Goal: Transaction & Acquisition: Purchase product/service

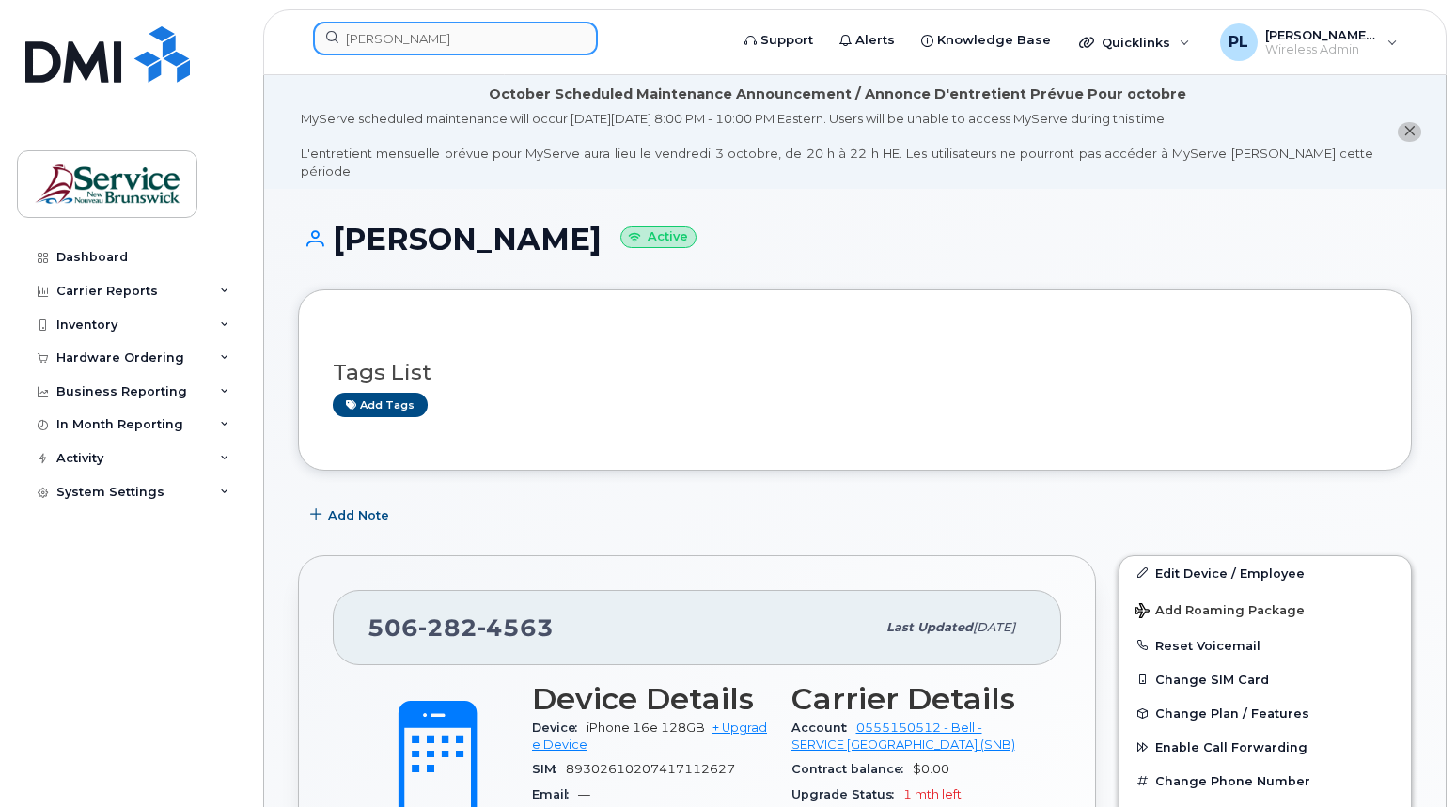
scroll to position [360, 0]
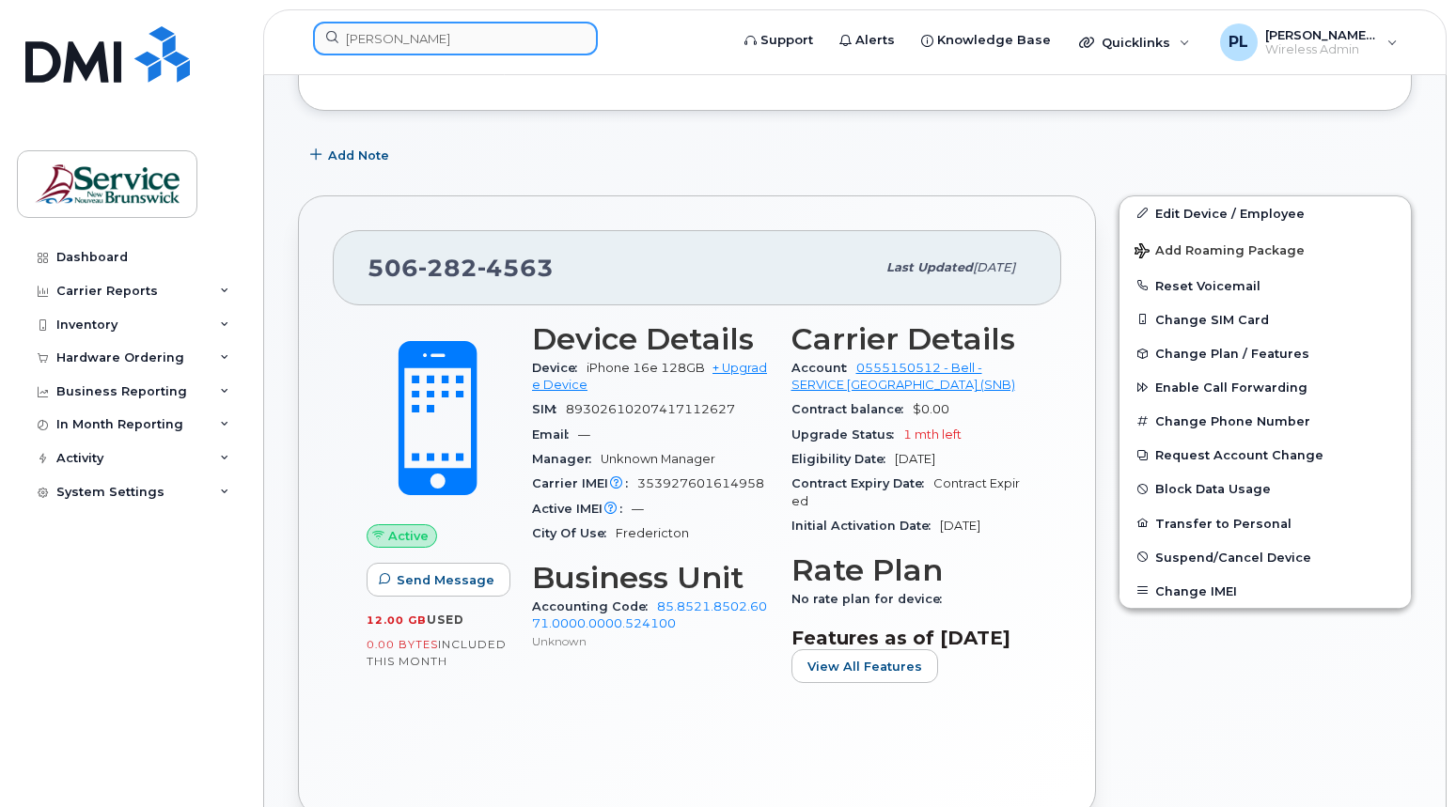
click at [464, 39] on input "patti" at bounding box center [455, 39] width 285 height 34
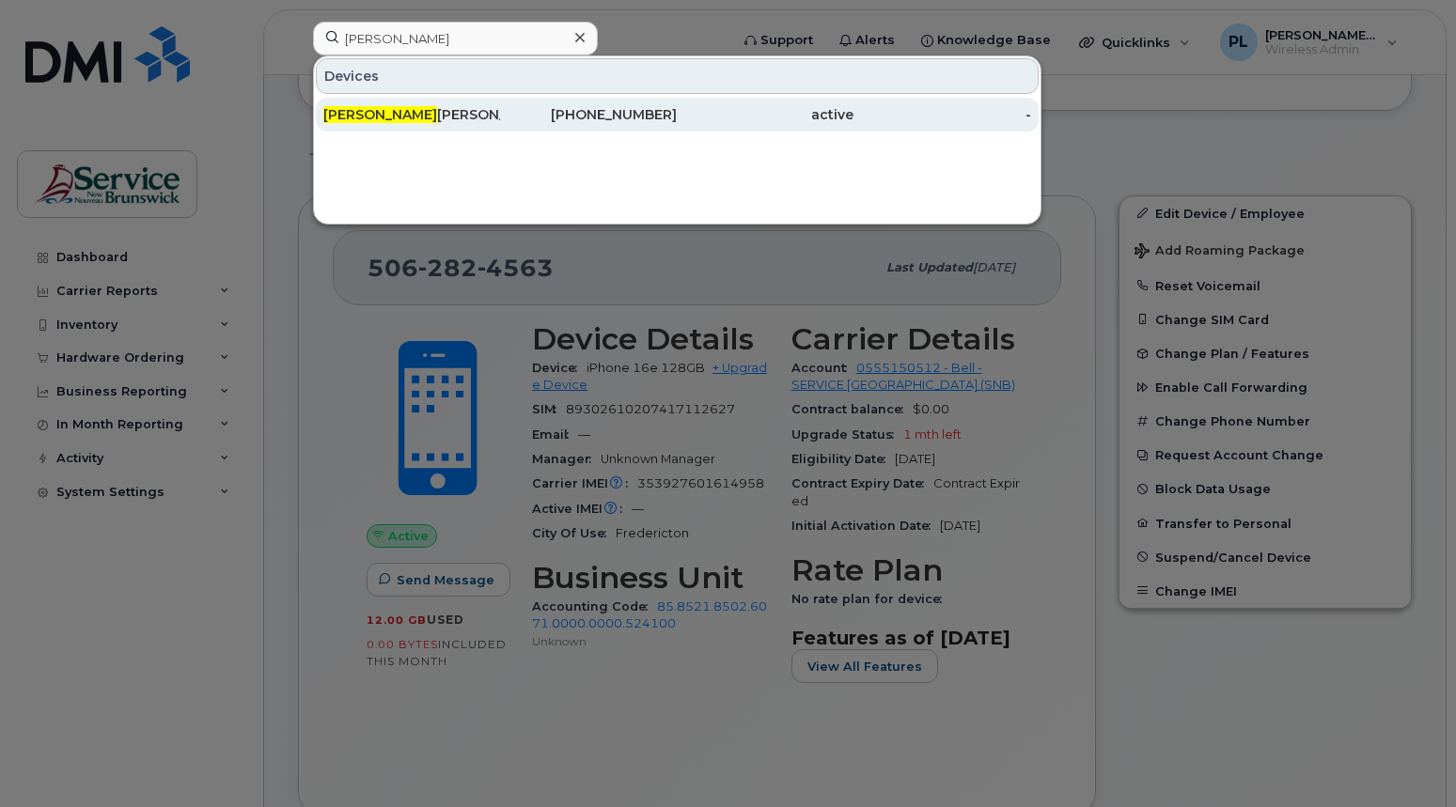
click at [431, 107] on div "Patti Miller" at bounding box center [411, 115] width 177 height 34
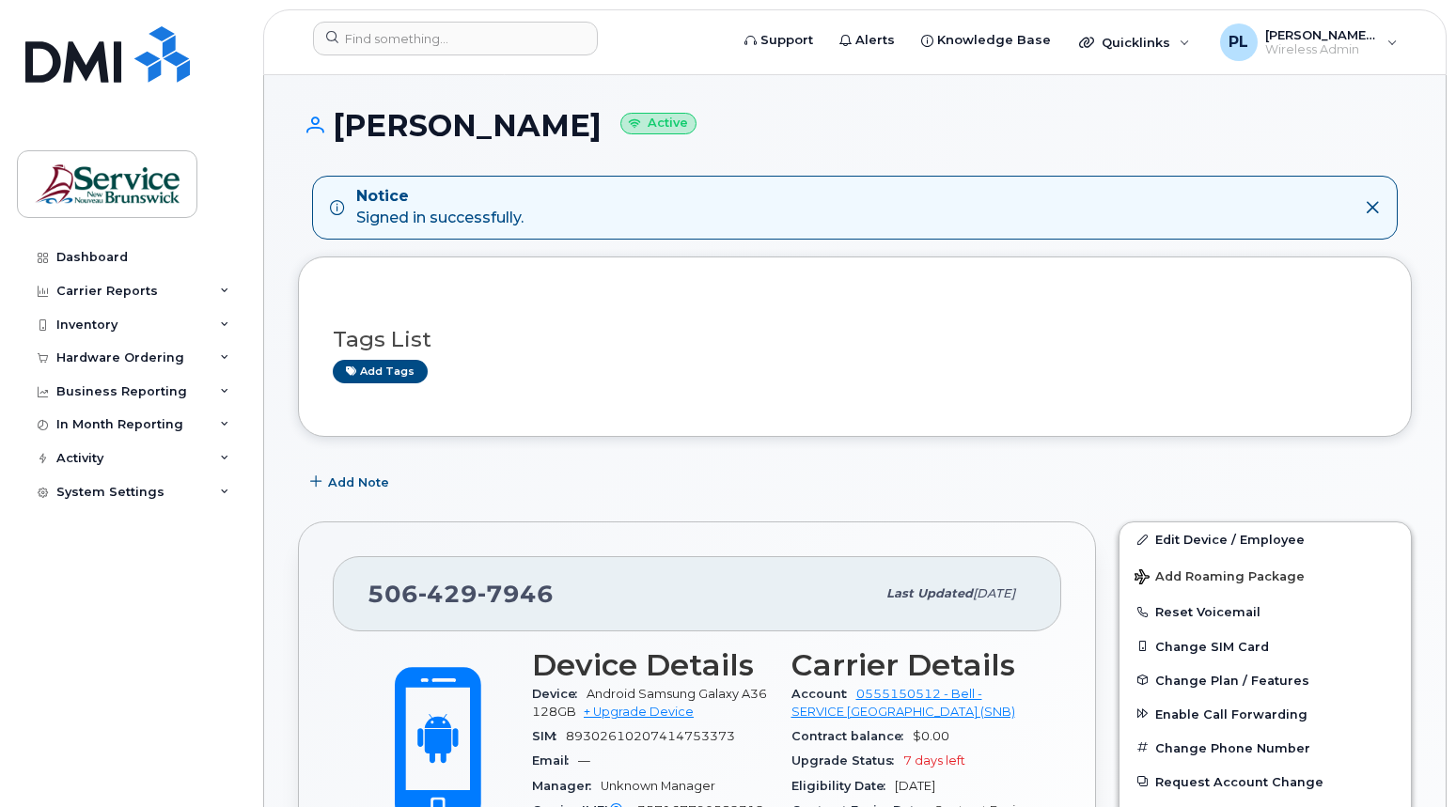
click at [33, 576] on div "Dashboard Carrier Reports Monthly Billing Data Daily Data Pooling Data Behavior…" at bounding box center [133, 510] width 232 height 539
click at [105, 254] on div "Dashboard" at bounding box center [91, 257] width 71 height 15
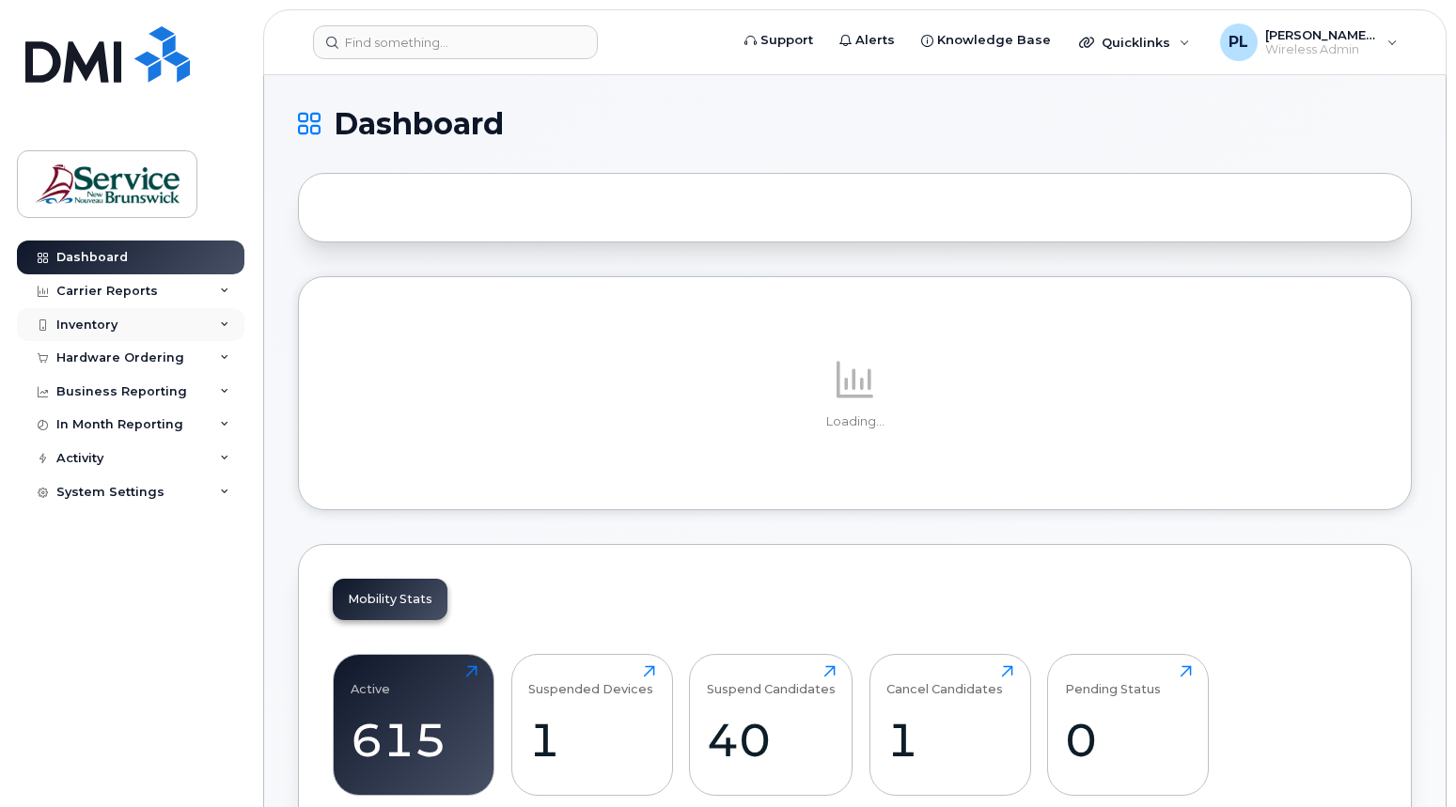
click at [87, 332] on div "Inventory" at bounding box center [86, 325] width 61 height 15
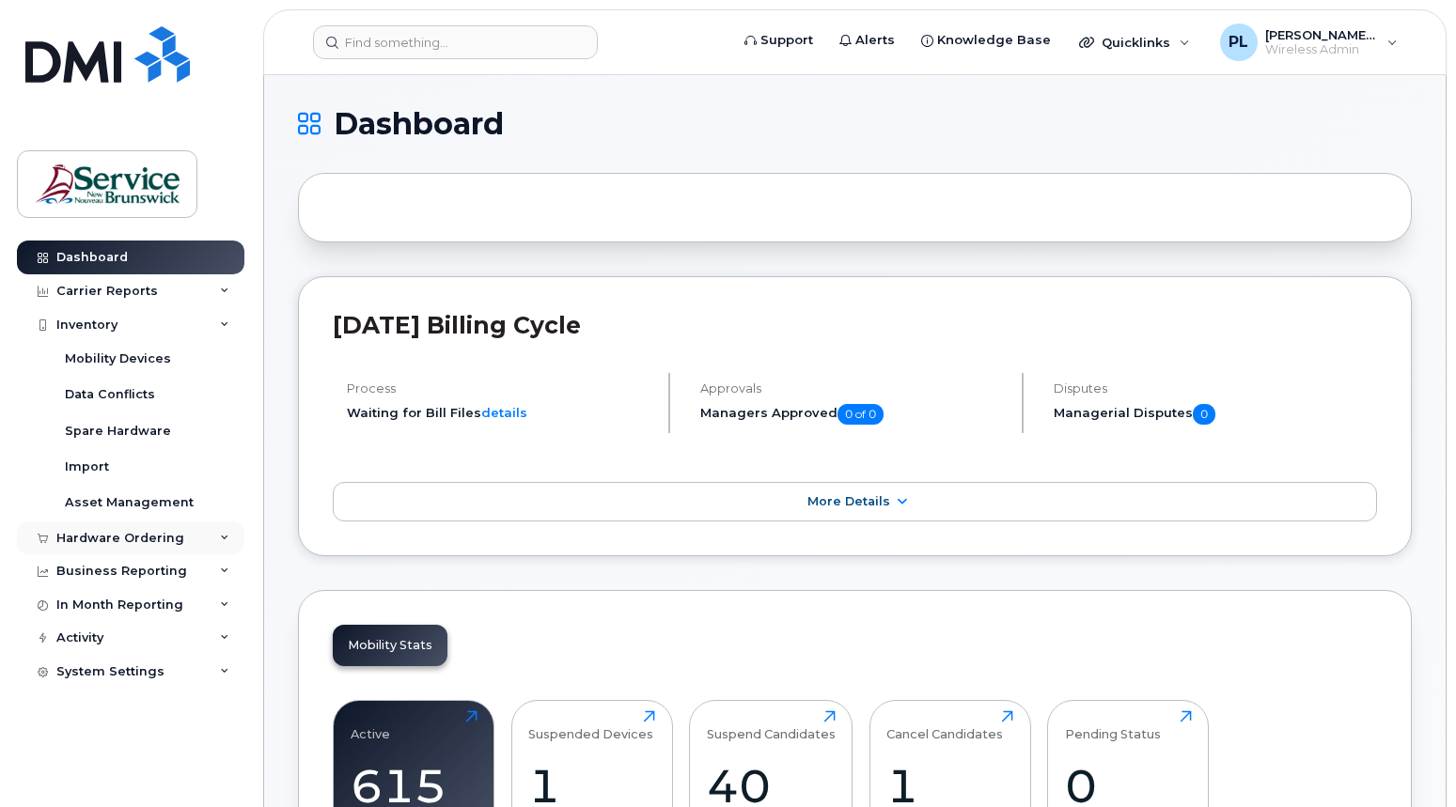
click at [99, 533] on div "Hardware Ordering" at bounding box center [120, 538] width 128 height 15
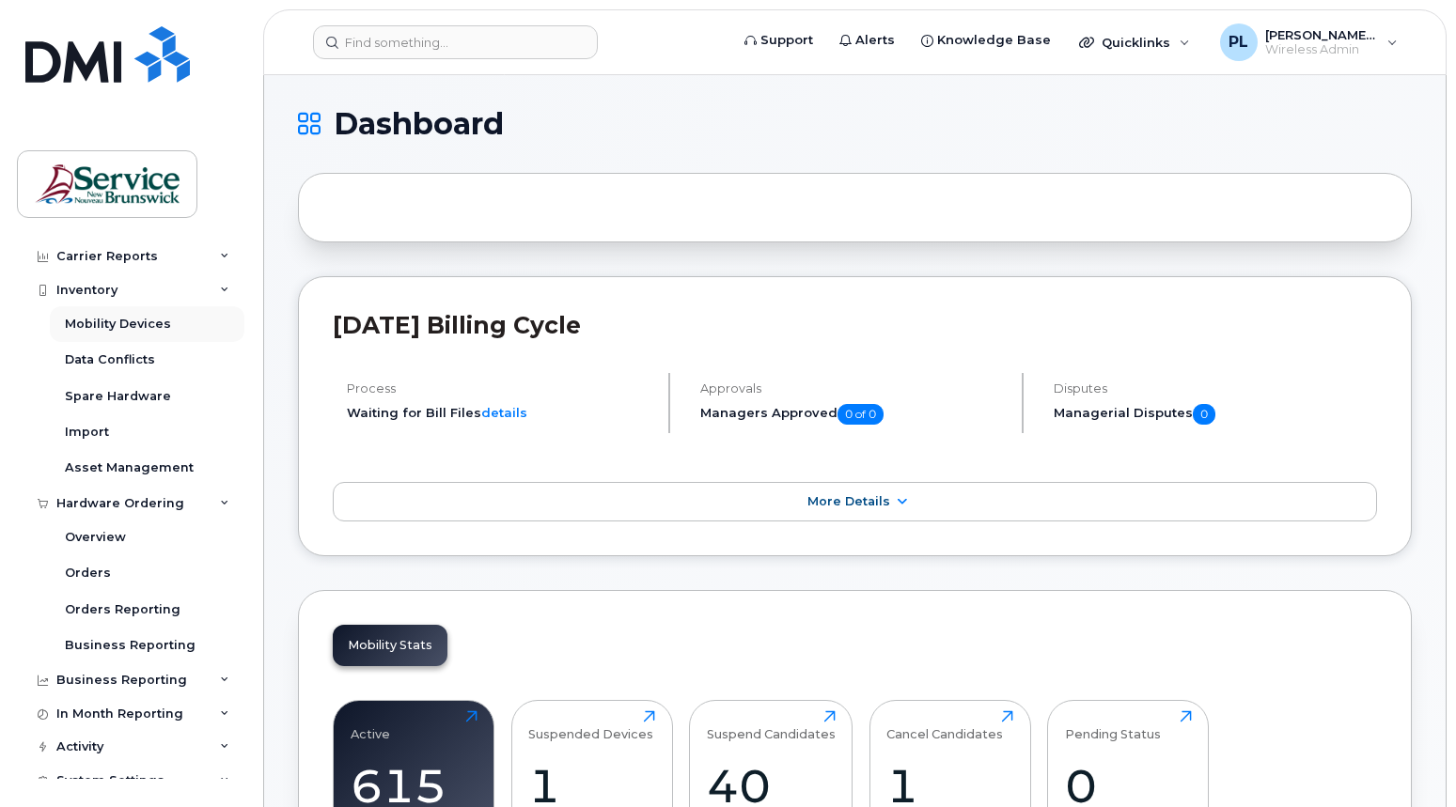
scroll to position [53, 0]
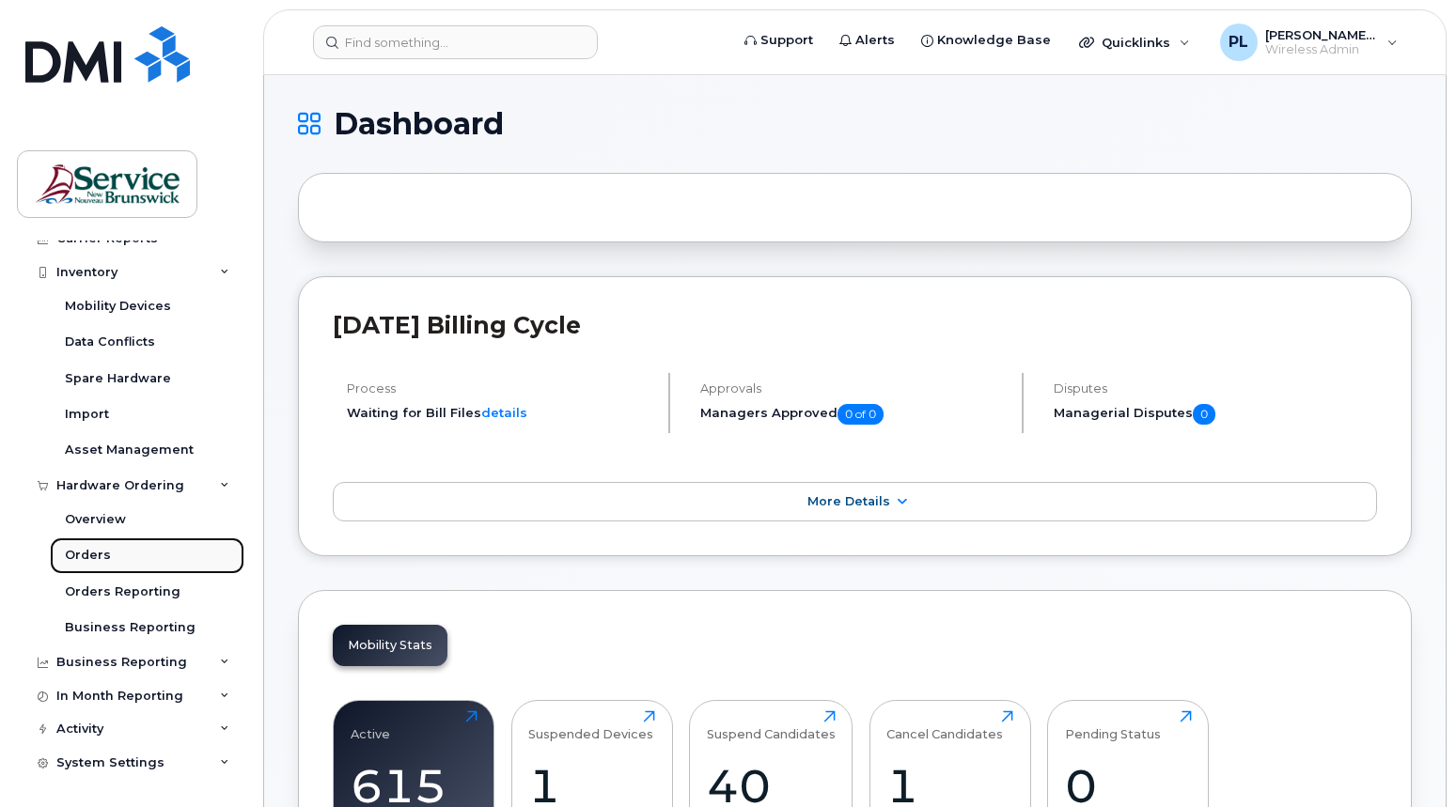
click at [88, 559] on div "Orders" at bounding box center [88, 555] width 46 height 17
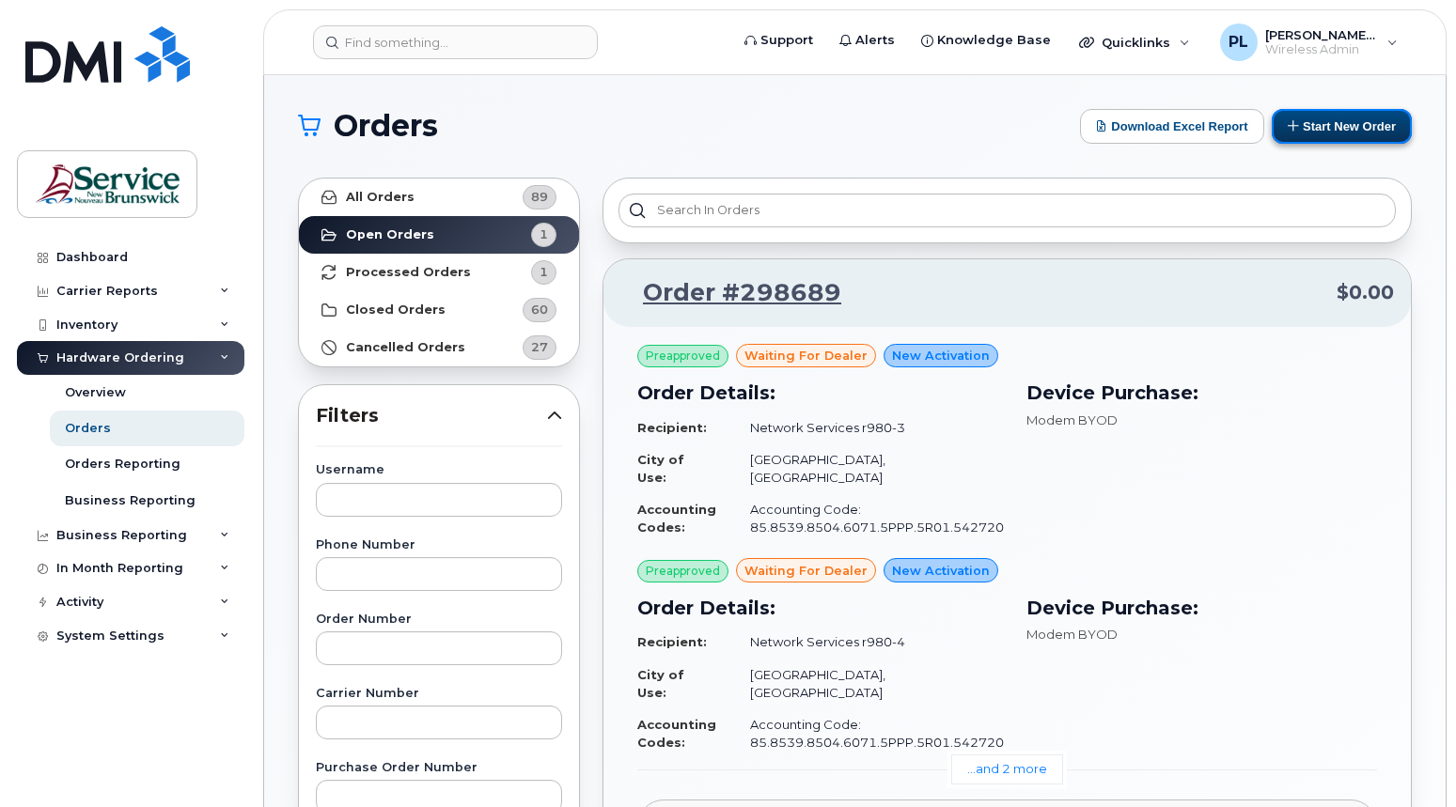
click at [1316, 122] on button "Start New Order" at bounding box center [1342, 126] width 140 height 35
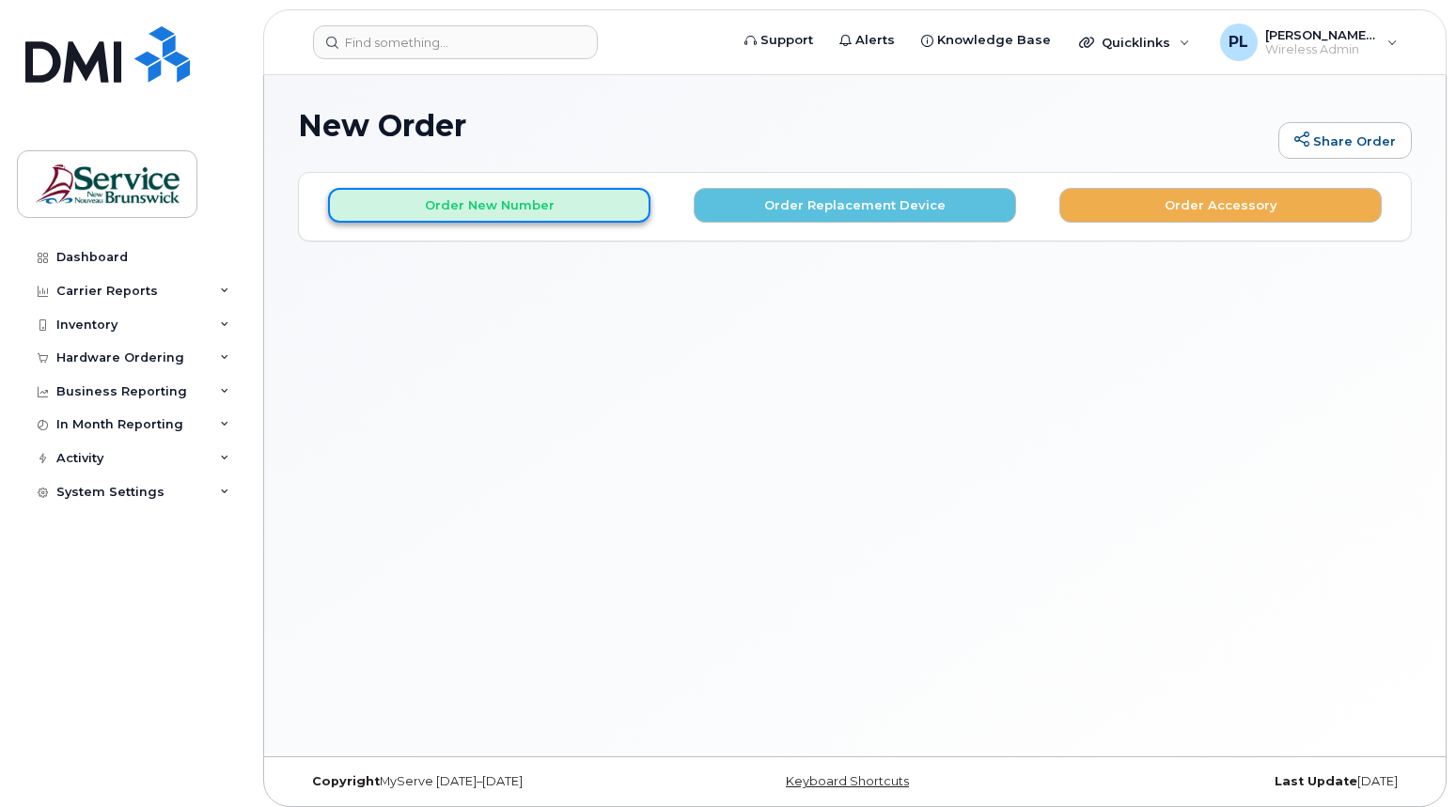
click at [542, 210] on button "Order New Number" at bounding box center [489, 205] width 322 height 35
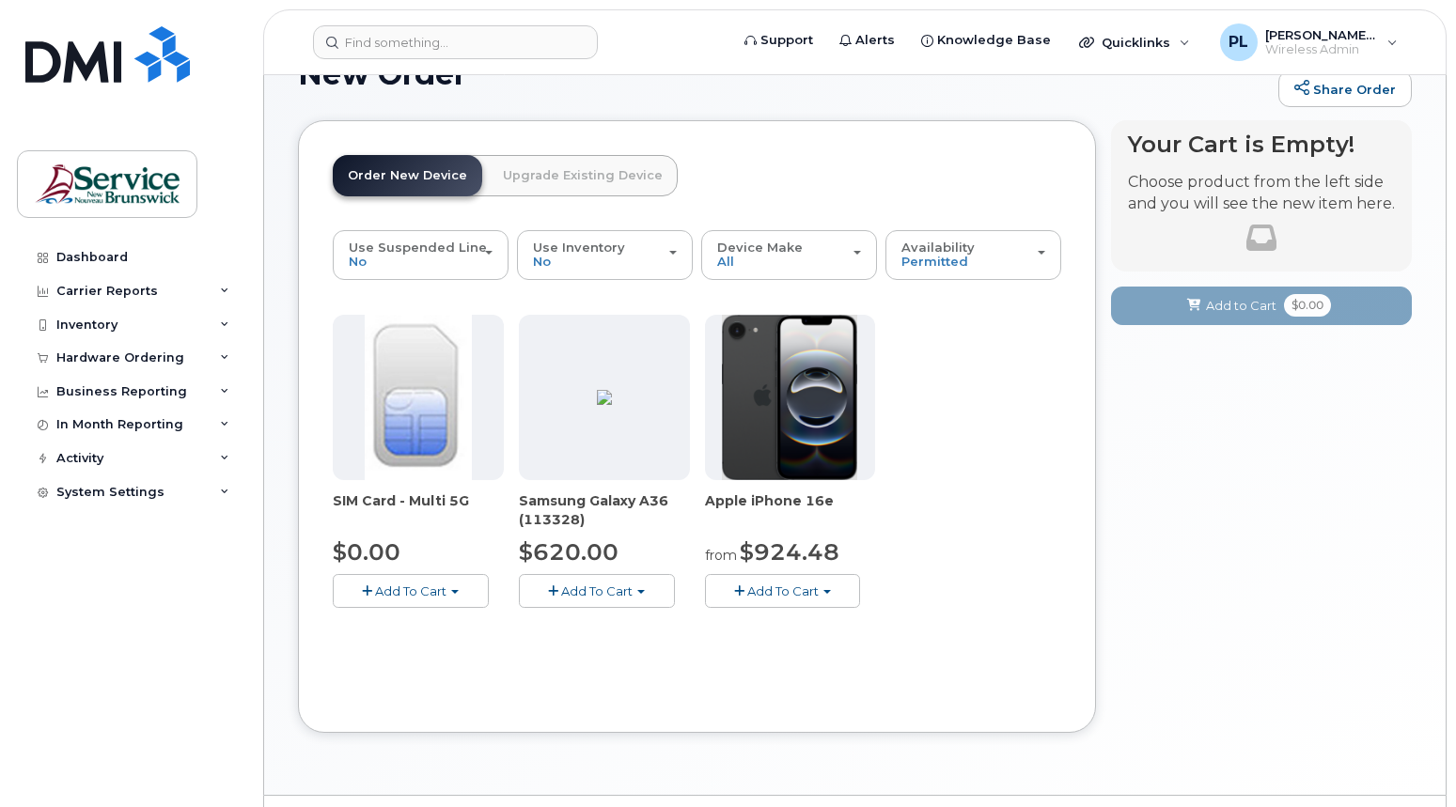
scroll to position [100, 0]
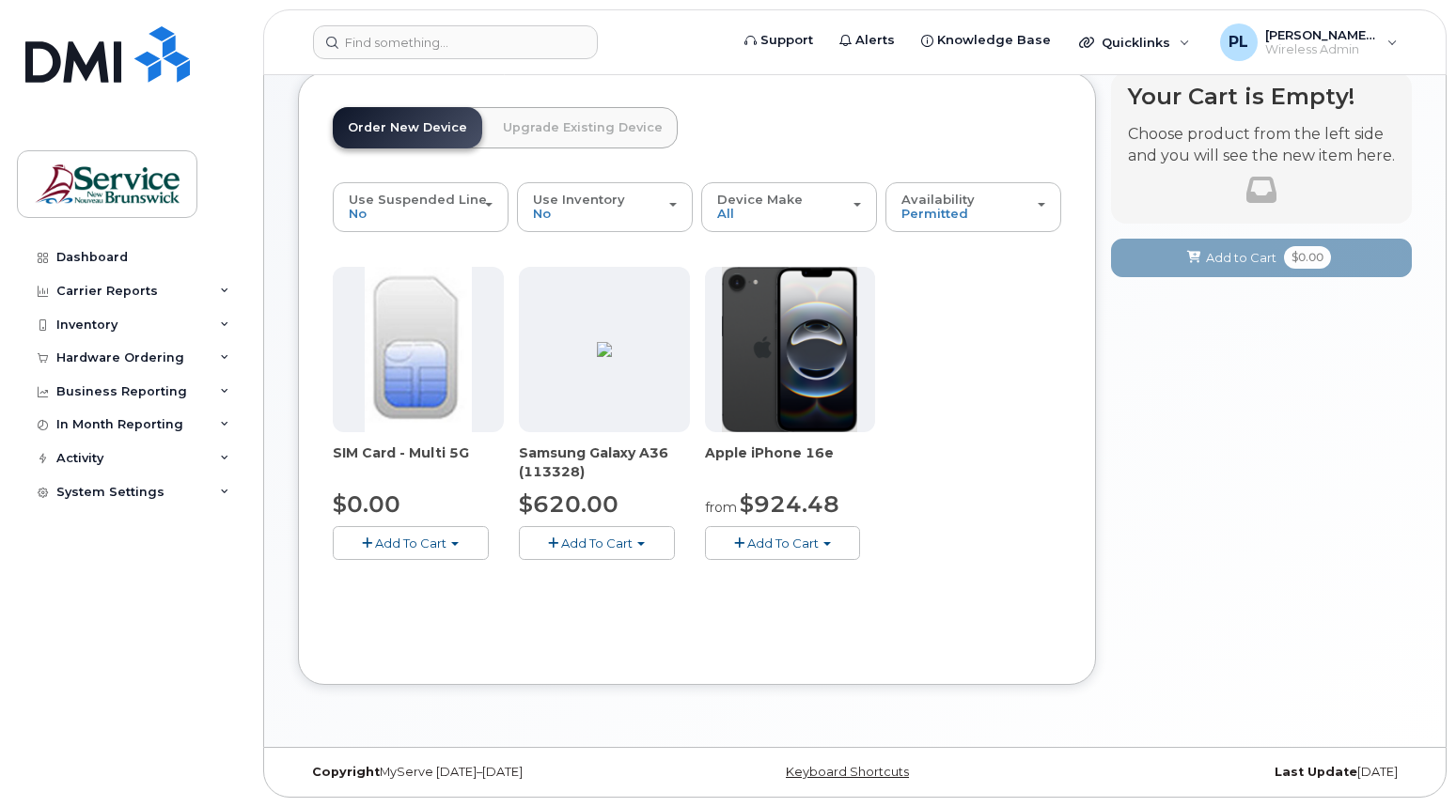
click at [803, 539] on span "Add To Cart" at bounding box center [782, 543] width 71 height 15
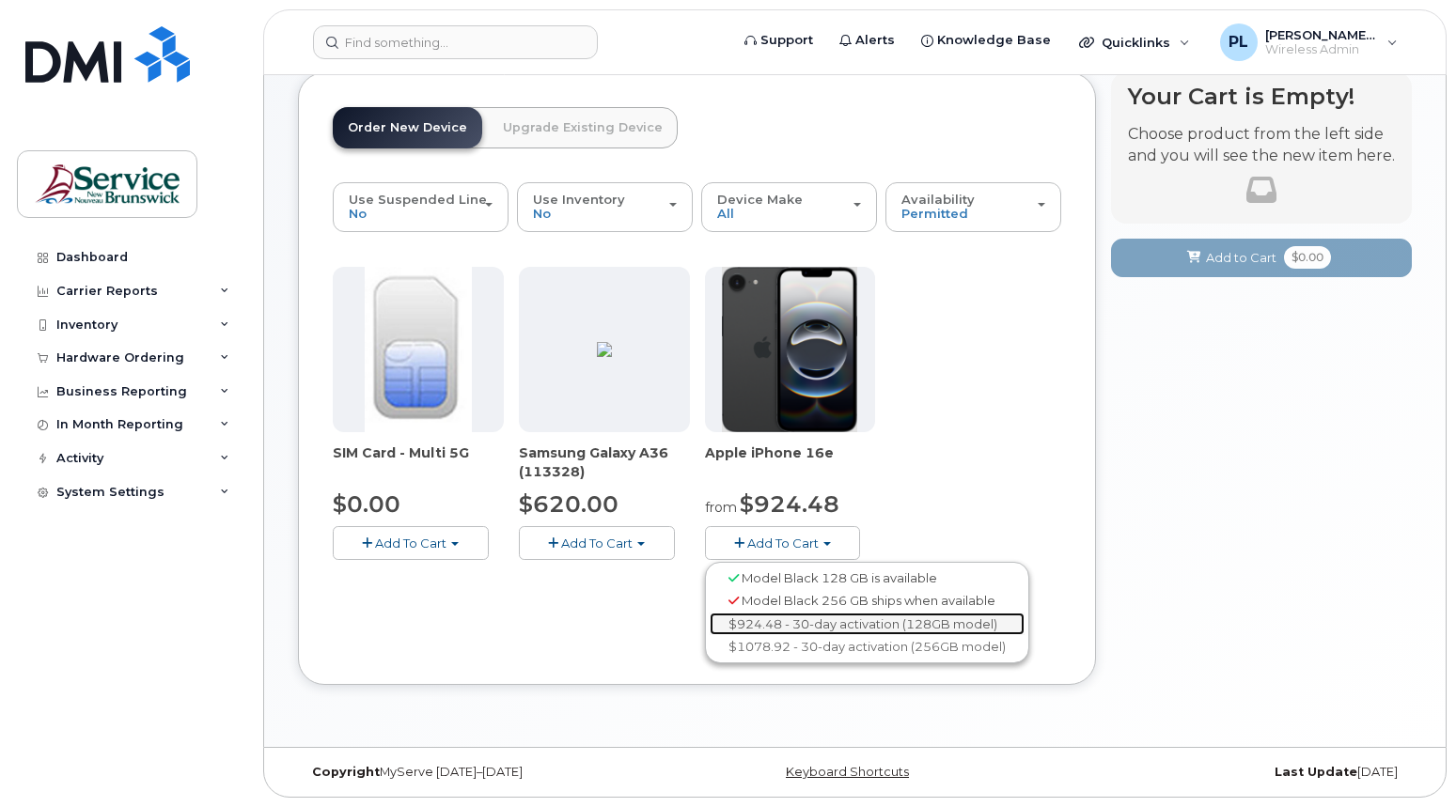
click at [784, 618] on link "$924.48 - 30-day activation (128GB model)" at bounding box center [867, 624] width 315 height 23
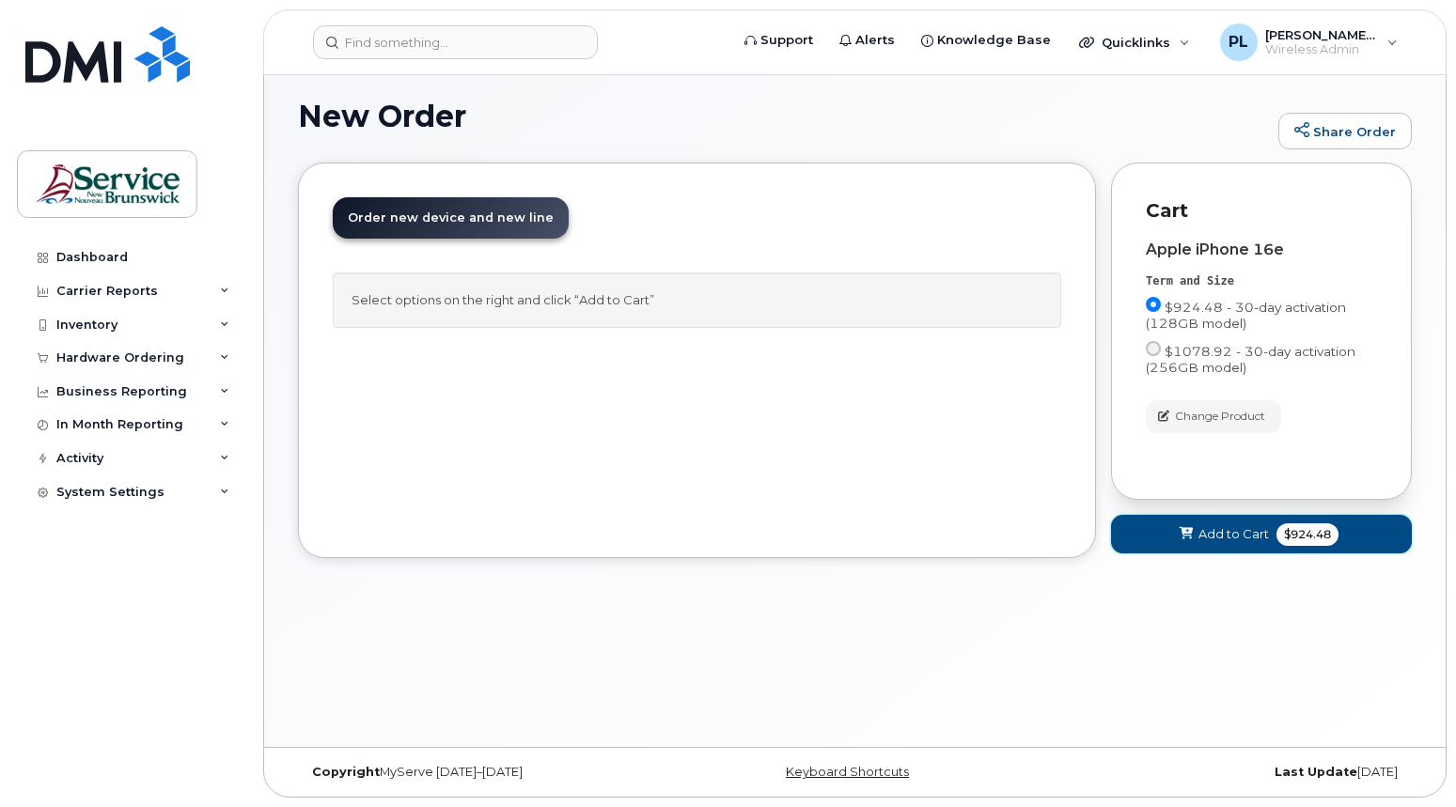
click at [1210, 542] on span "Add to Cart" at bounding box center [1233, 534] width 70 height 18
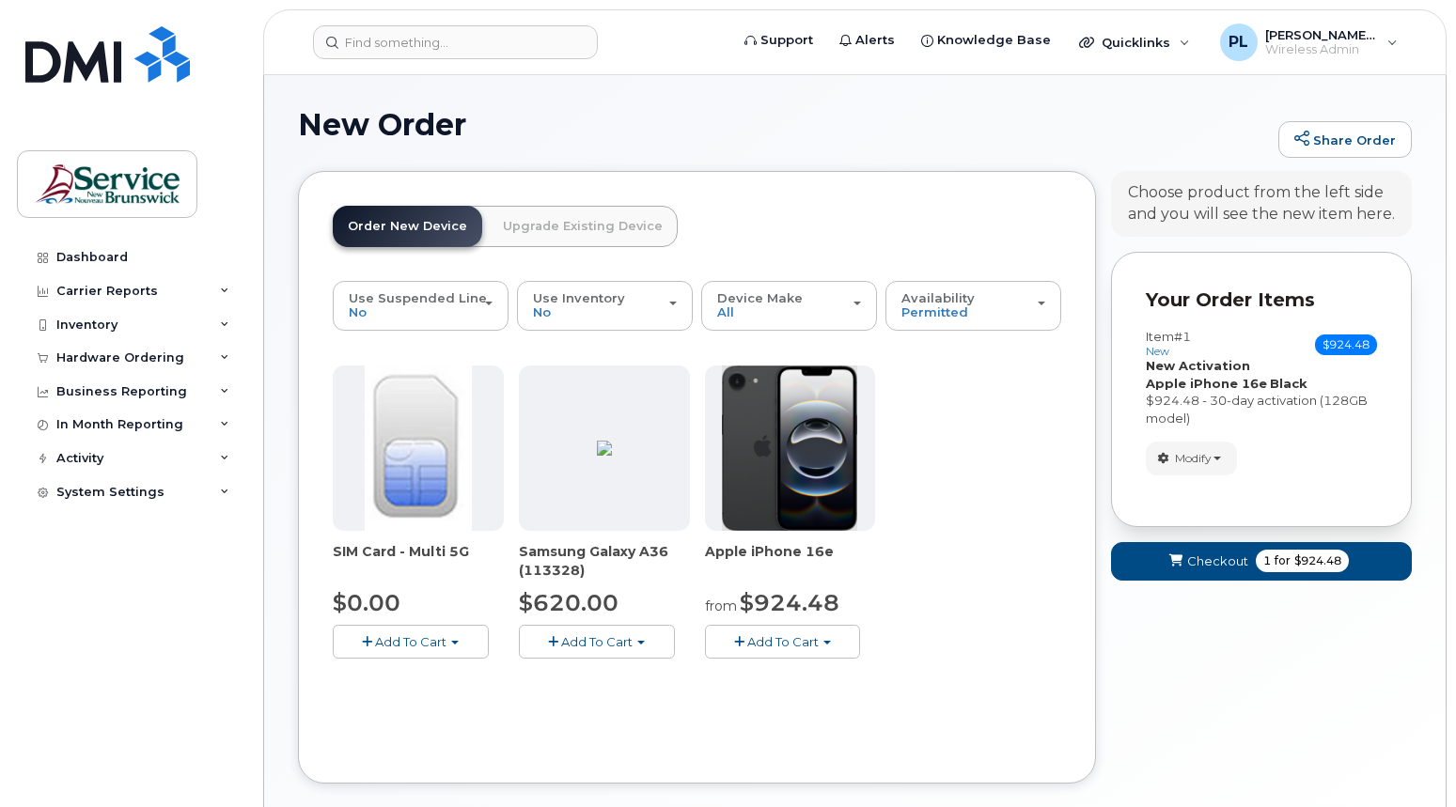
scroll to position [0, 0]
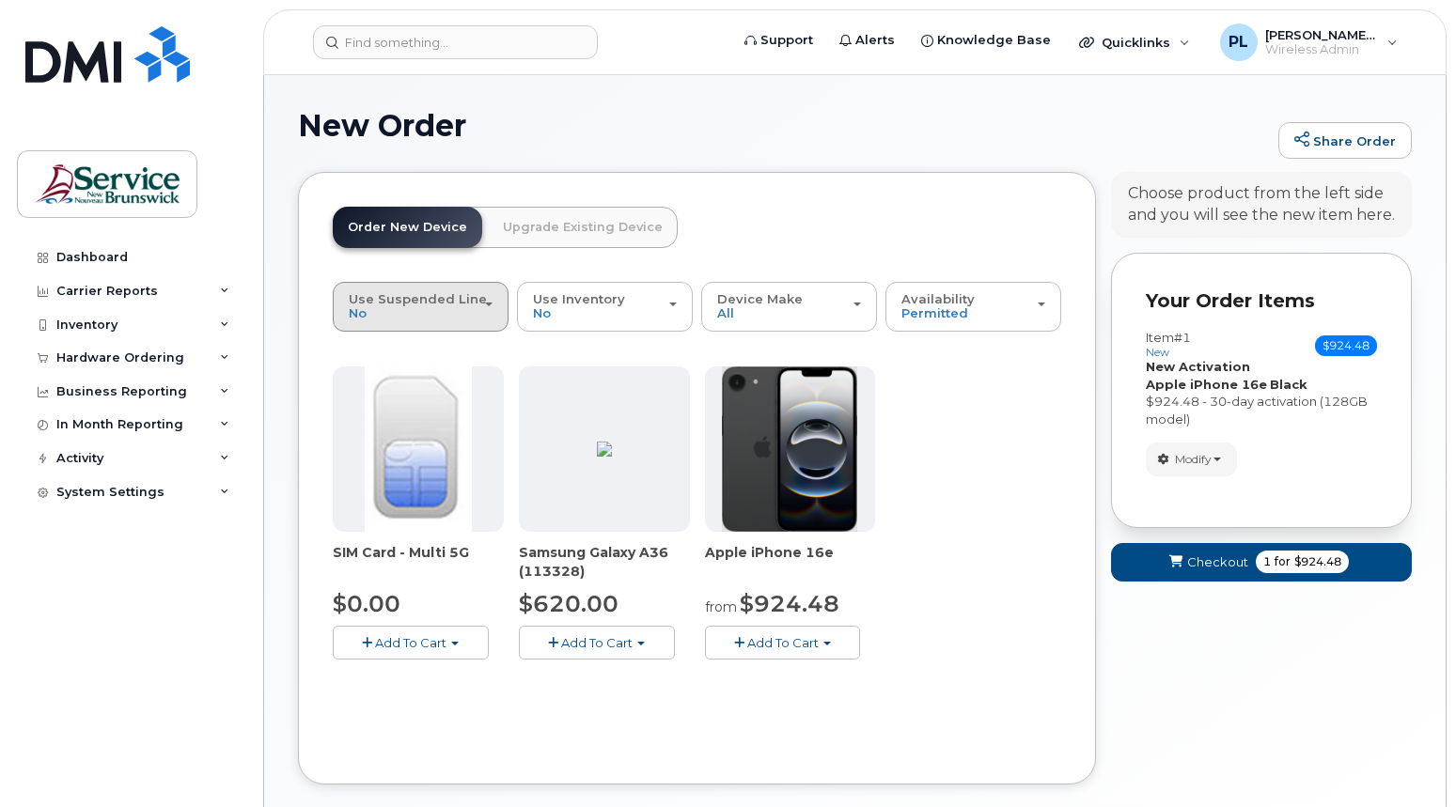
click at [498, 311] on button "Use Suspended Line No" at bounding box center [421, 306] width 176 height 49
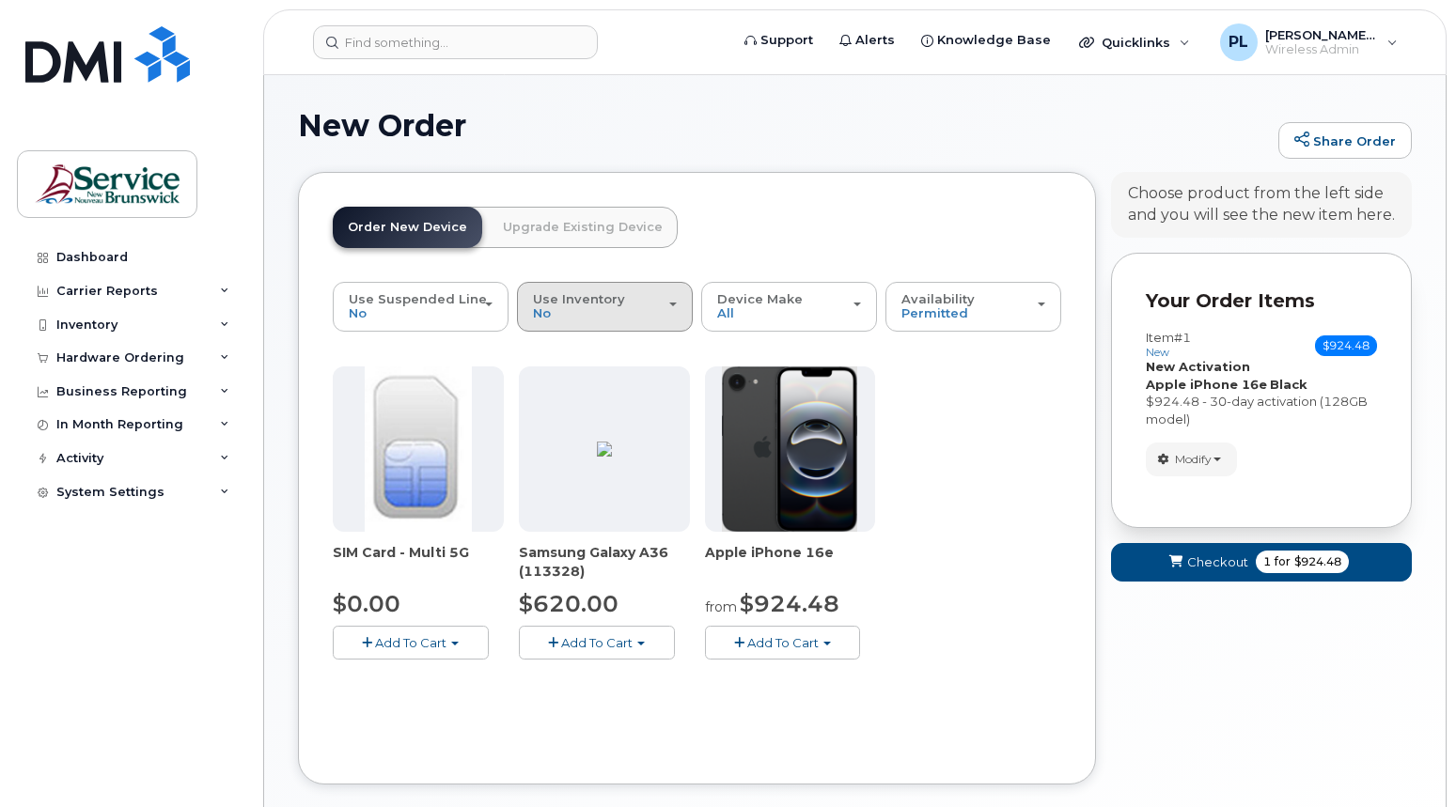
click at [684, 312] on button "Use Inventory No" at bounding box center [605, 306] width 176 height 49
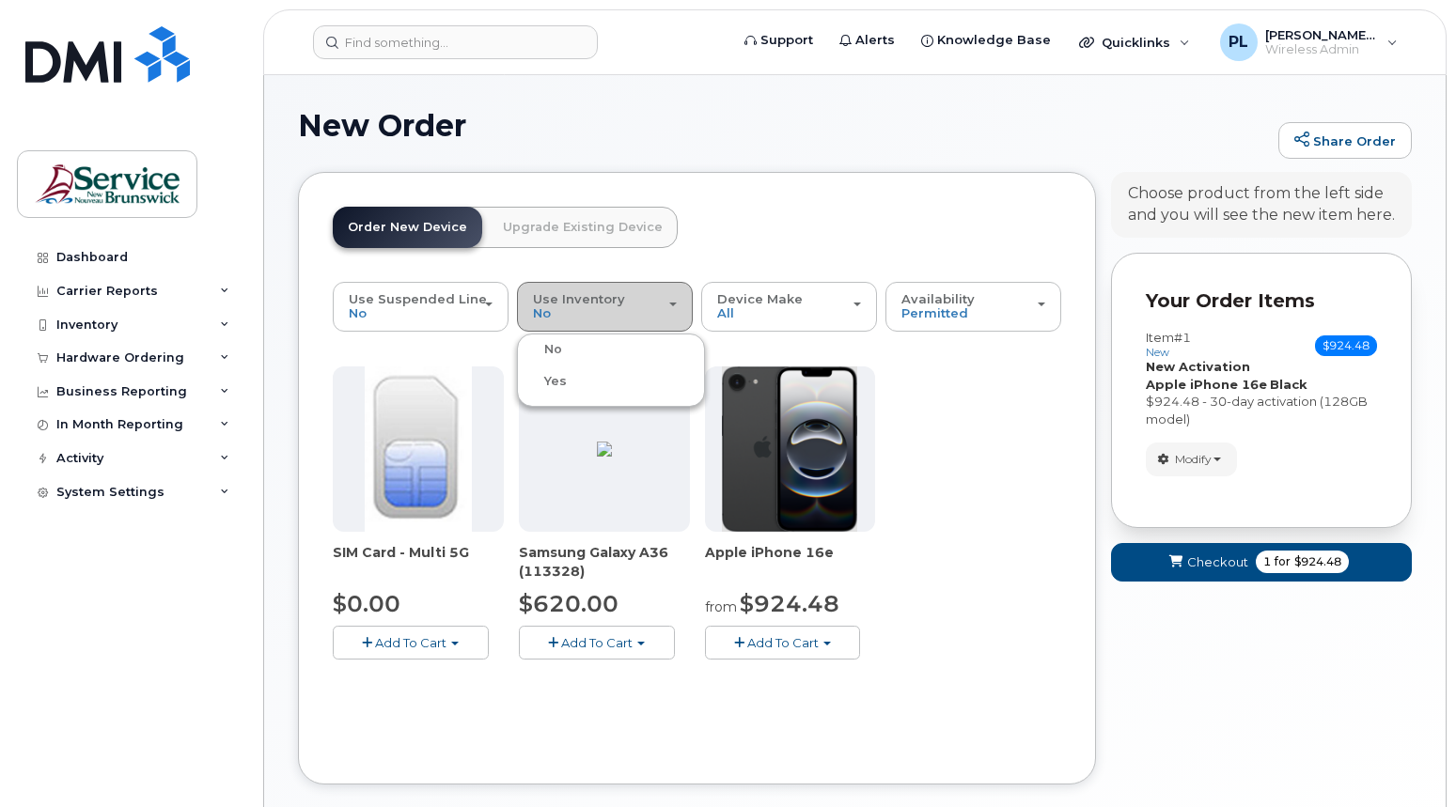
click at [684, 312] on button "Use Inventory No" at bounding box center [605, 306] width 176 height 49
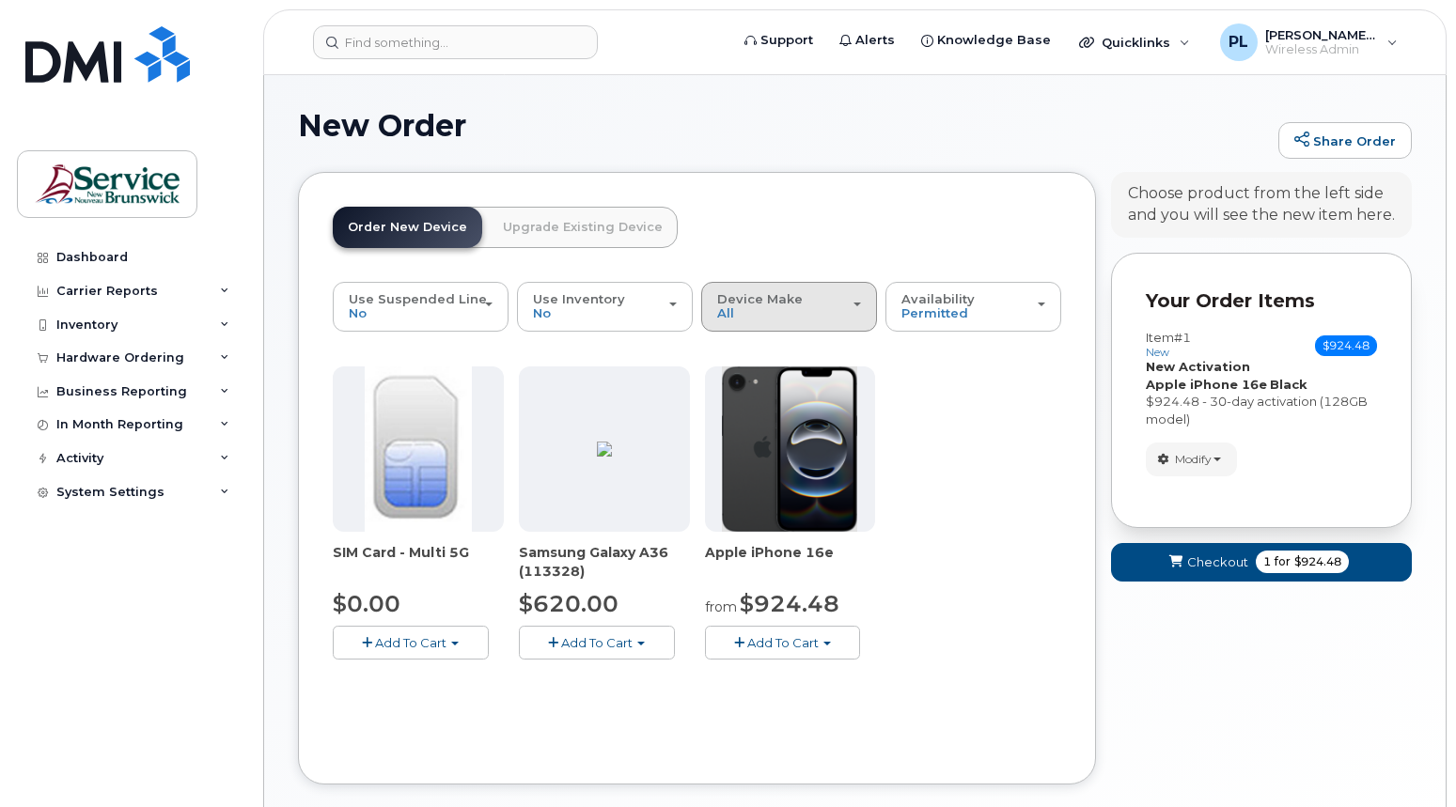
click at [841, 306] on div "Device Make All Android iPhone" at bounding box center [789, 306] width 144 height 29
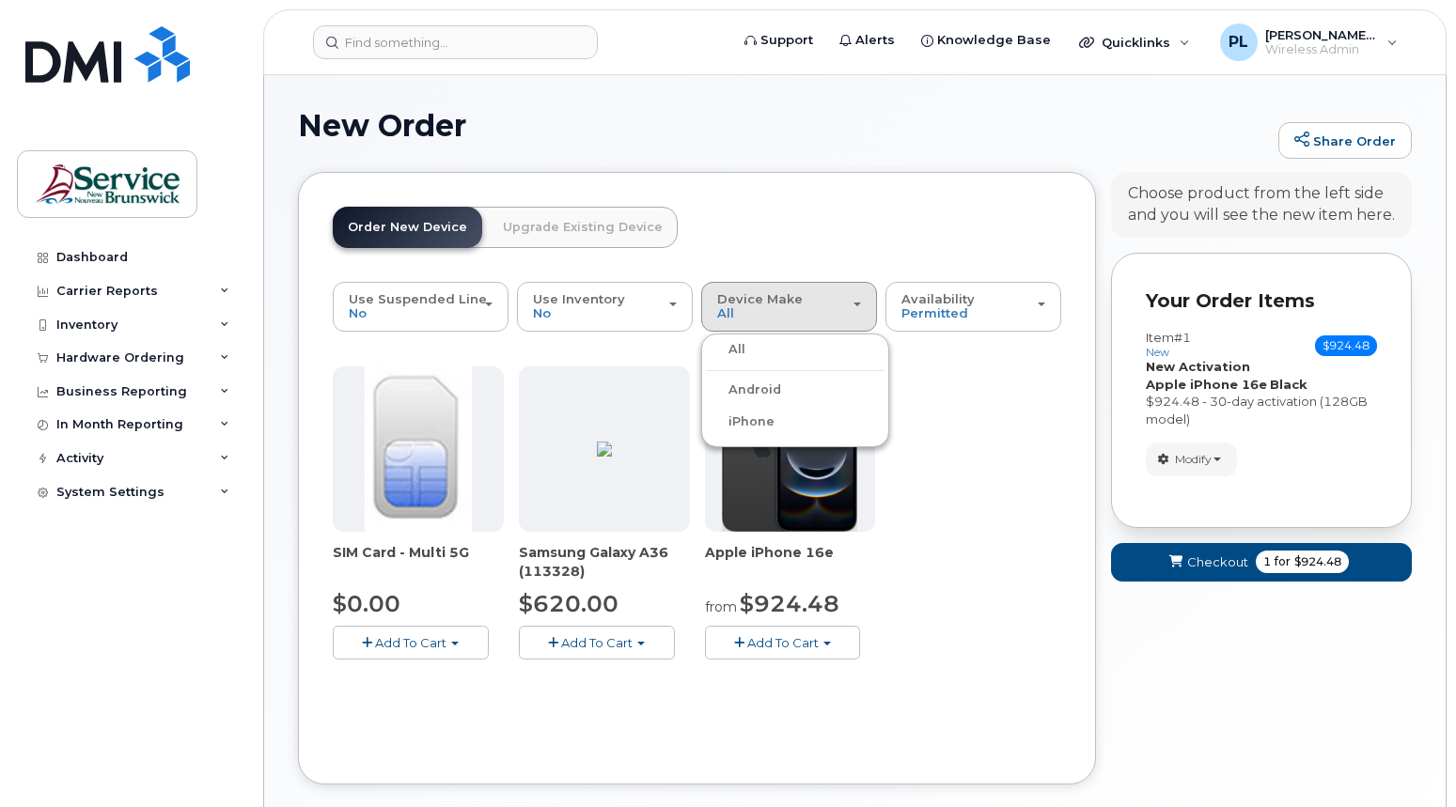
click at [1057, 382] on div "SIM Card - Multi 5G $0.00 Add To Cart $0.00 - New Activation Samsung Galaxy A36…" at bounding box center [697, 528] width 728 height 323
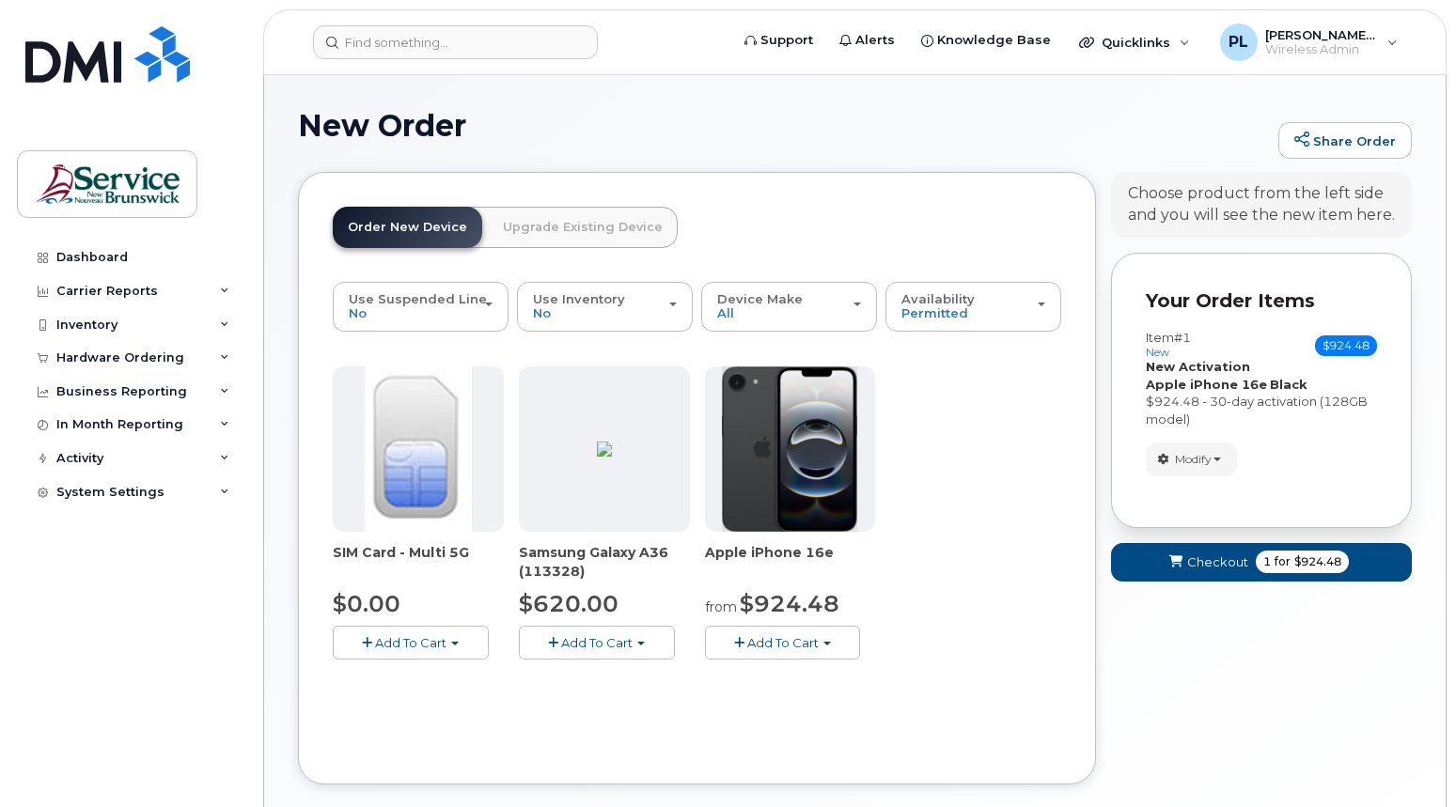
click at [383, 642] on span "Add To Cart" at bounding box center [410, 642] width 71 height 15
click at [383, 672] on link "$0.00 - New Activation" at bounding box center [426, 677] width 179 height 23
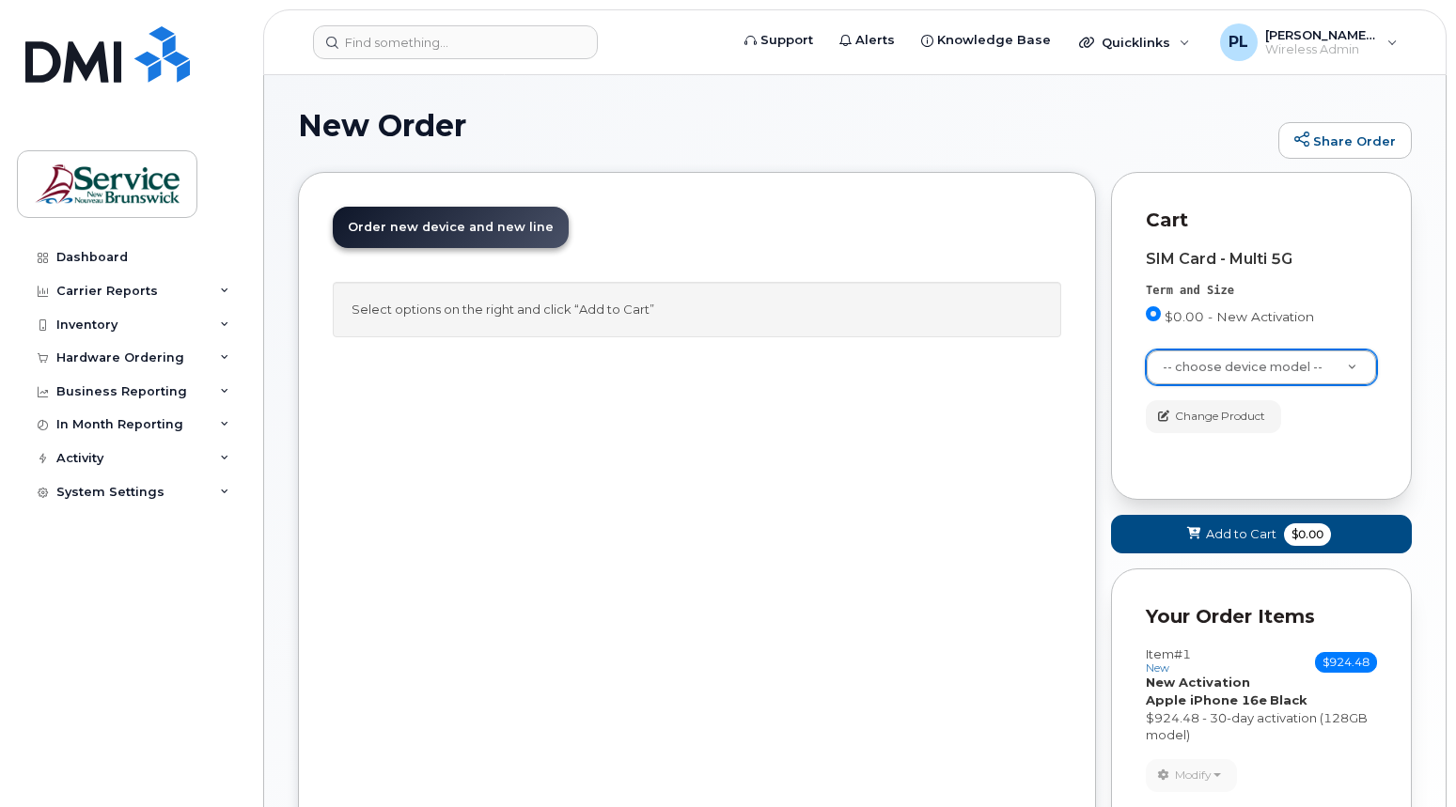
scroll to position [188, 0]
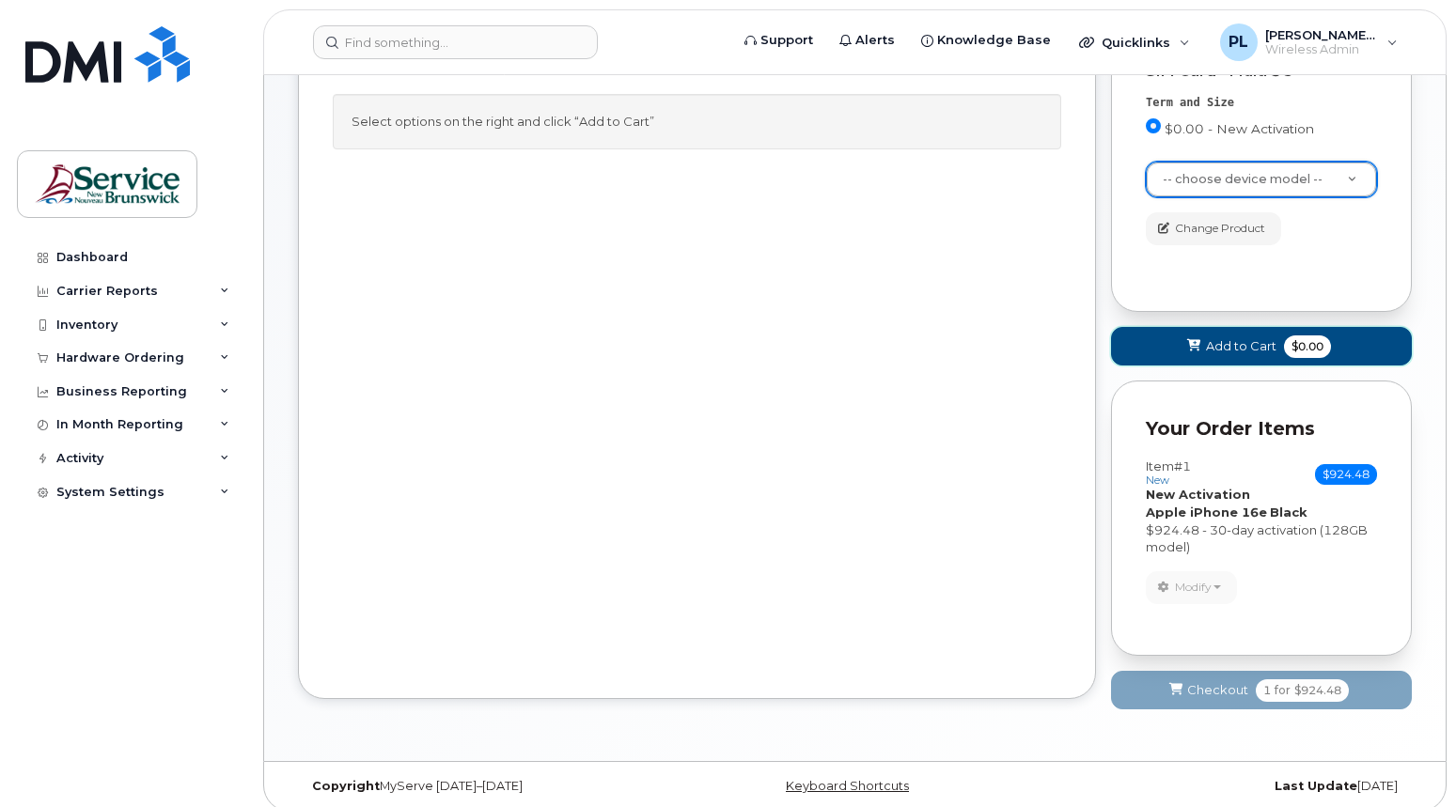
click at [1231, 344] on span "Add to Cart" at bounding box center [1241, 346] width 70 height 18
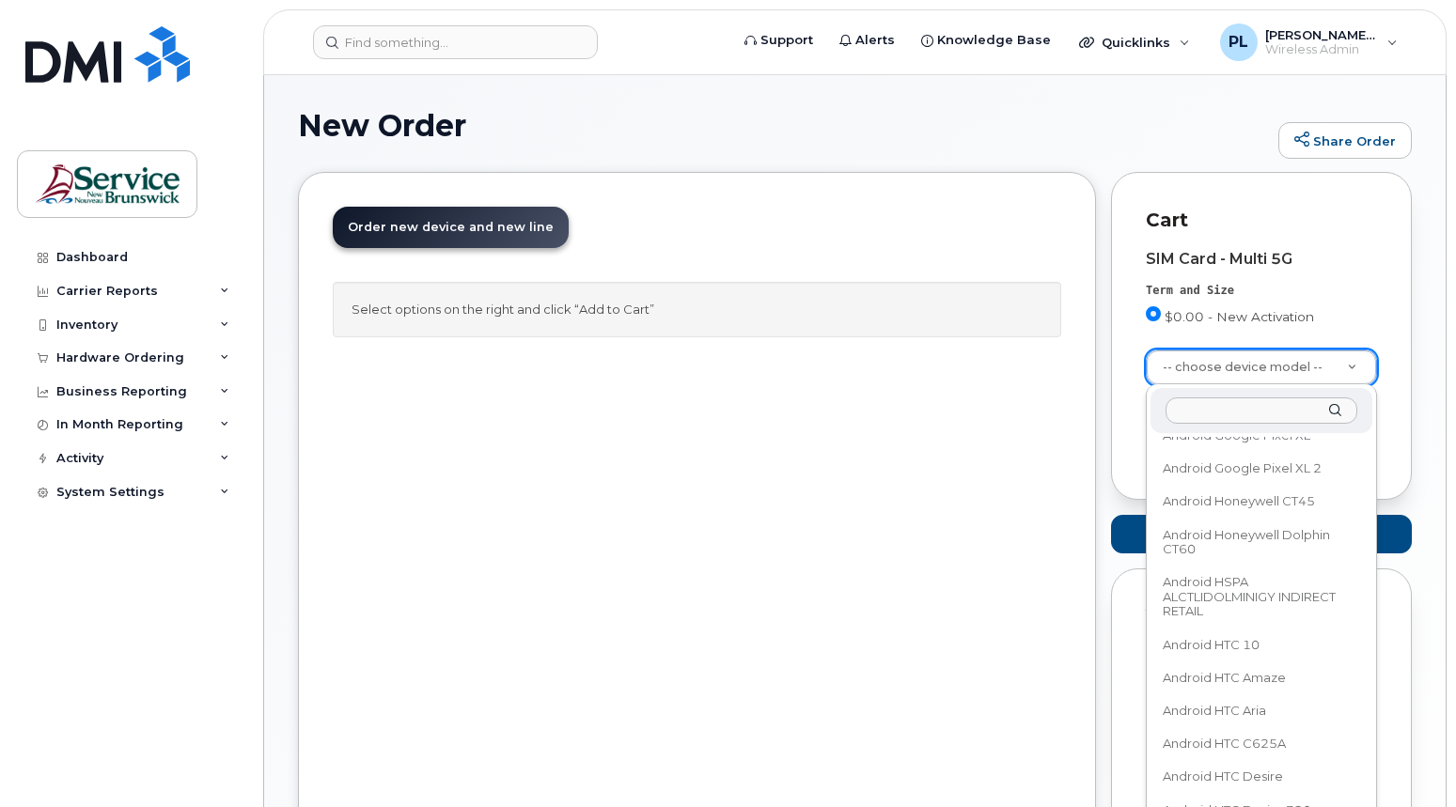
scroll to position [12741, 0]
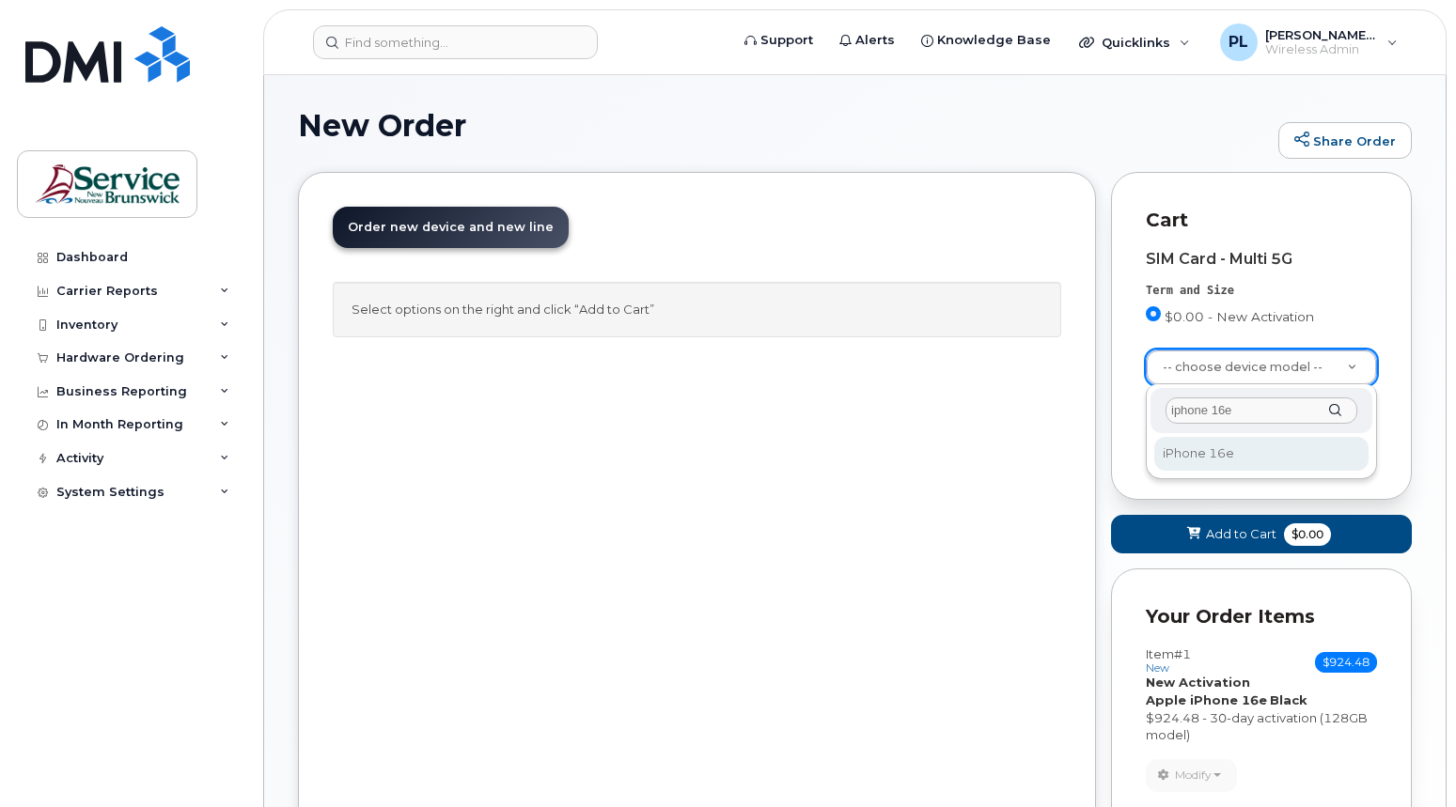
type input "iphone 16e"
select select "3304"
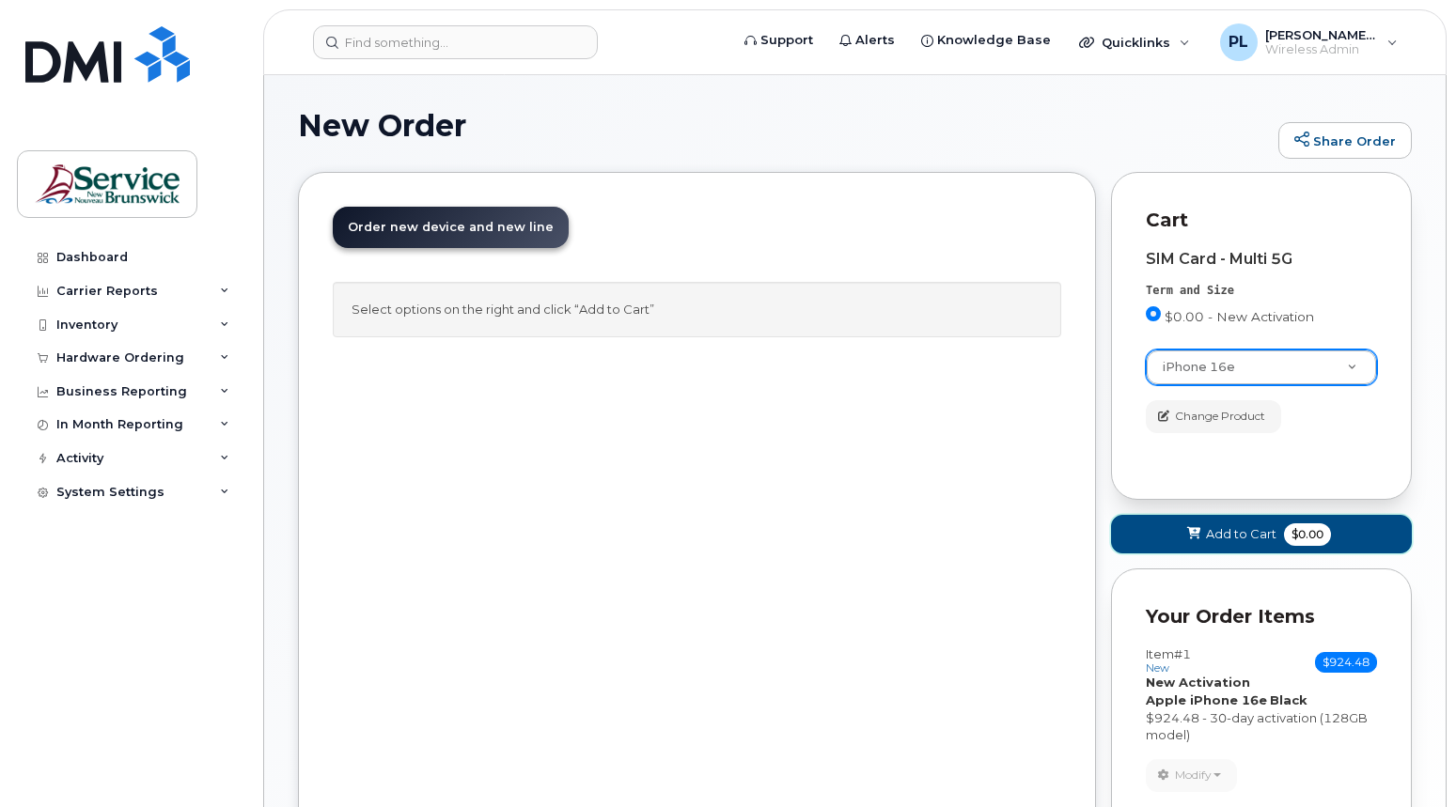
click at [1288, 524] on button "Add to Cart $0.00" at bounding box center [1261, 534] width 301 height 39
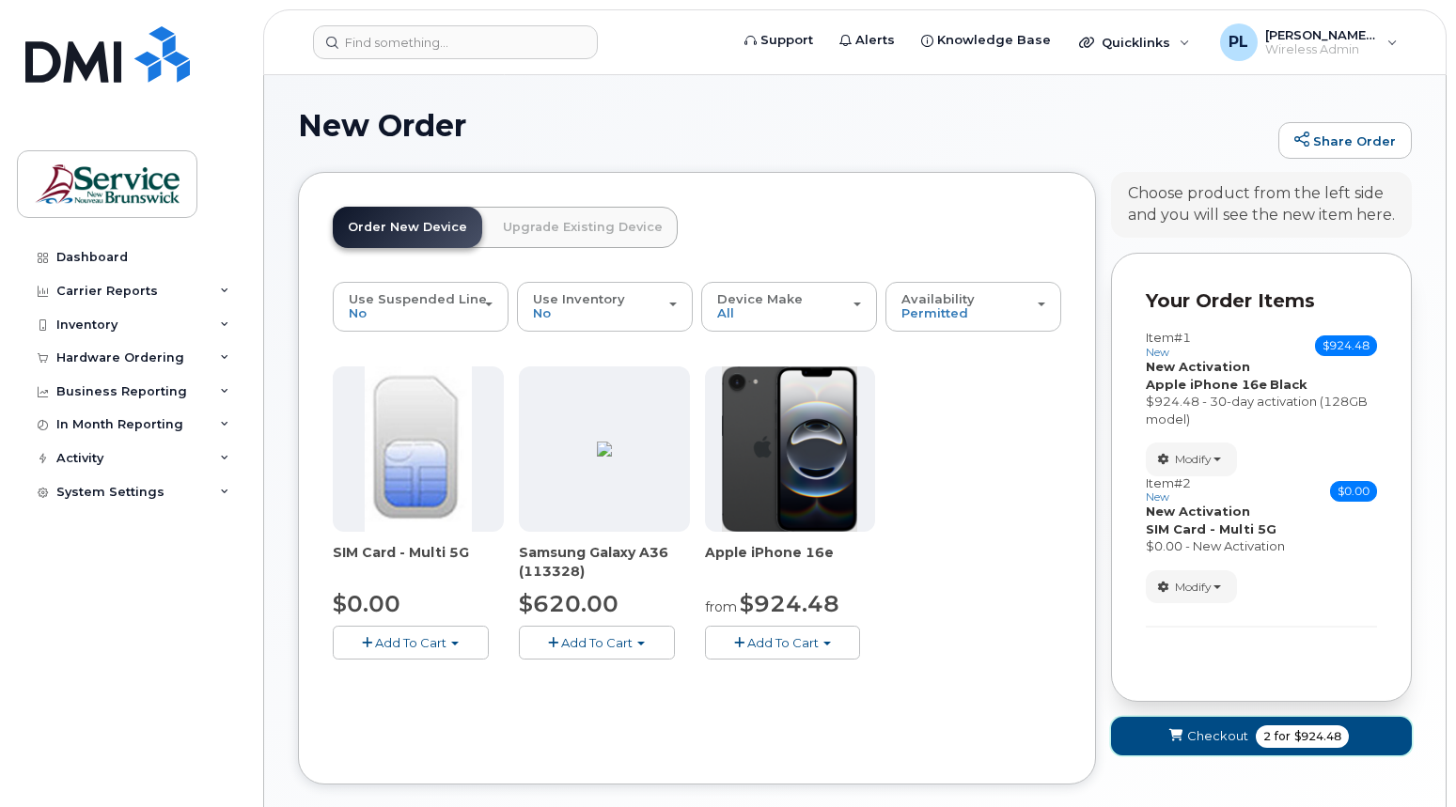
click at [1271, 739] on span "for" at bounding box center [1282, 736] width 23 height 17
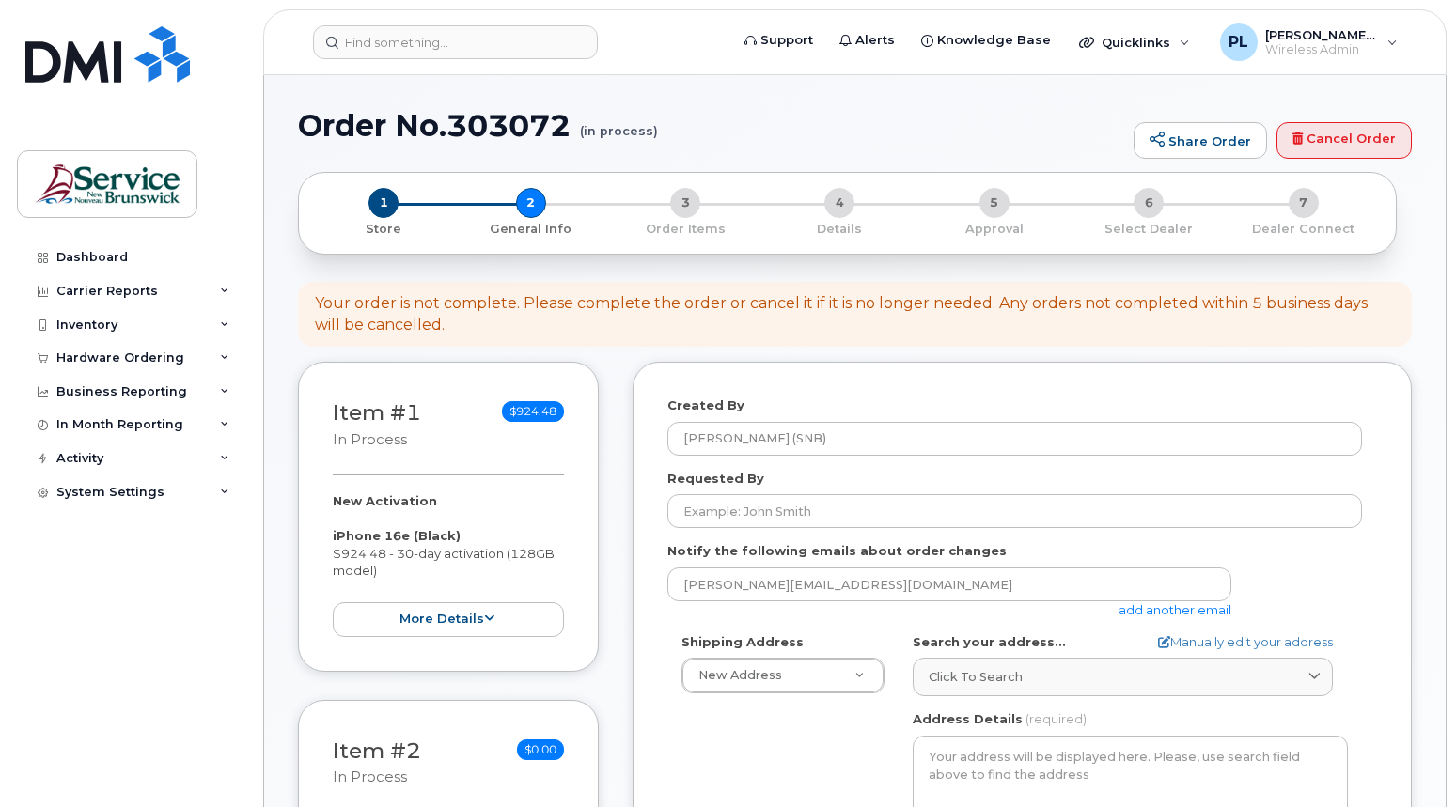
select select
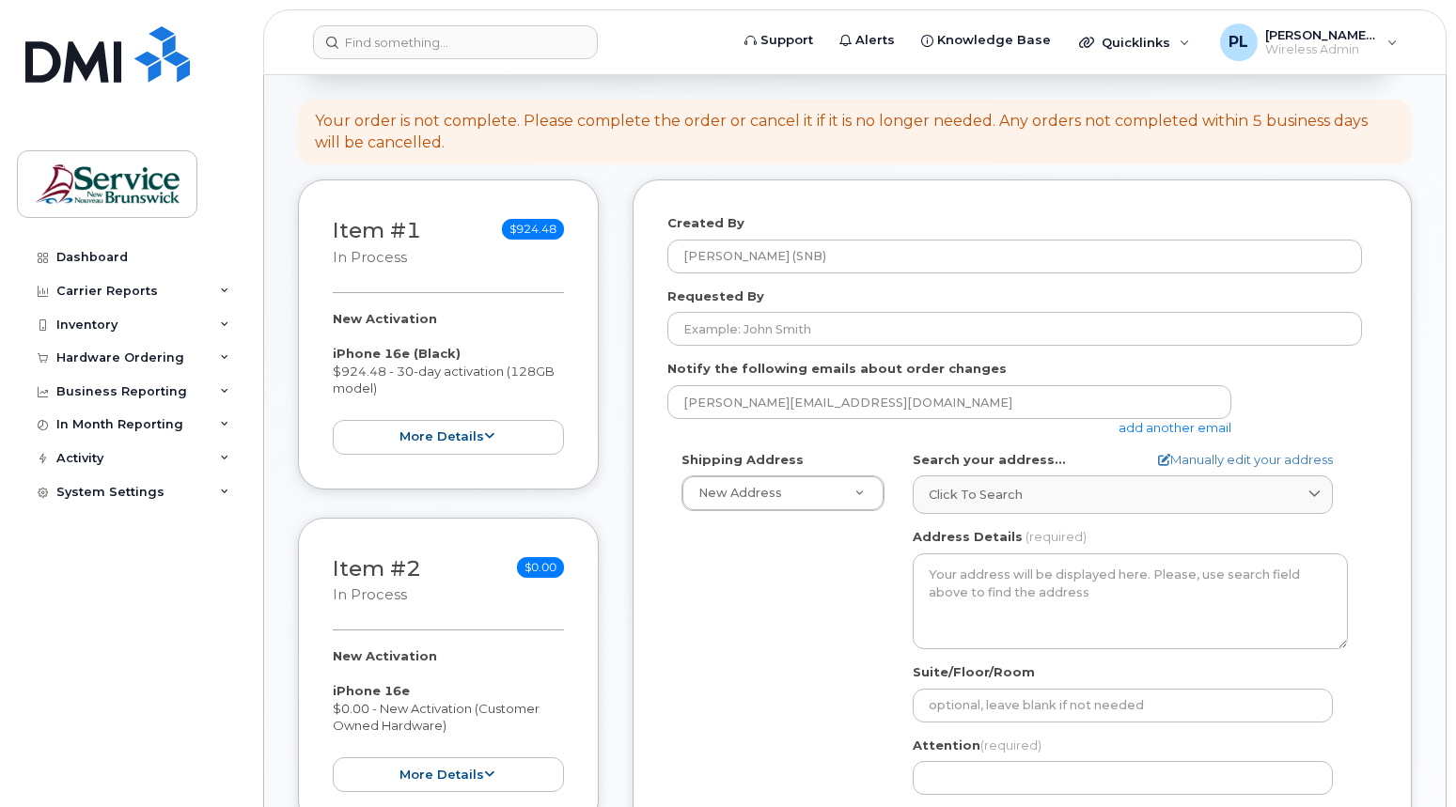
scroll to position [188, 0]
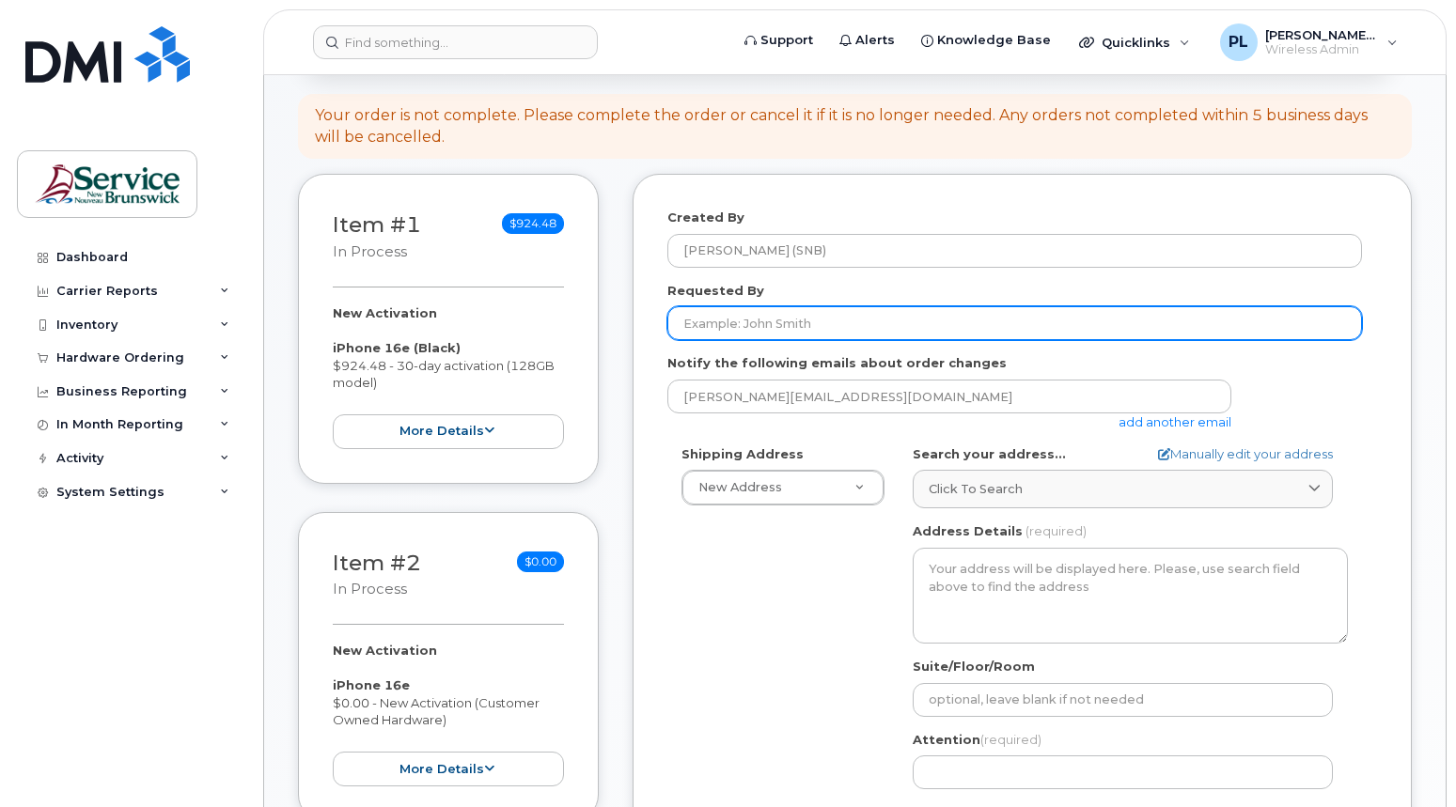
click at [733, 326] on input "Requested By" at bounding box center [1014, 323] width 695 height 34
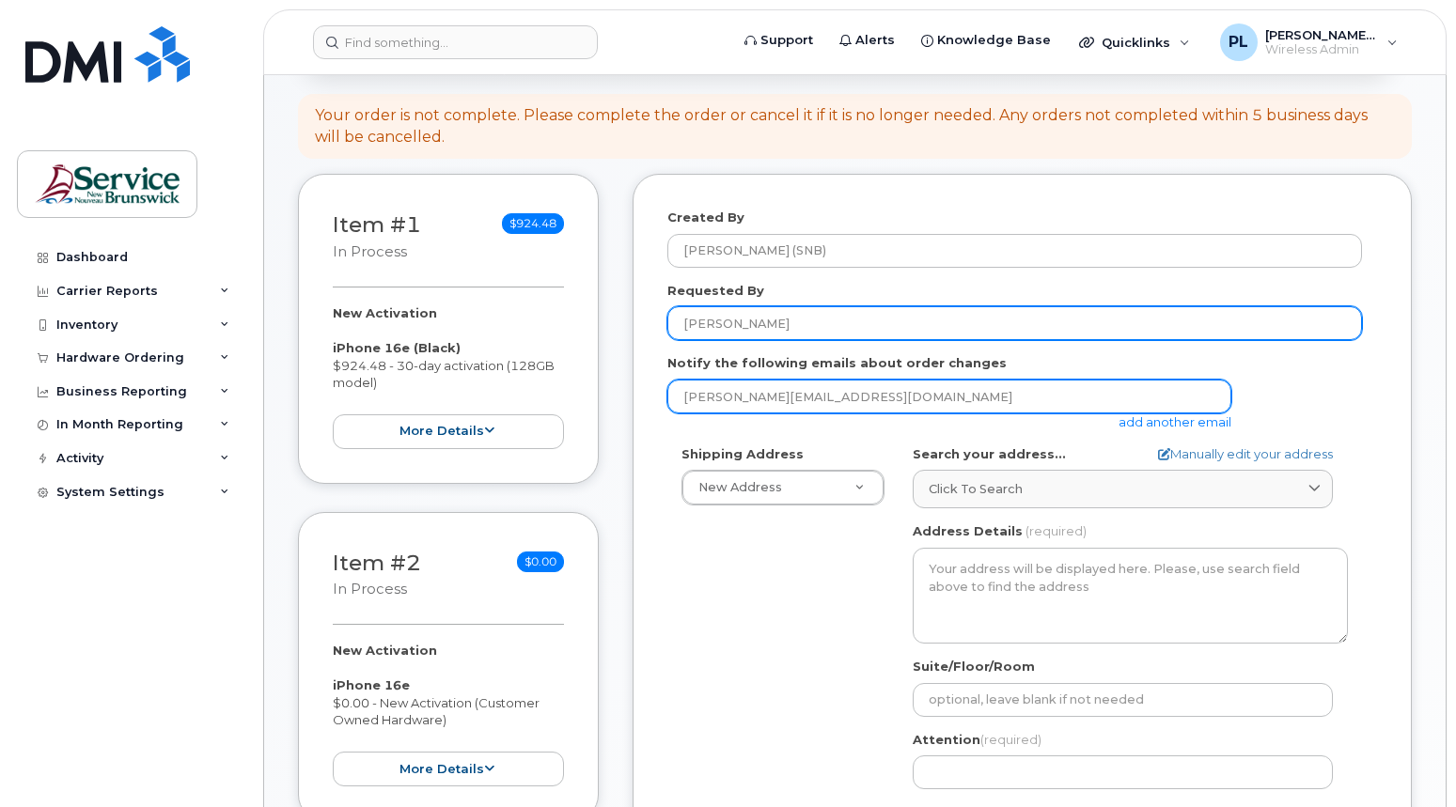
type input "[PERSON_NAME]"
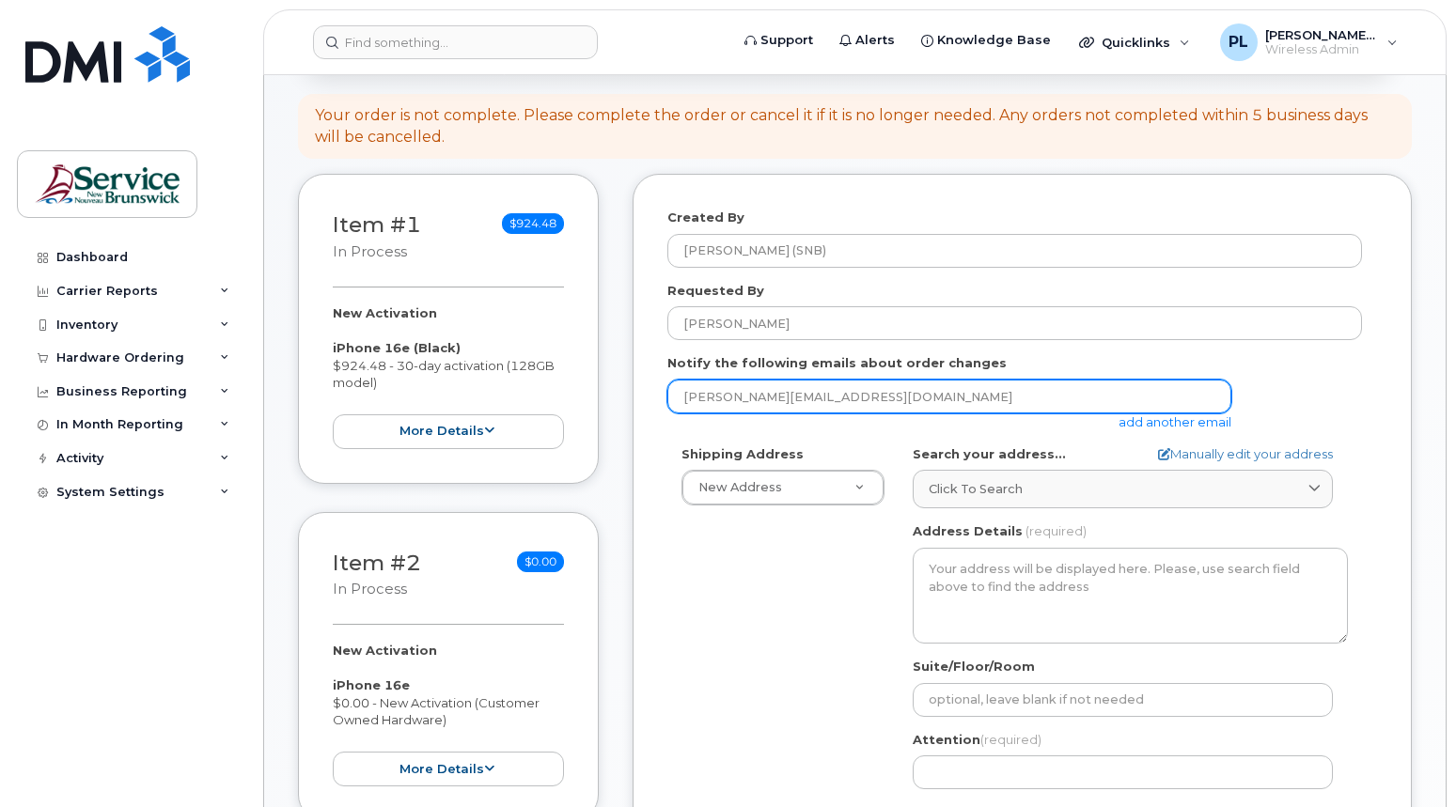
click at [926, 410] on input "lily.penney@snb.ca" at bounding box center [949, 397] width 564 height 34
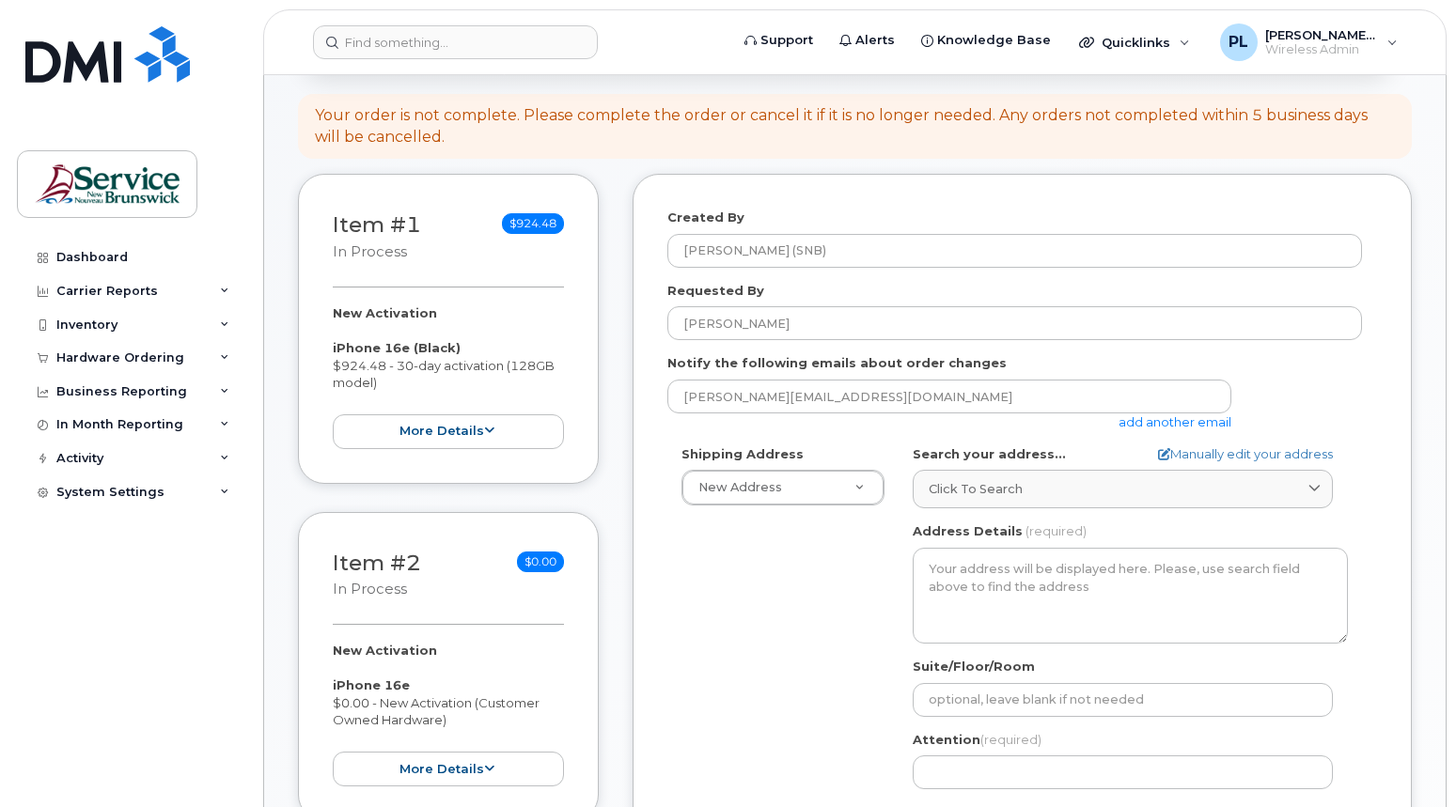
click at [1182, 425] on link "add another email" at bounding box center [1174, 421] width 113 height 15
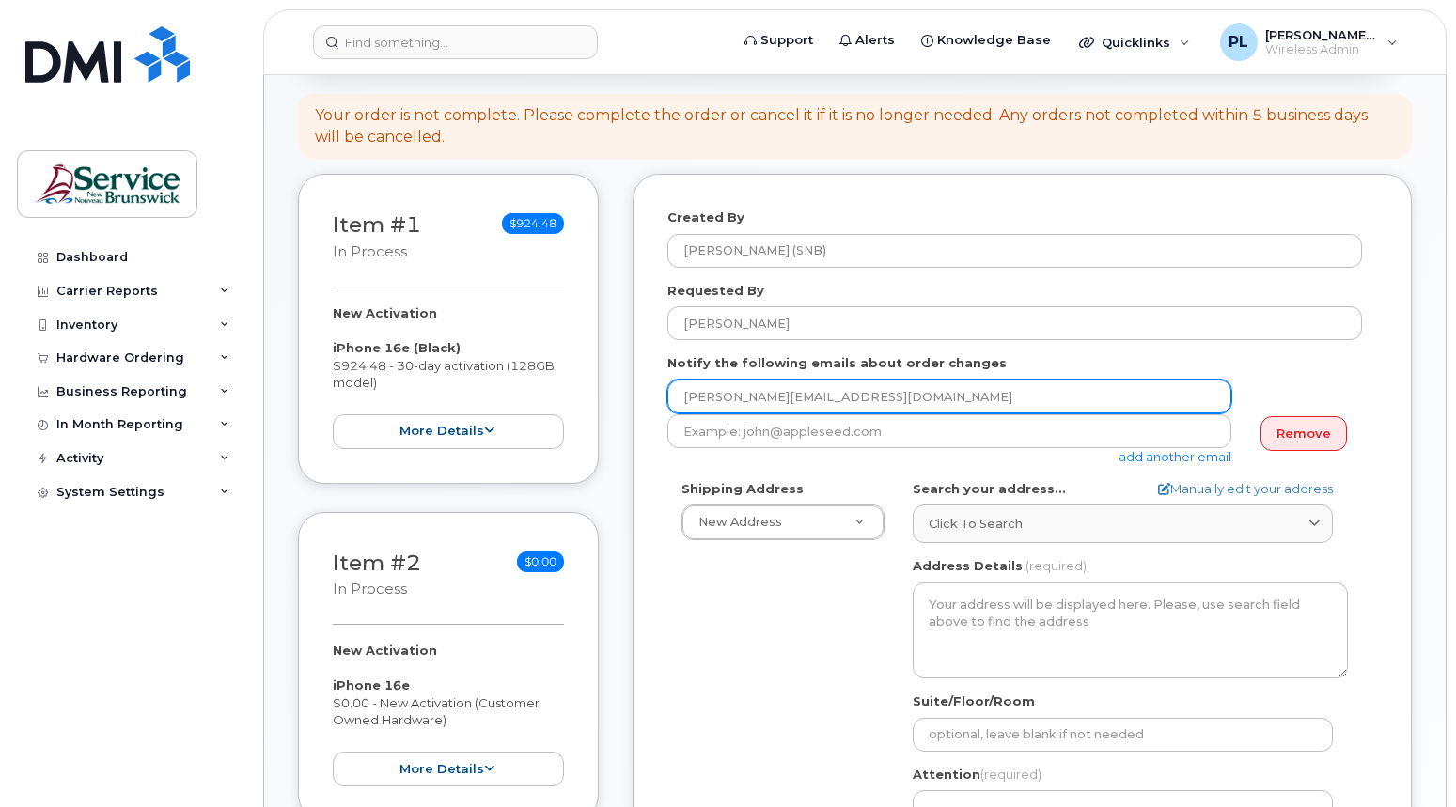
click at [769, 406] on input "lily.penney@snb.ca" at bounding box center [949, 397] width 564 height 34
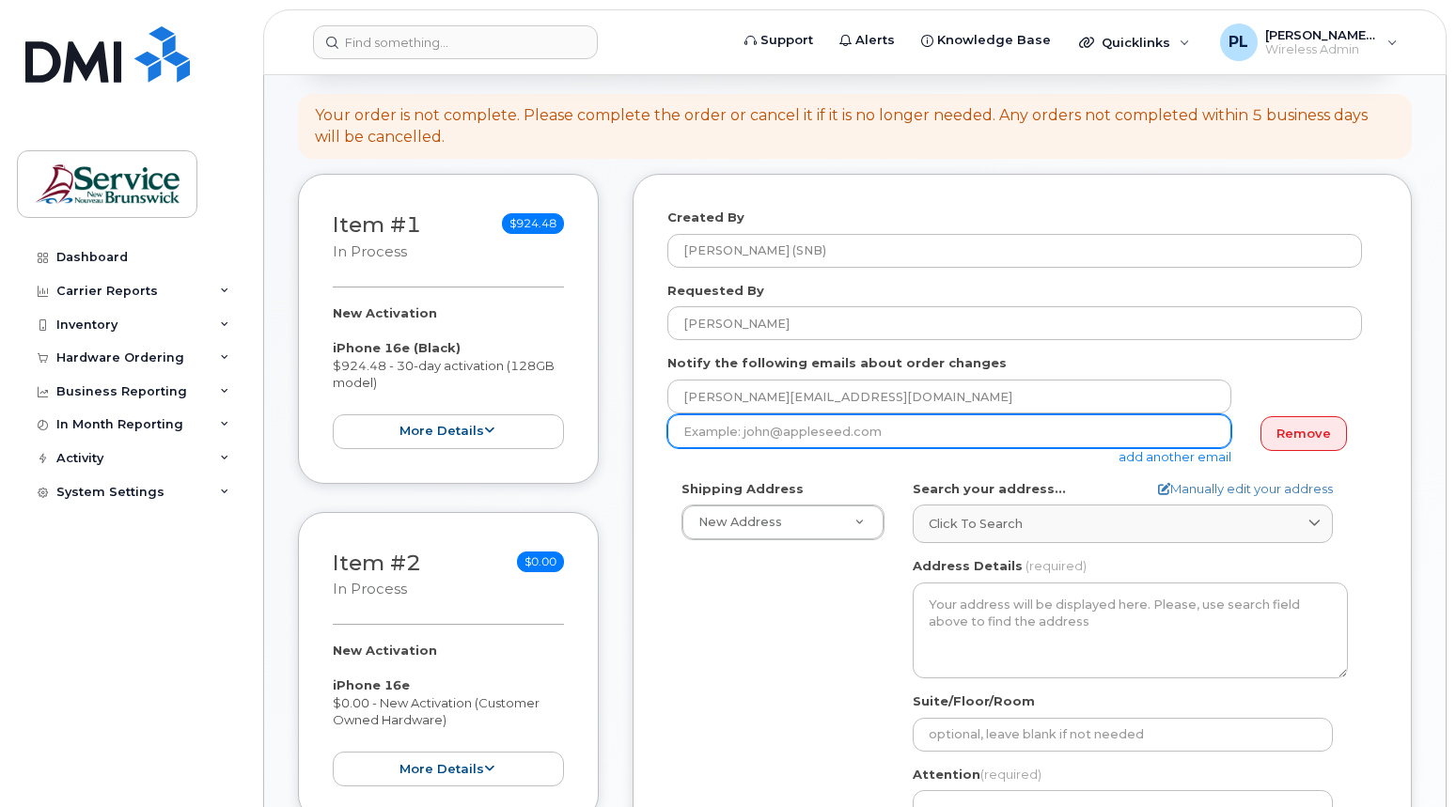
click at [698, 437] on input "email" at bounding box center [949, 431] width 564 height 34
type input "julie.haines@snb.ca"
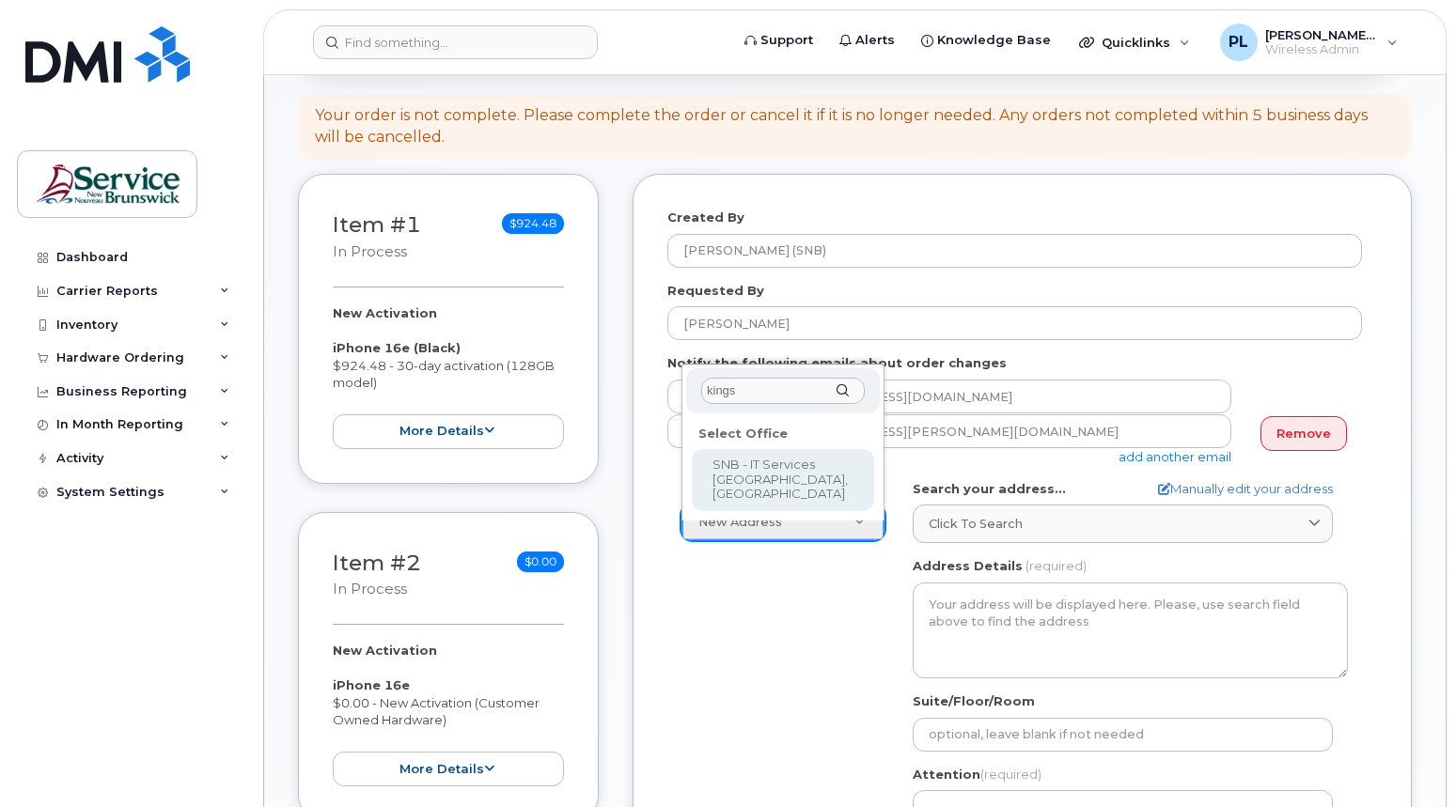
type input "kings"
select select
type textarea "526-440 King St Fredericton New Brunswick E3B 5H8"
type input "Chris Estey/Scott Sanford"
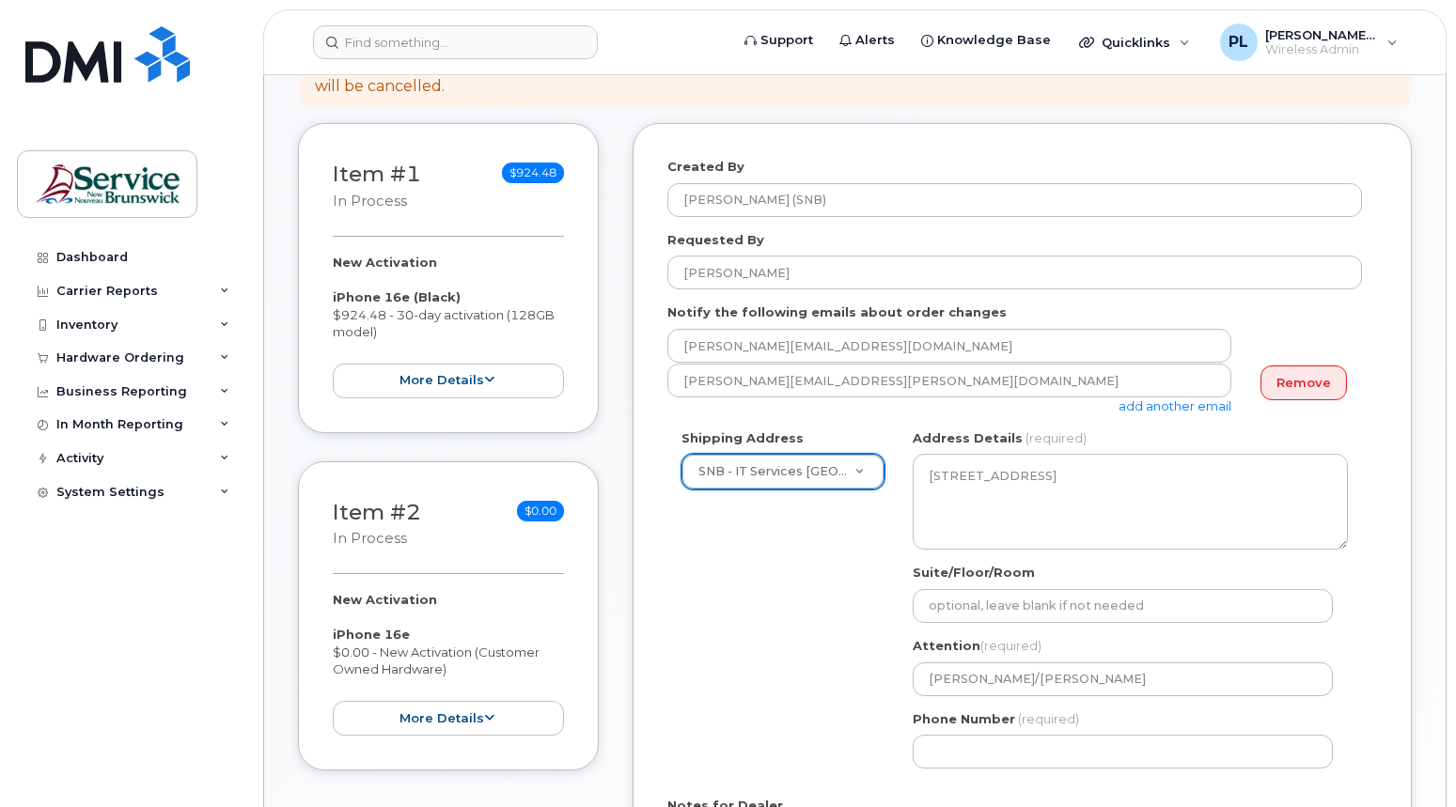
scroll to position [282, 0]
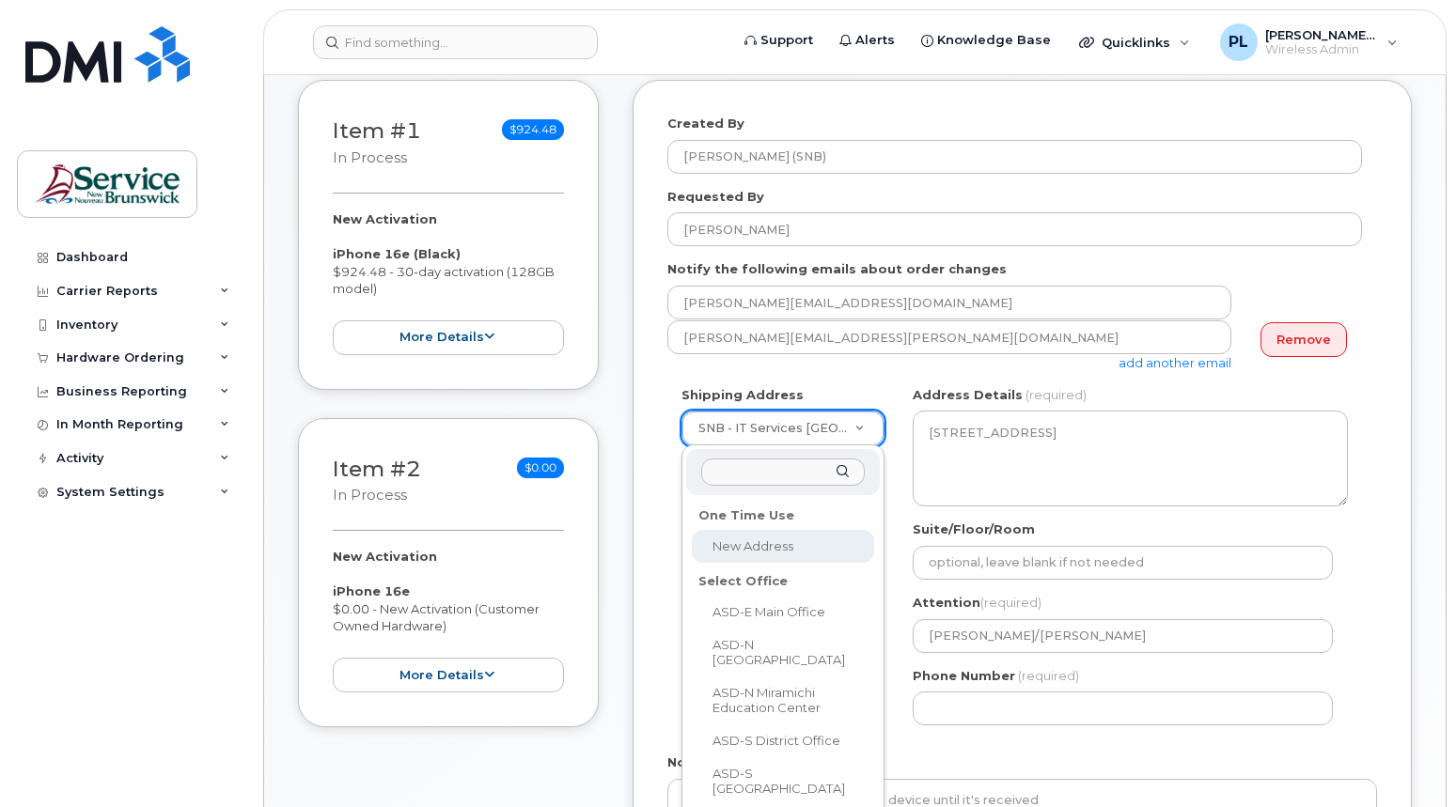
click at [787, 470] on input "text" at bounding box center [783, 472] width 164 height 27
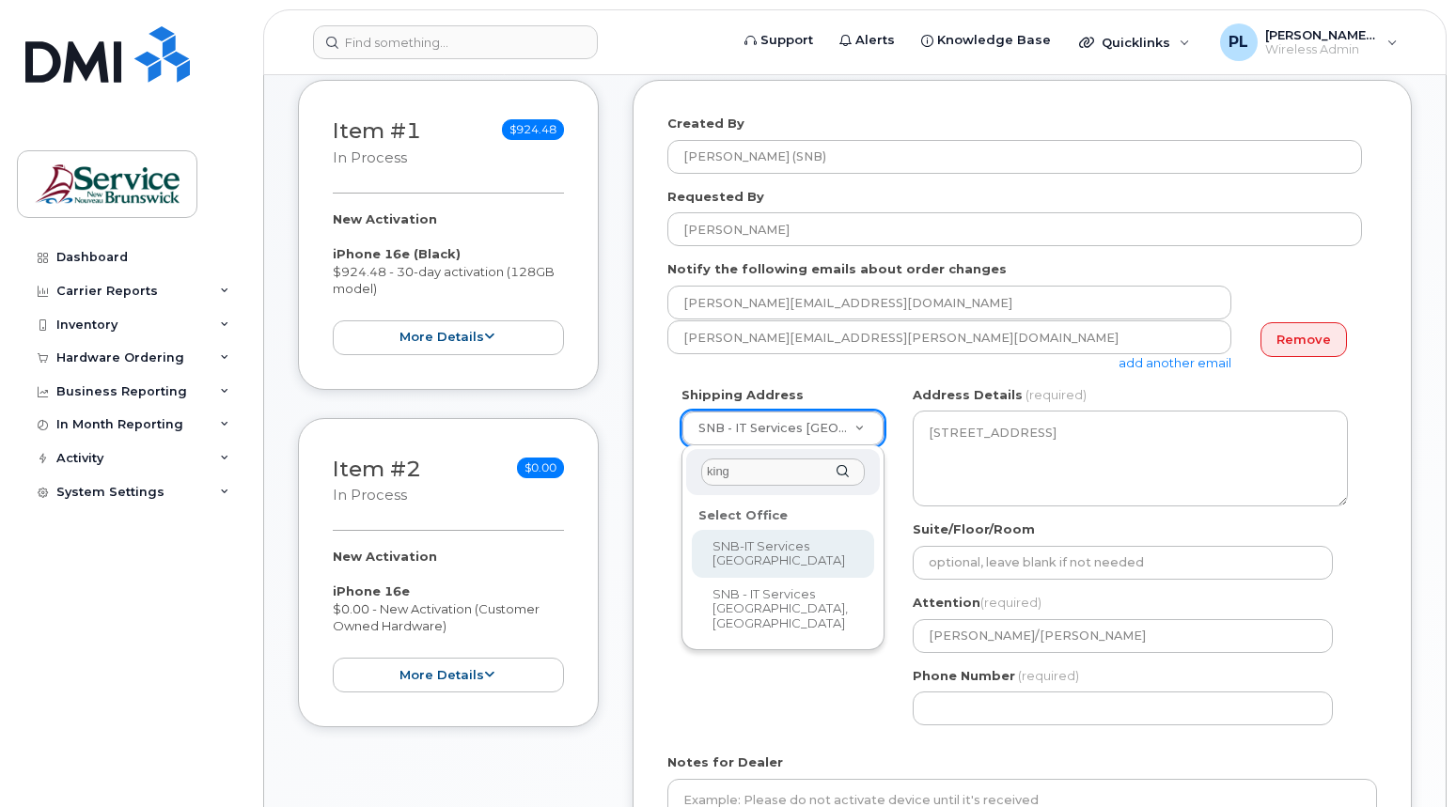
type input "king"
select select
type textarea "15 King Sq N Saint John New Brunswick E2L 1E6"
type input "[PERSON_NAME]"
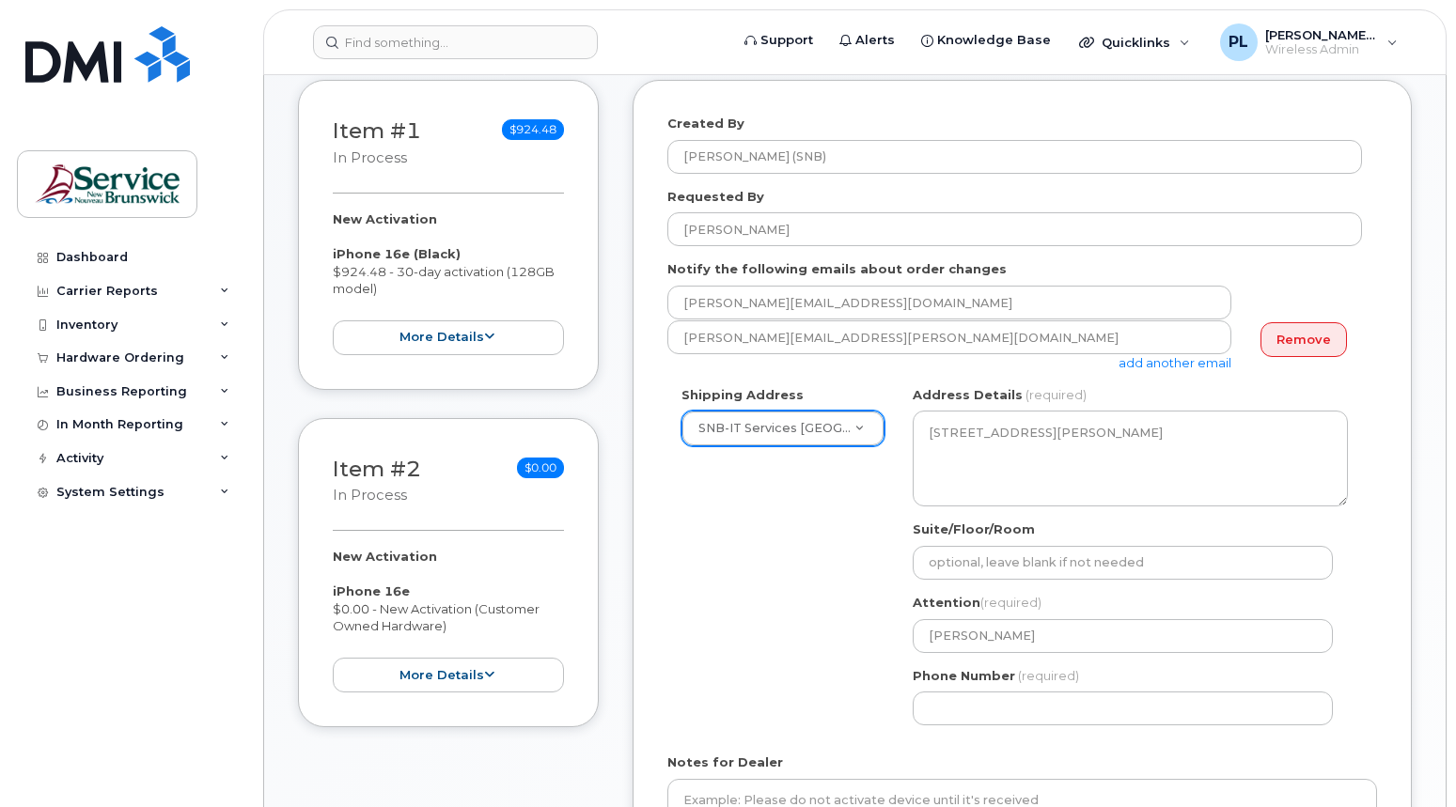
click at [803, 558] on div "Shipping Address SNB-IT Services King's Square New Address ASD-E Main Office AS…" at bounding box center [1014, 562] width 695 height 353
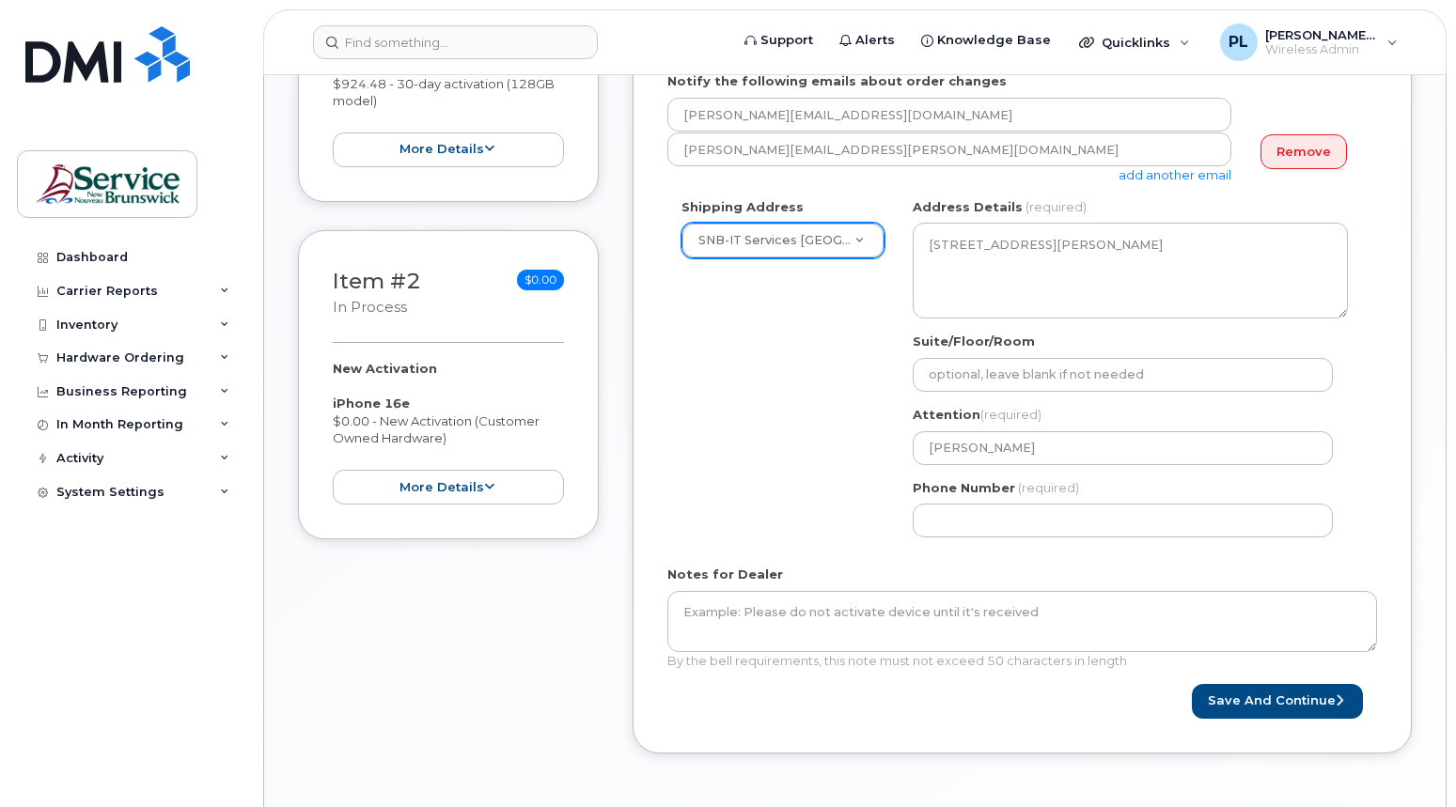
scroll to position [376, 0]
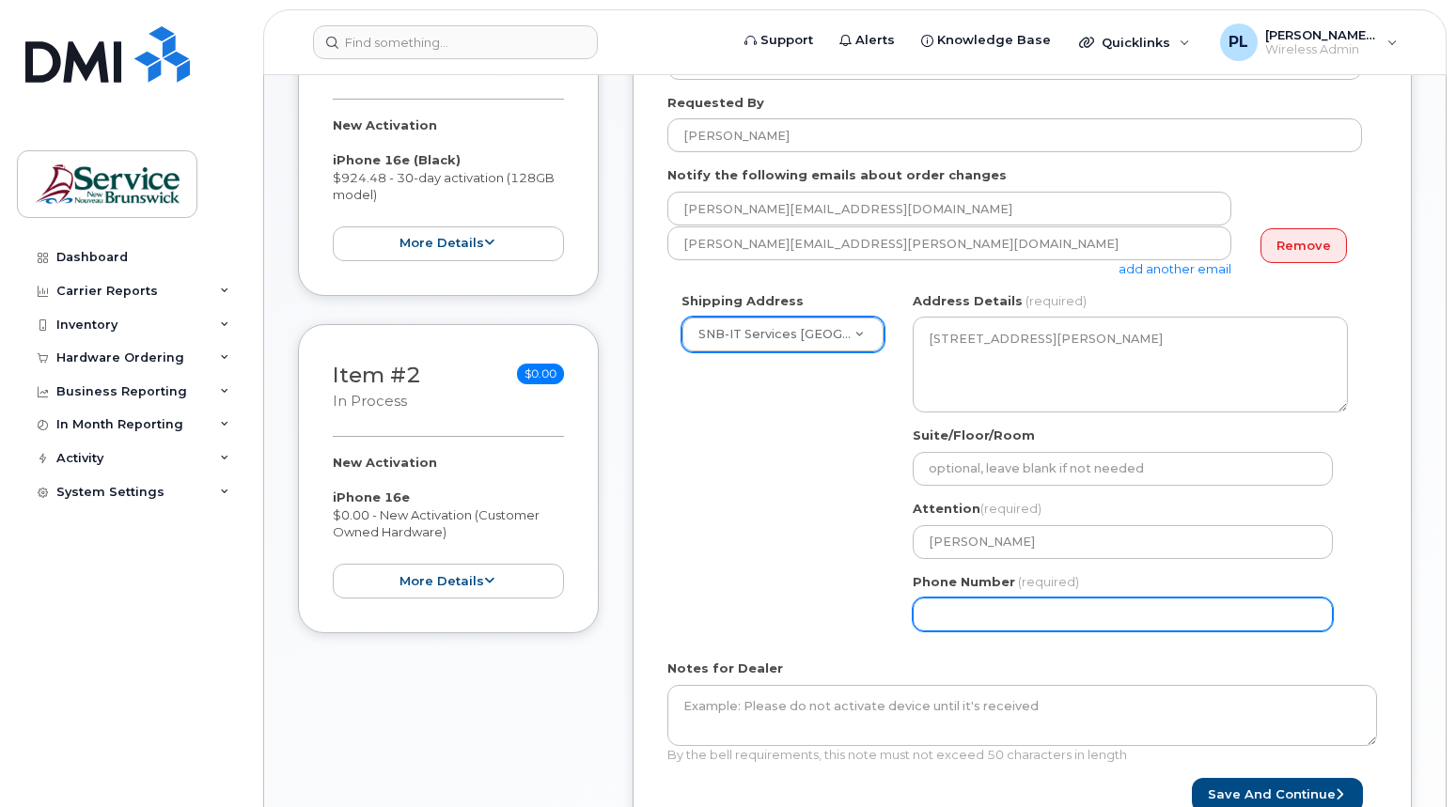
click at [974, 611] on input "Phone Number" at bounding box center [1123, 615] width 420 height 34
type input "5064444600"
select select
click at [809, 534] on div "Shipping Address SNB-IT Services King's Square New Address ASD-E Main Office AS…" at bounding box center [1014, 468] width 695 height 353
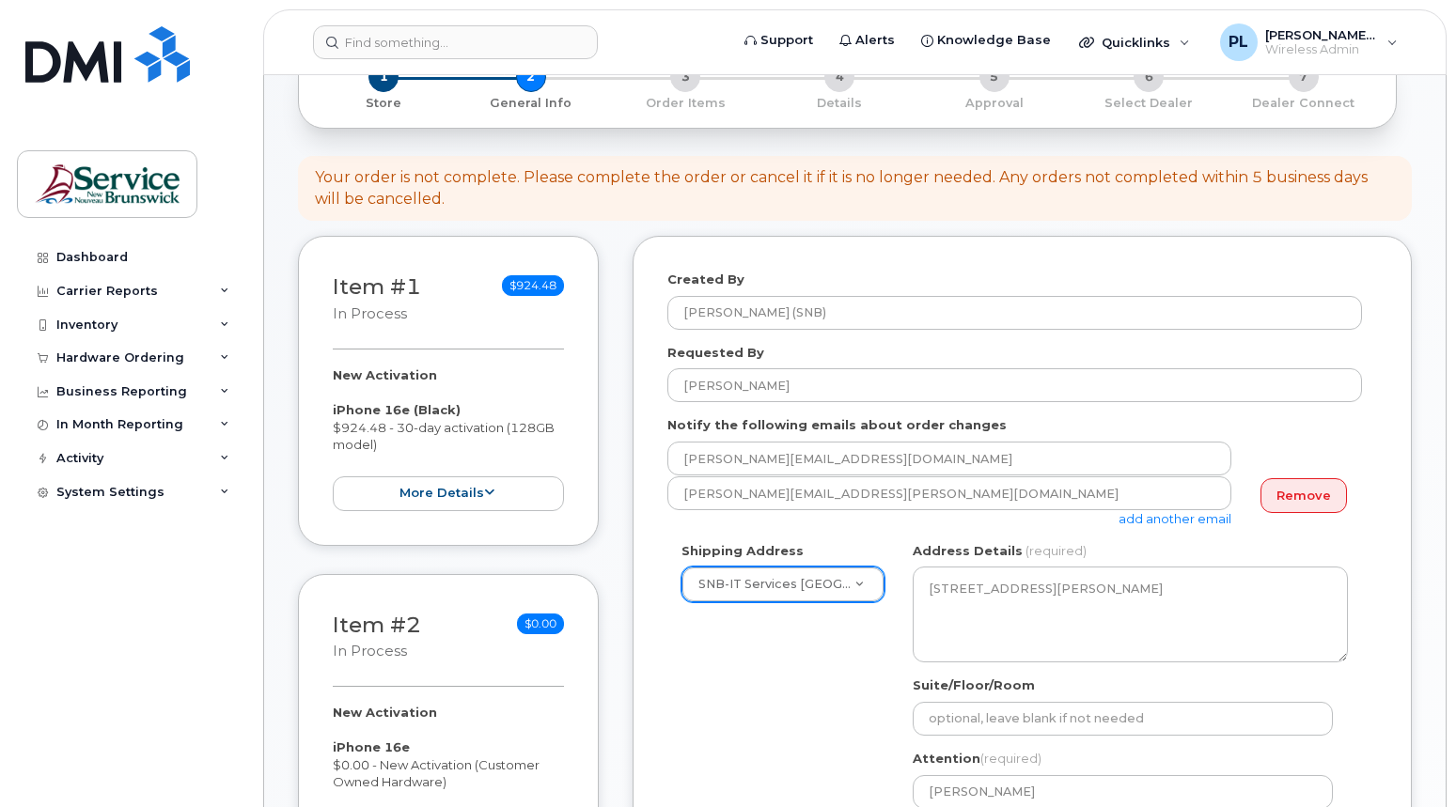
scroll to position [94, 0]
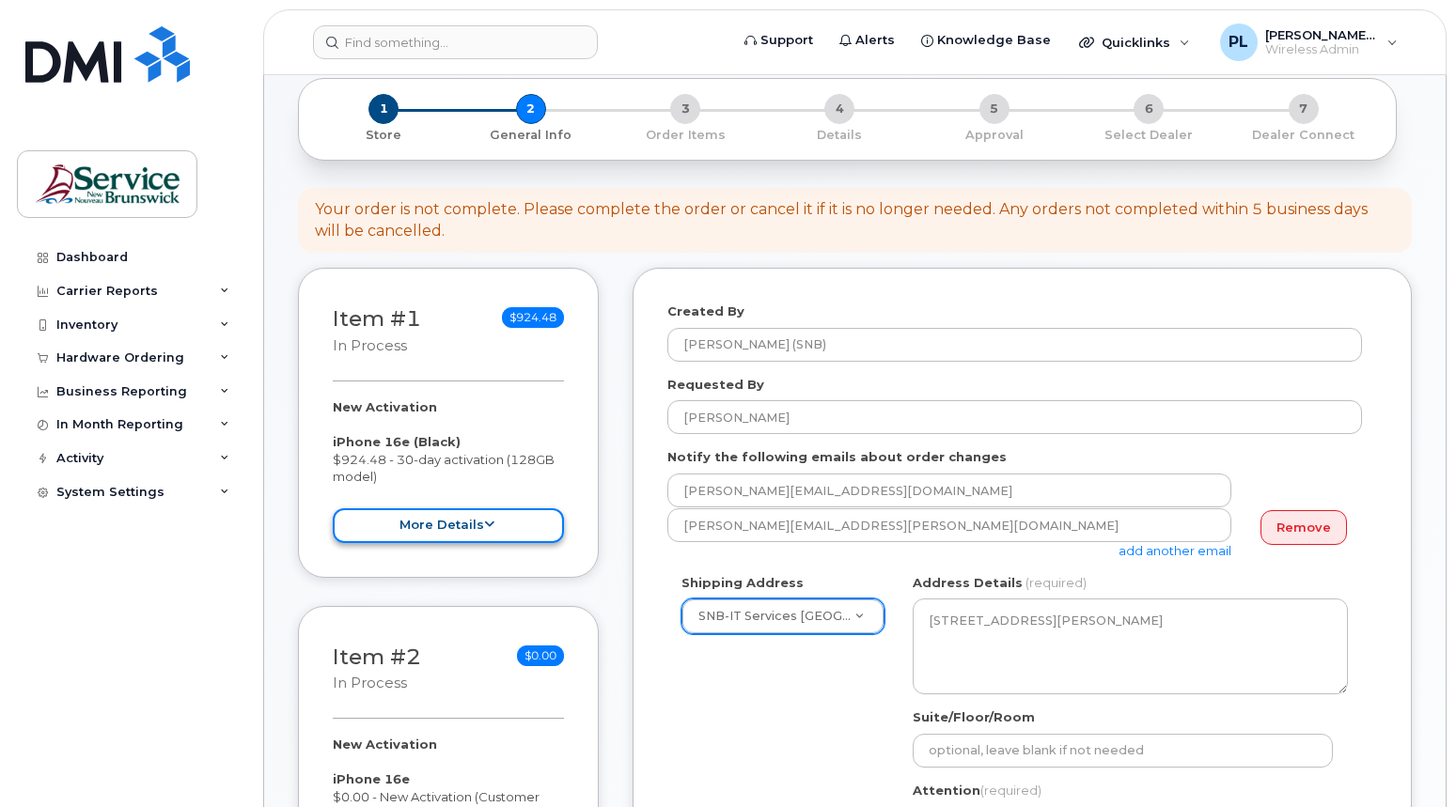
click at [450, 514] on button "more details" at bounding box center [448, 525] width 231 height 35
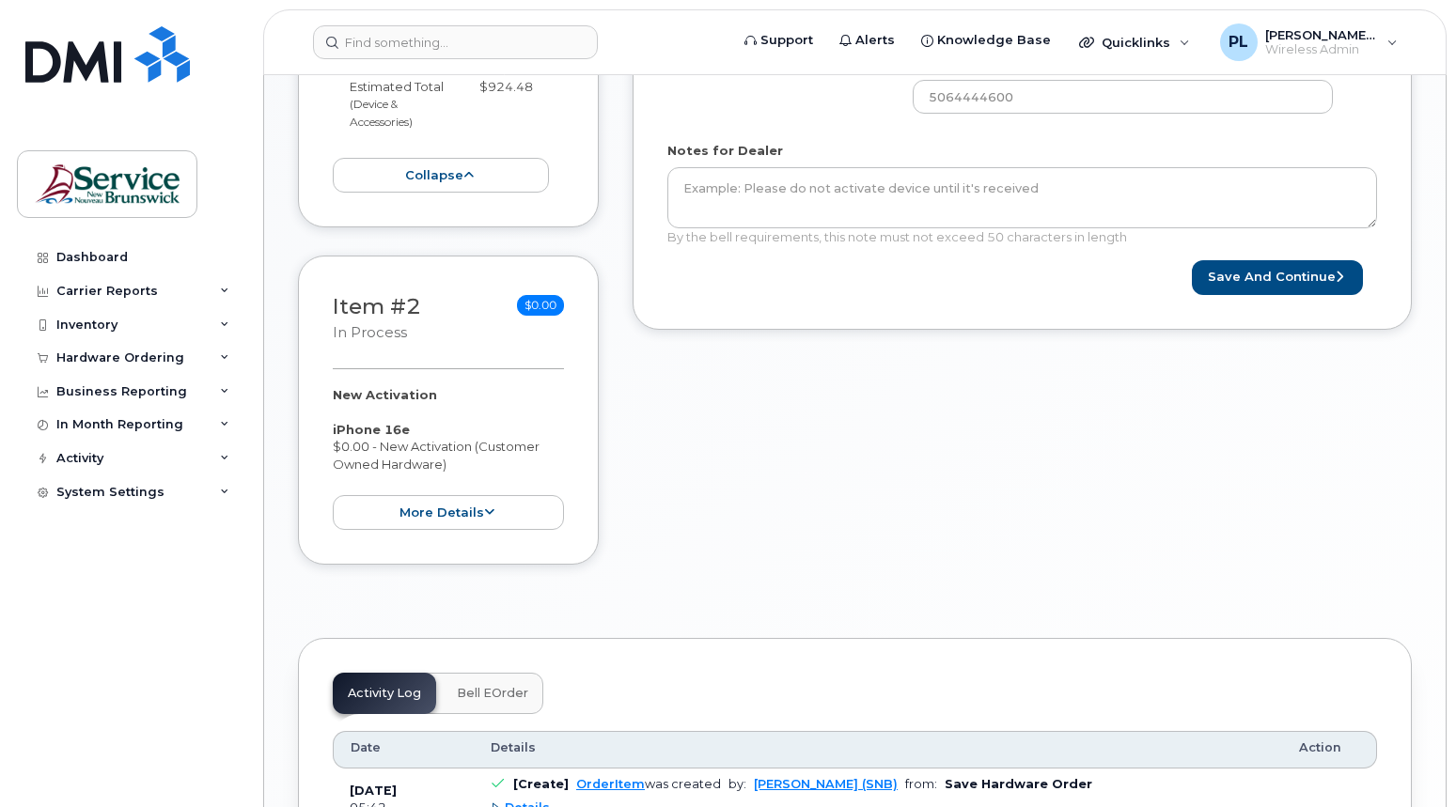
scroll to position [1034, 0]
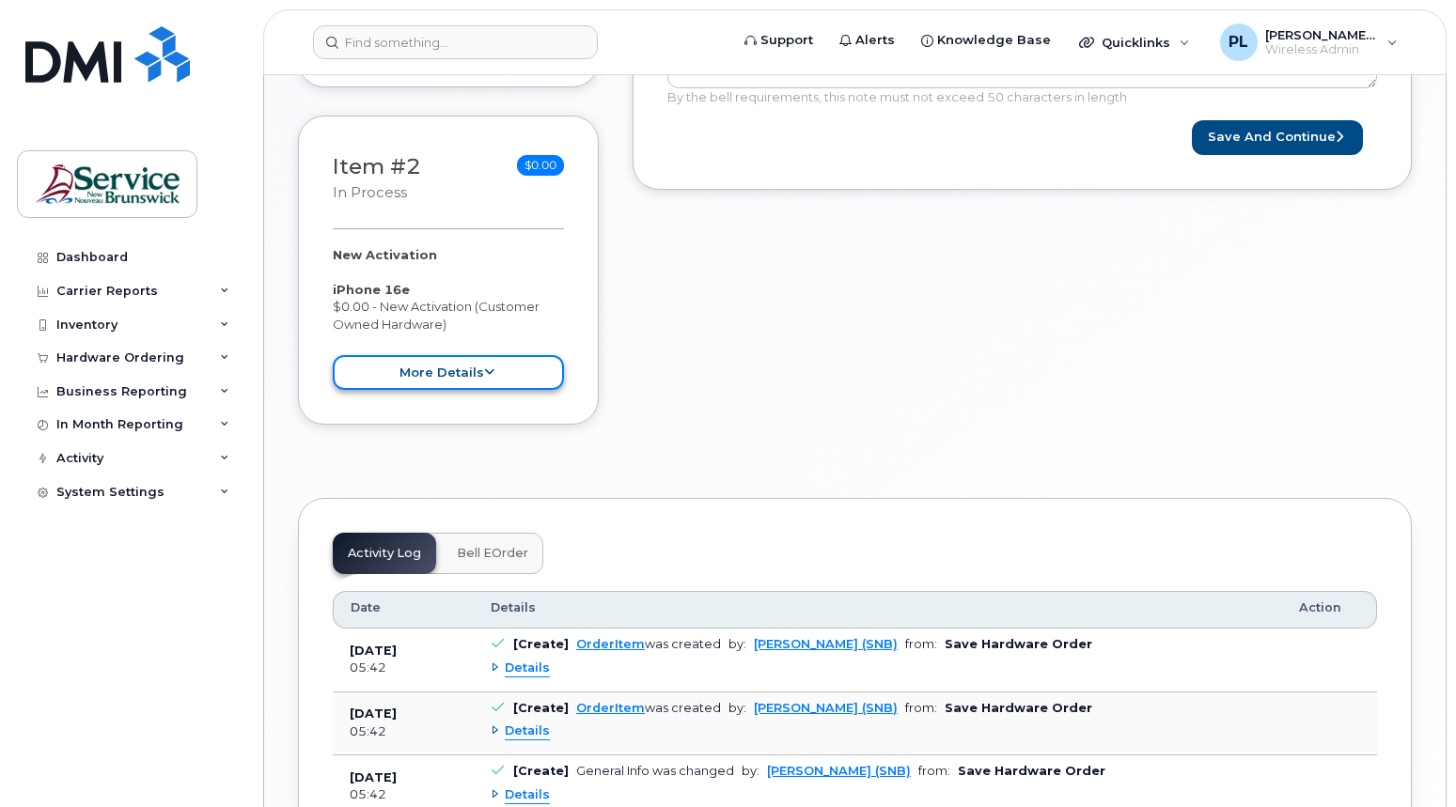
click at [509, 370] on button "more details" at bounding box center [448, 372] width 231 height 35
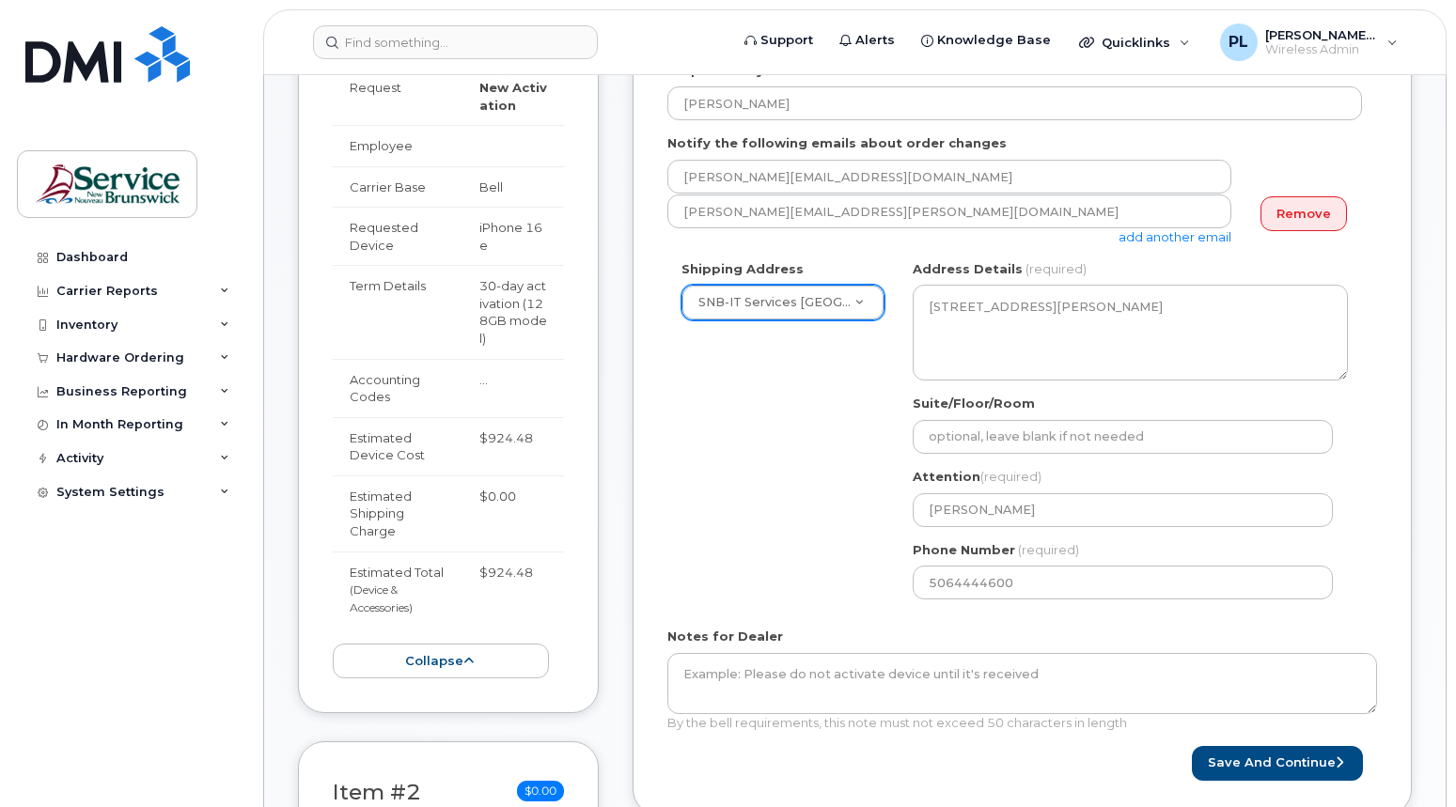
scroll to position [564, 0]
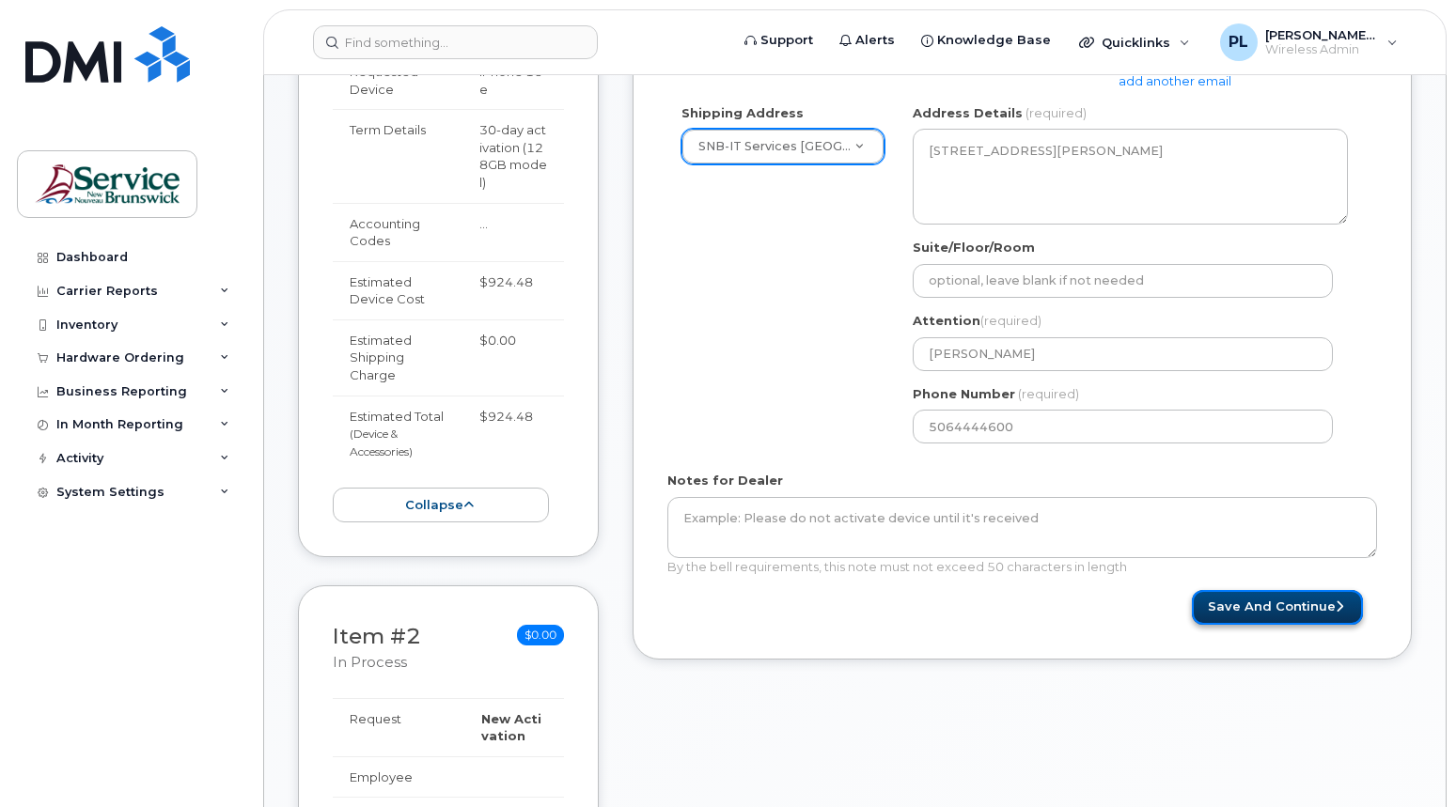
click at [1230, 609] on button "Save and Continue" at bounding box center [1277, 607] width 171 height 35
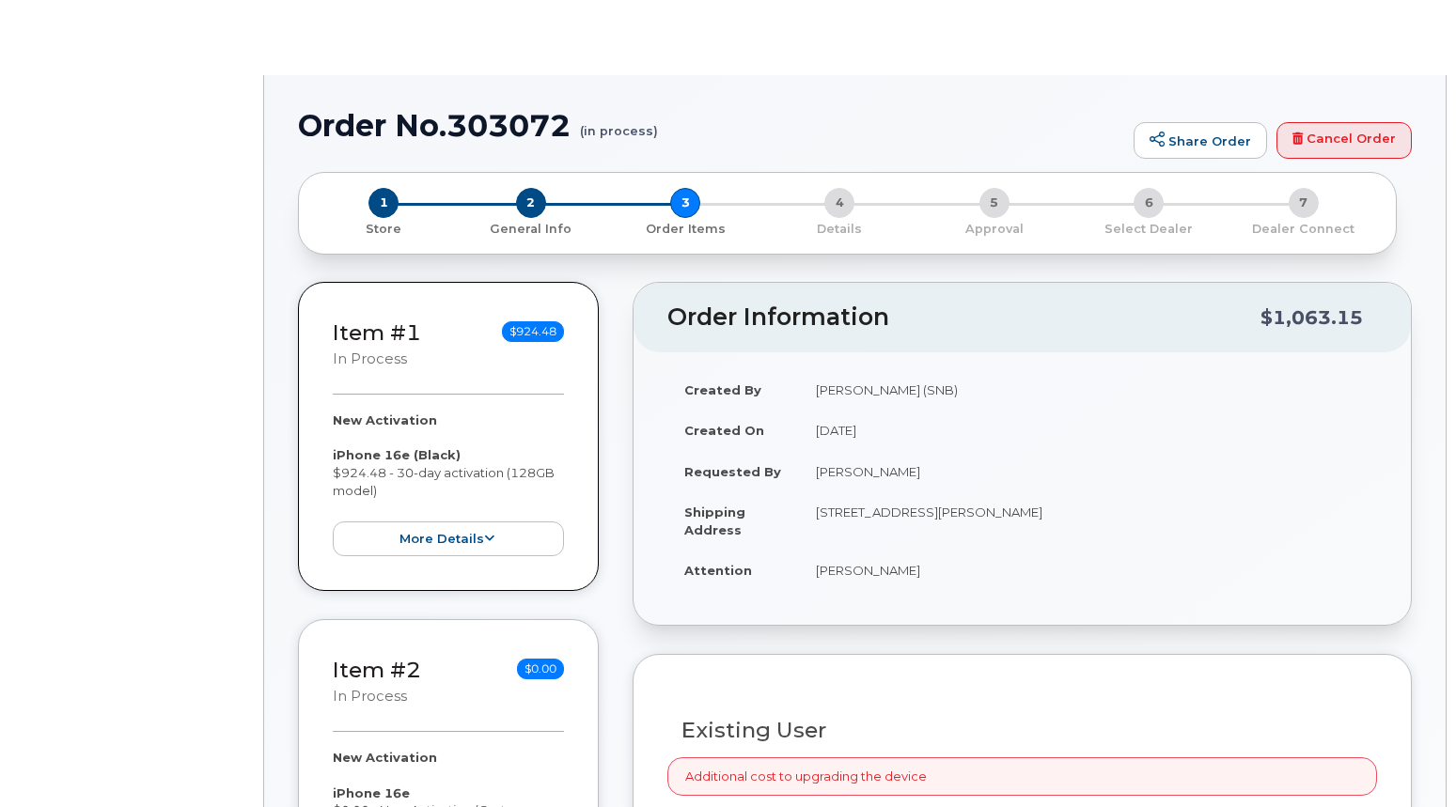
radio input "true"
select select
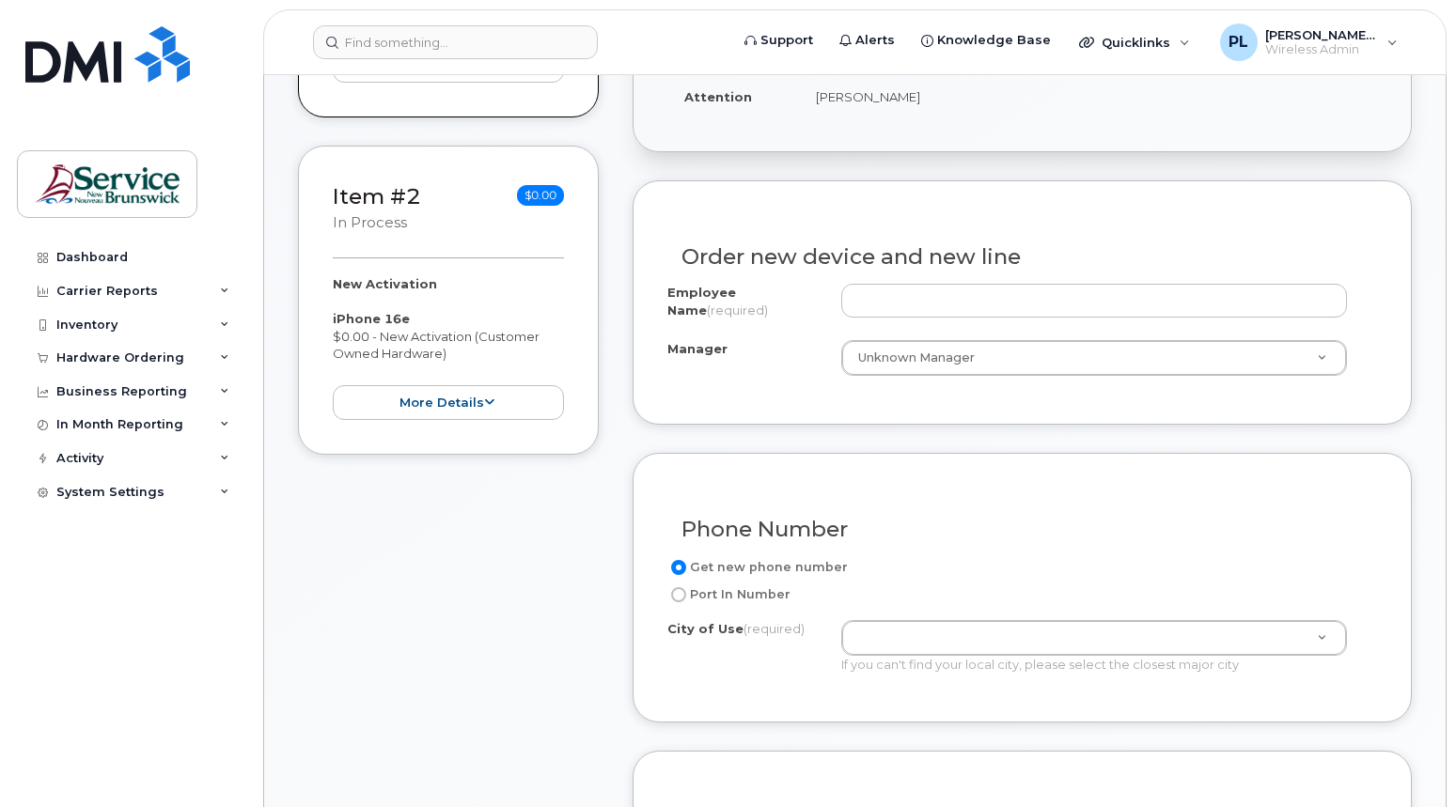
scroll to position [564, 0]
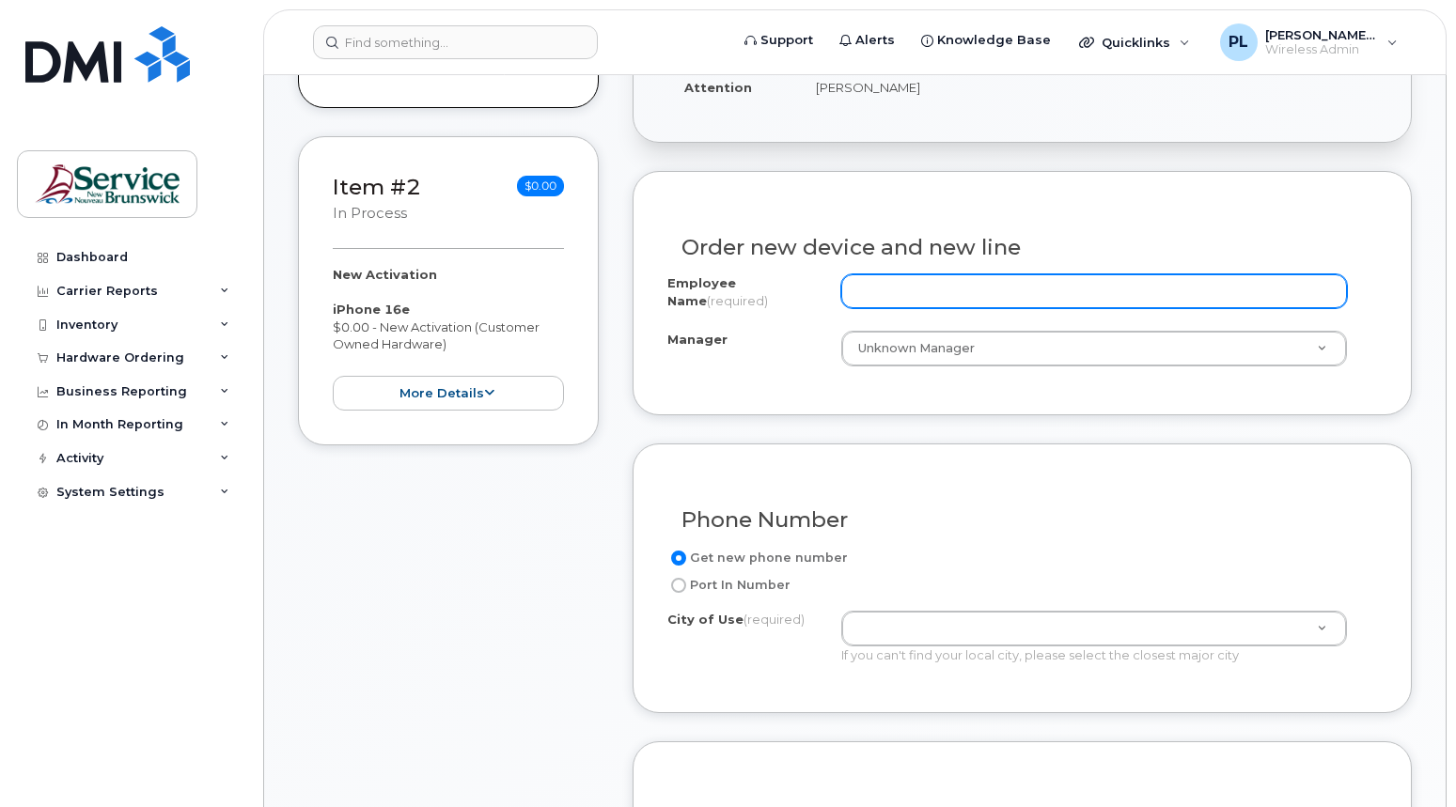
click at [900, 292] on input "Employee Name (required)" at bounding box center [1094, 291] width 506 height 34
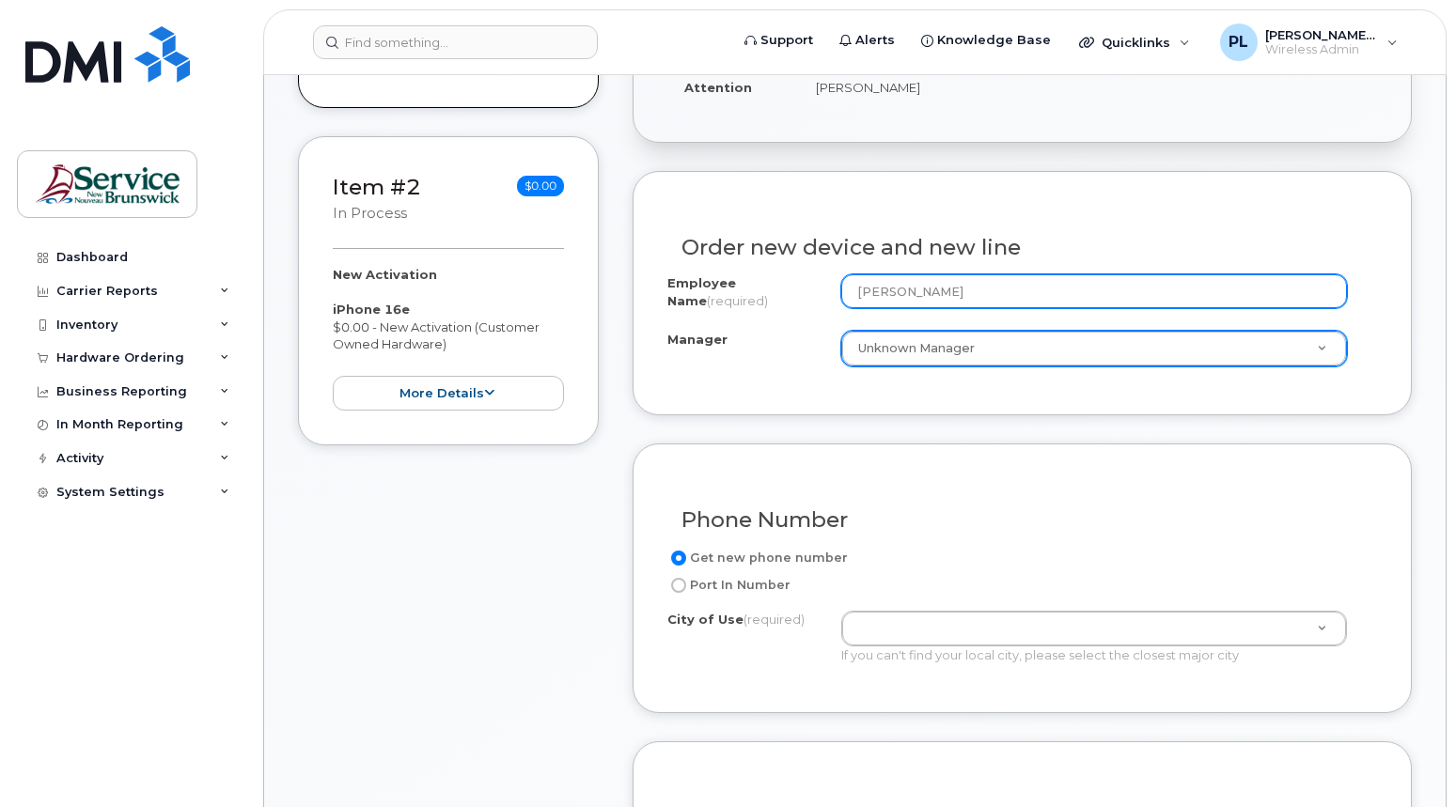
type input "[PERSON_NAME]"
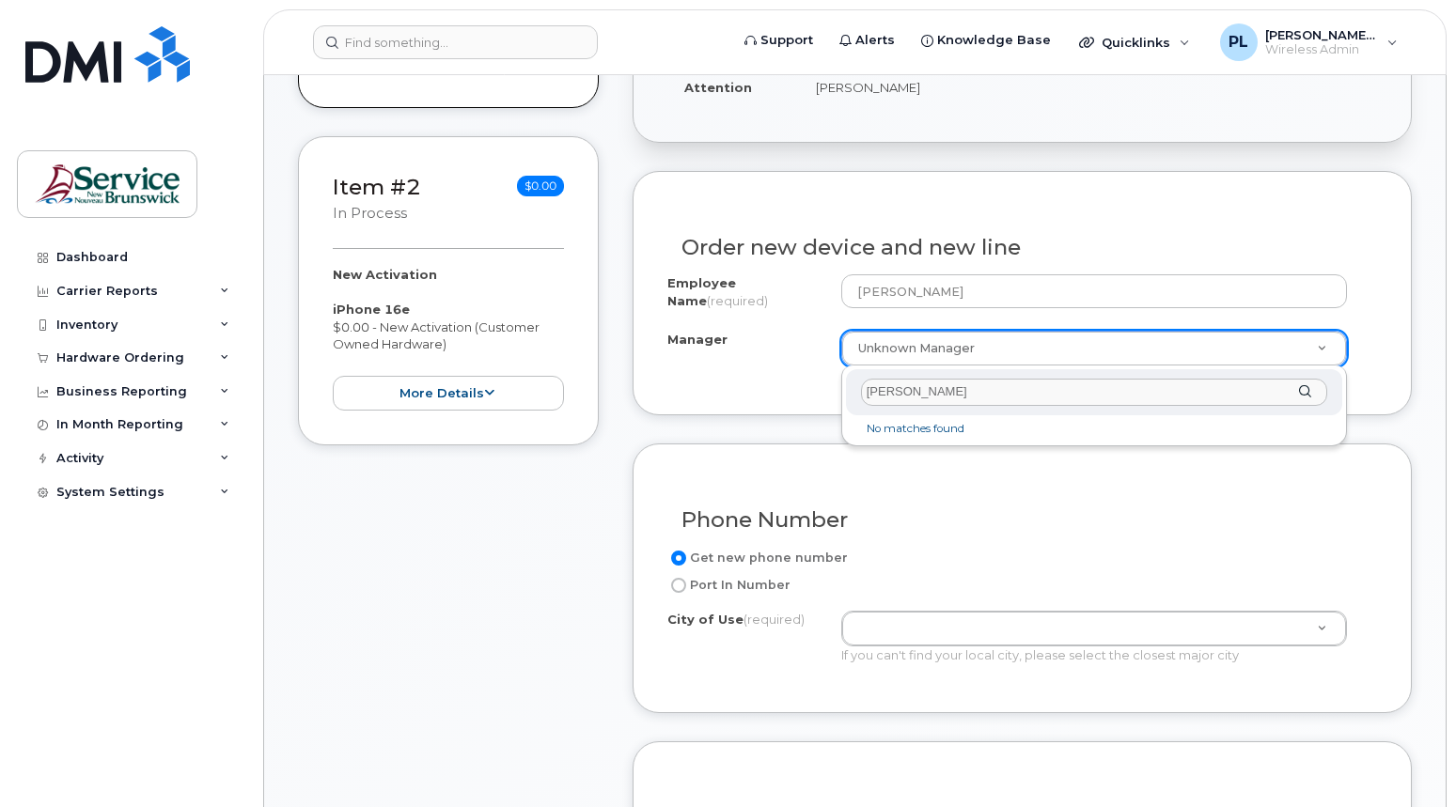
type input "julie"
type input "e"
type input "j"
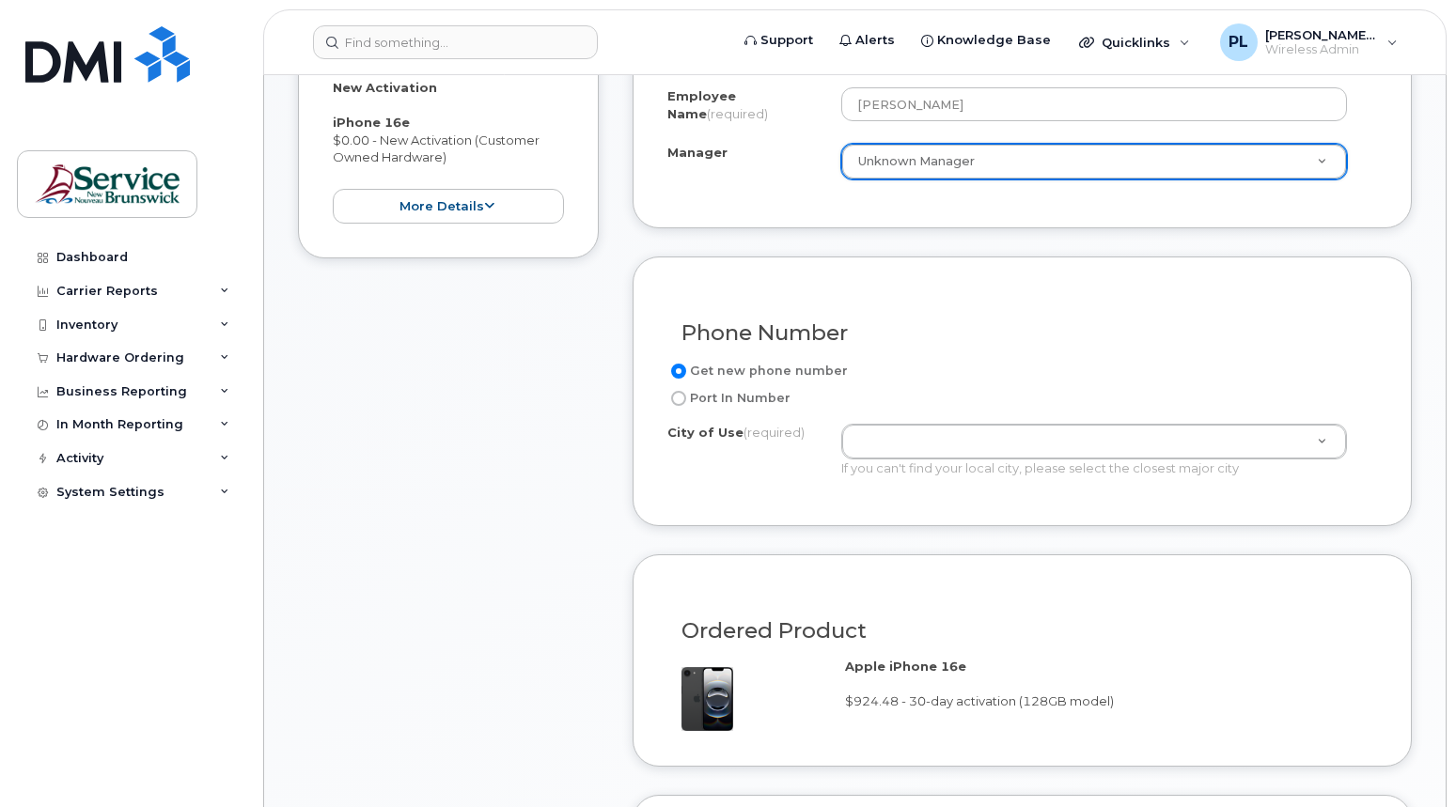
scroll to position [752, 0]
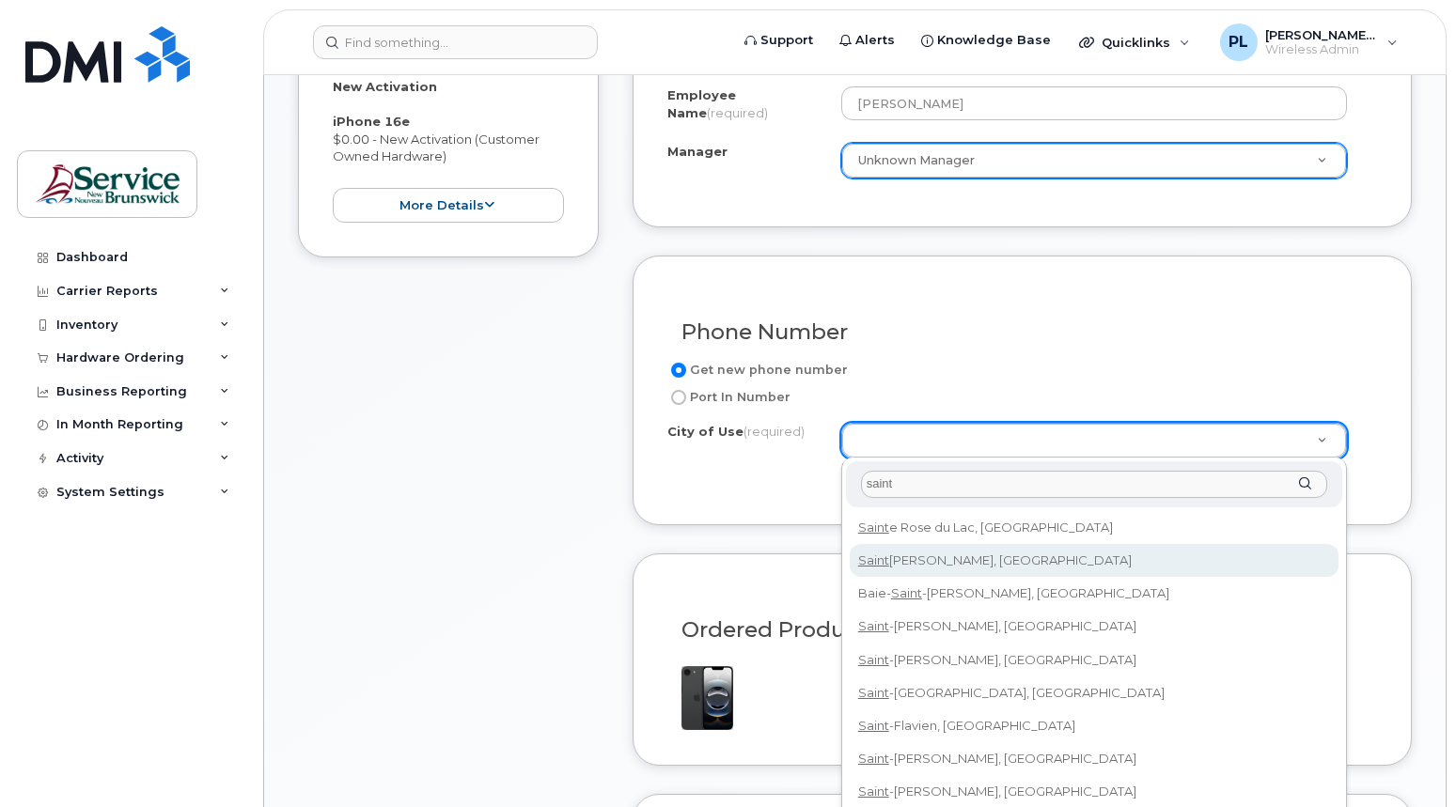
type input "saint"
type input "2008"
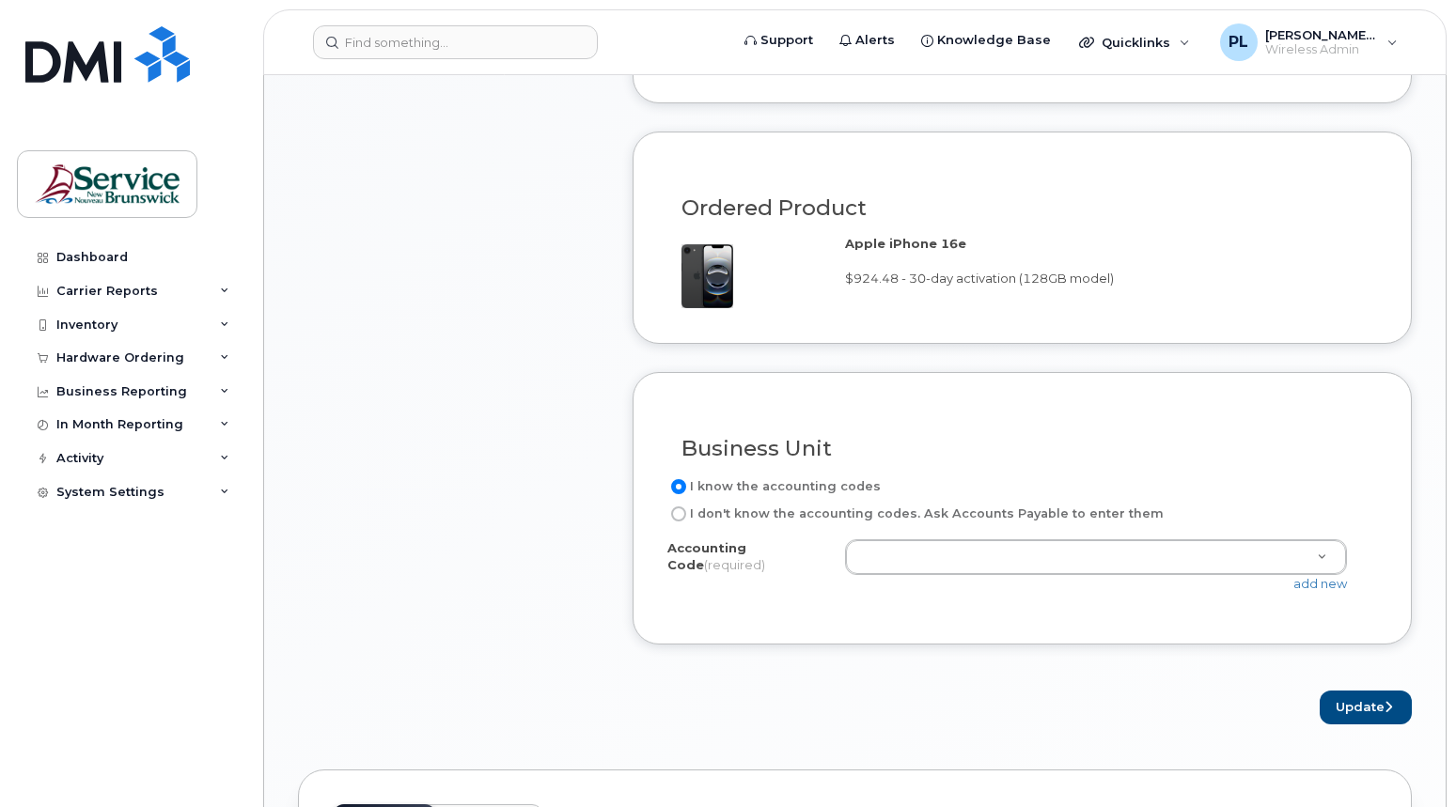
scroll to position [1222, 0]
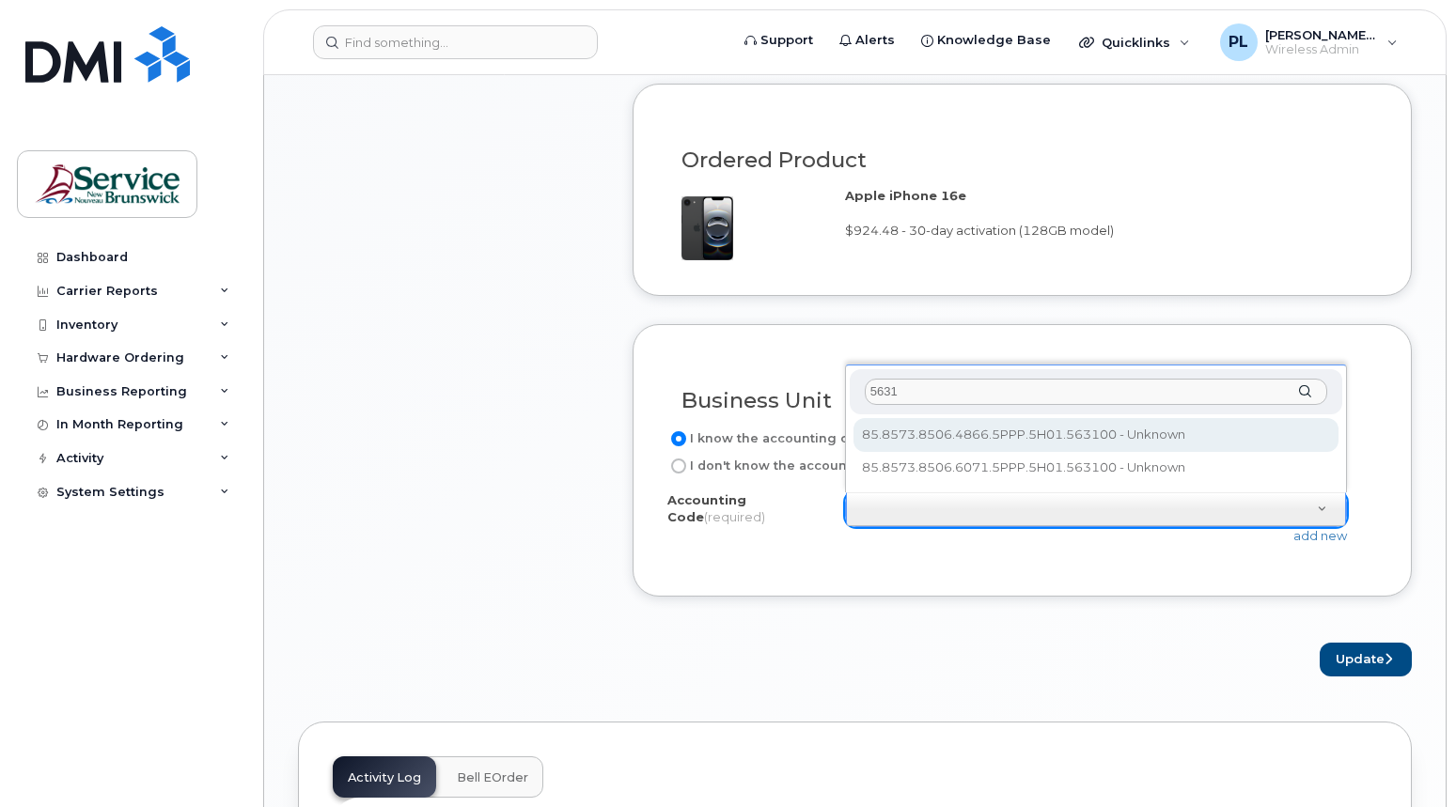
type input "5631"
select select "85.8573.8506.4866.5PPP.5H01.563100"
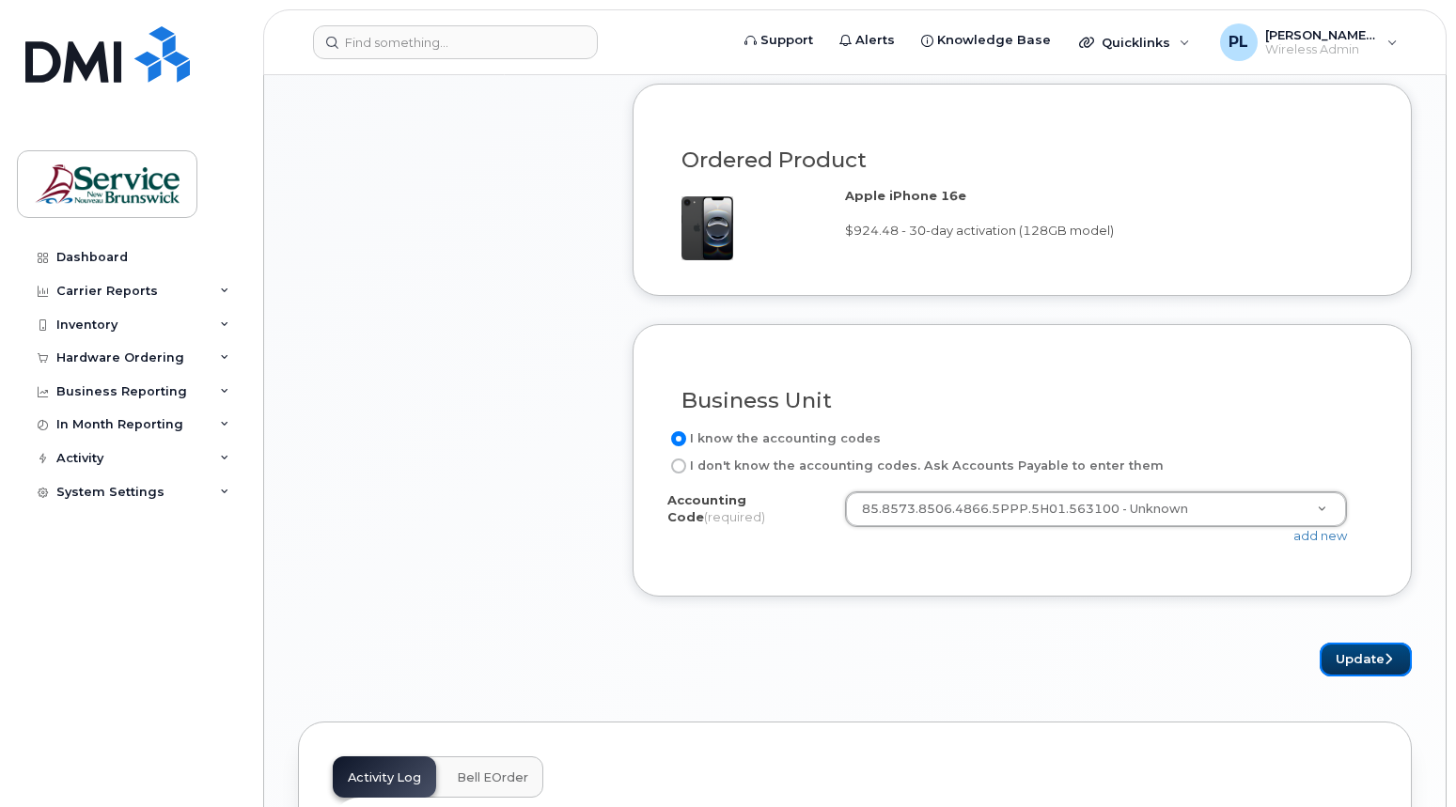
drag, startPoint x: 1359, startPoint y: 662, endPoint x: 1250, endPoint y: 643, distance: 110.6
click at [1359, 662] on button "Update" at bounding box center [1366, 660] width 92 height 35
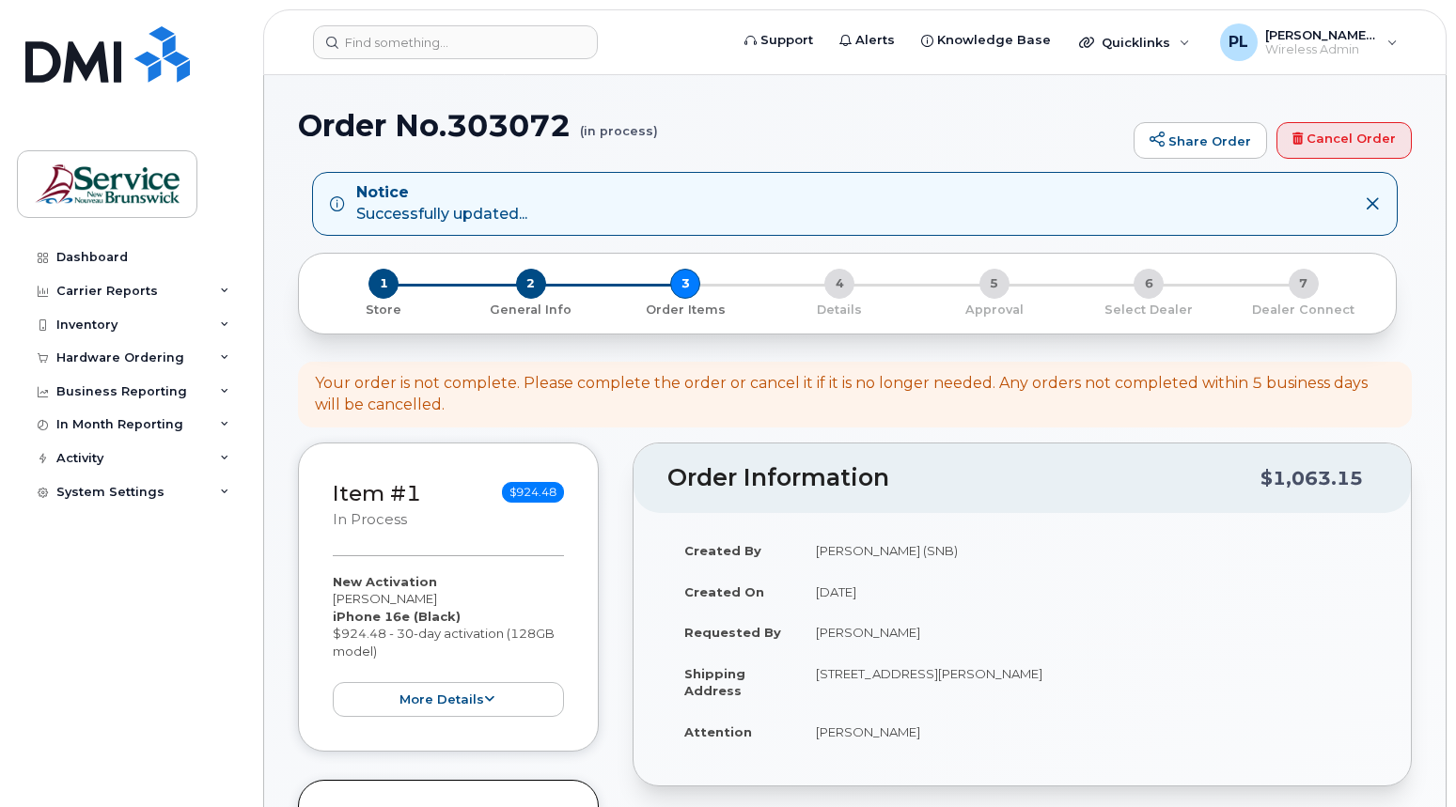
select select
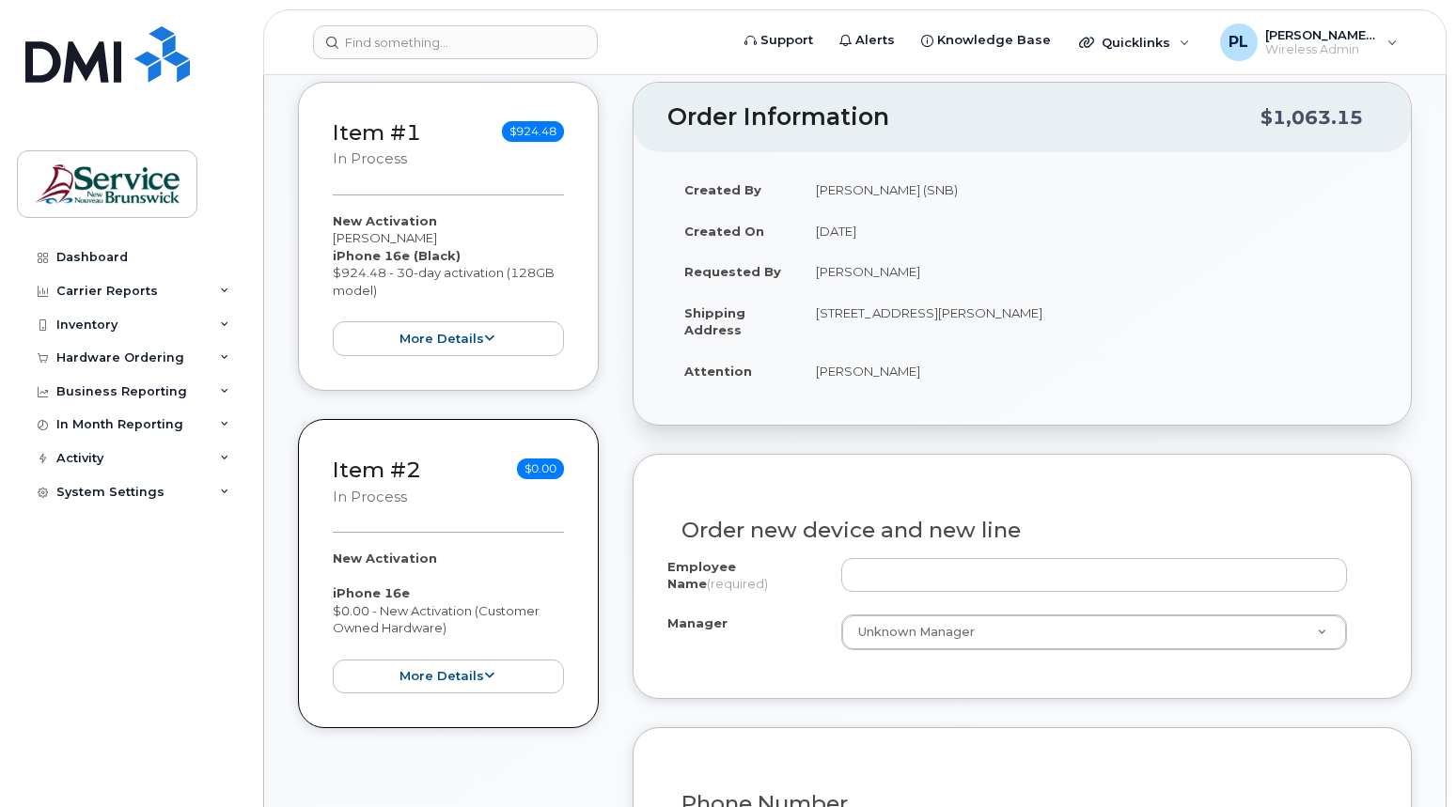
scroll to position [564, 0]
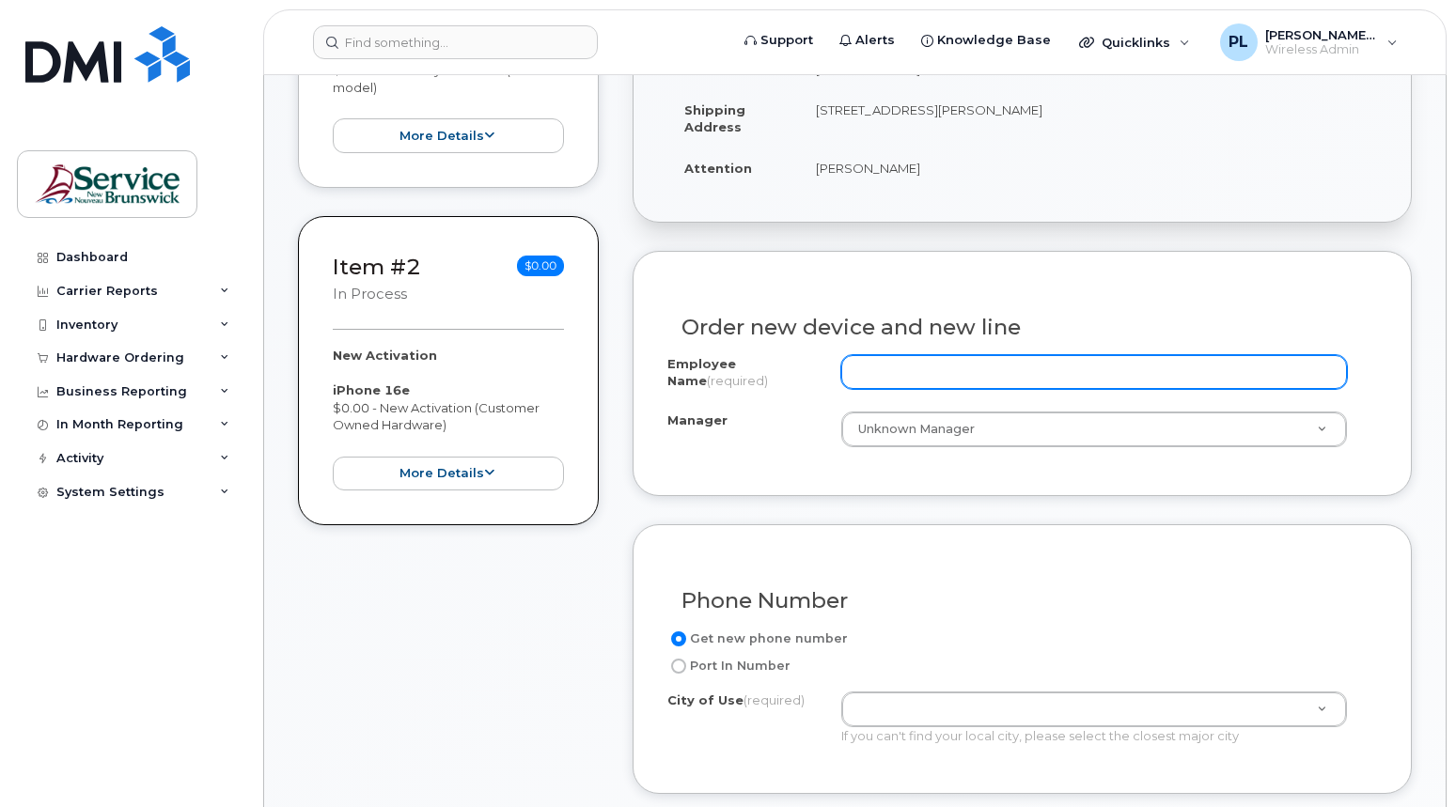
click at [921, 369] on input "Employee Name (required)" at bounding box center [1094, 372] width 506 height 34
type input "c"
click at [984, 362] on input "Cale" at bounding box center [1094, 372] width 506 height 34
type input "[PERSON_NAME]"
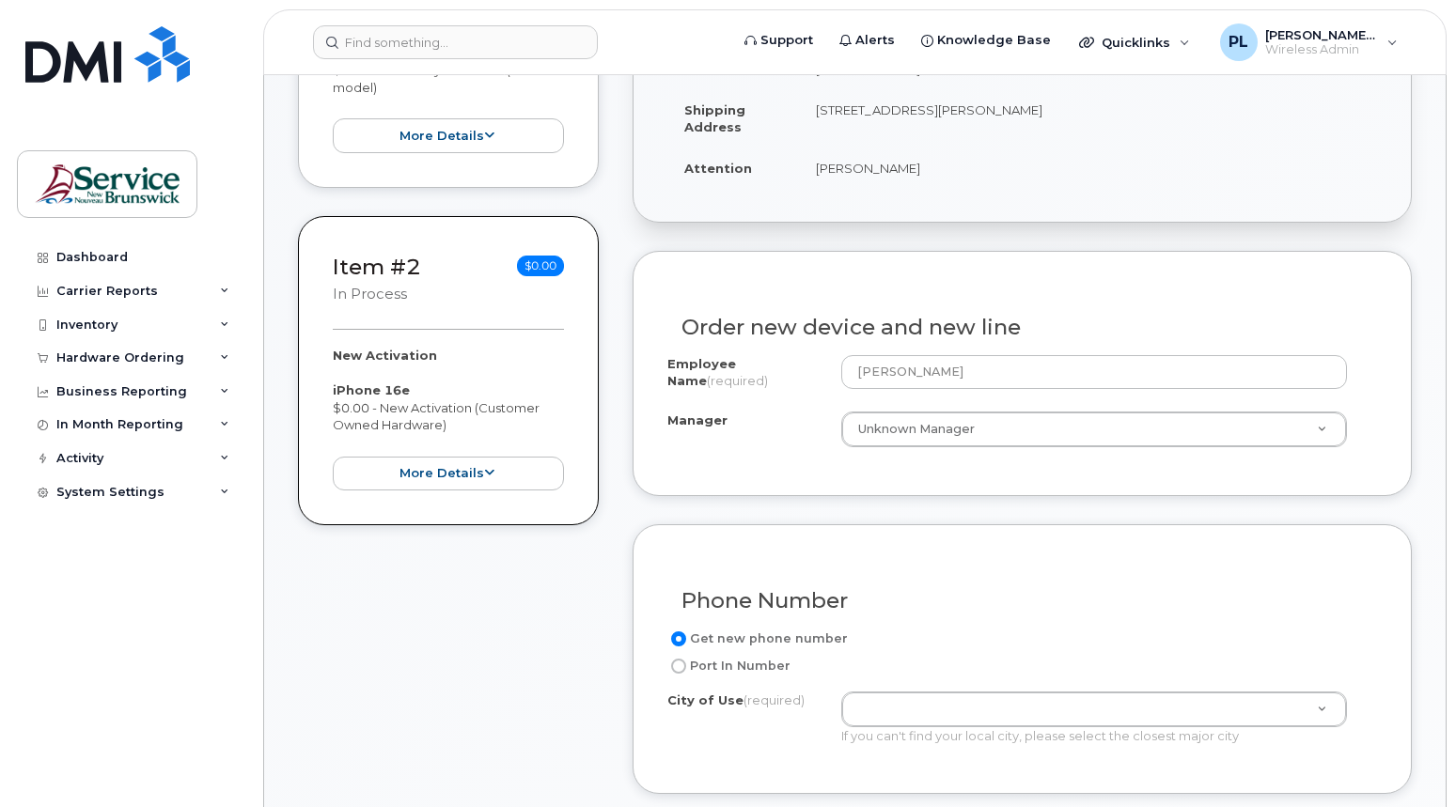
click at [769, 452] on div "Employee Name (required) [PERSON_NAME] Manager Unknown Manager Manager Manager …" at bounding box center [1022, 408] width 710 height 106
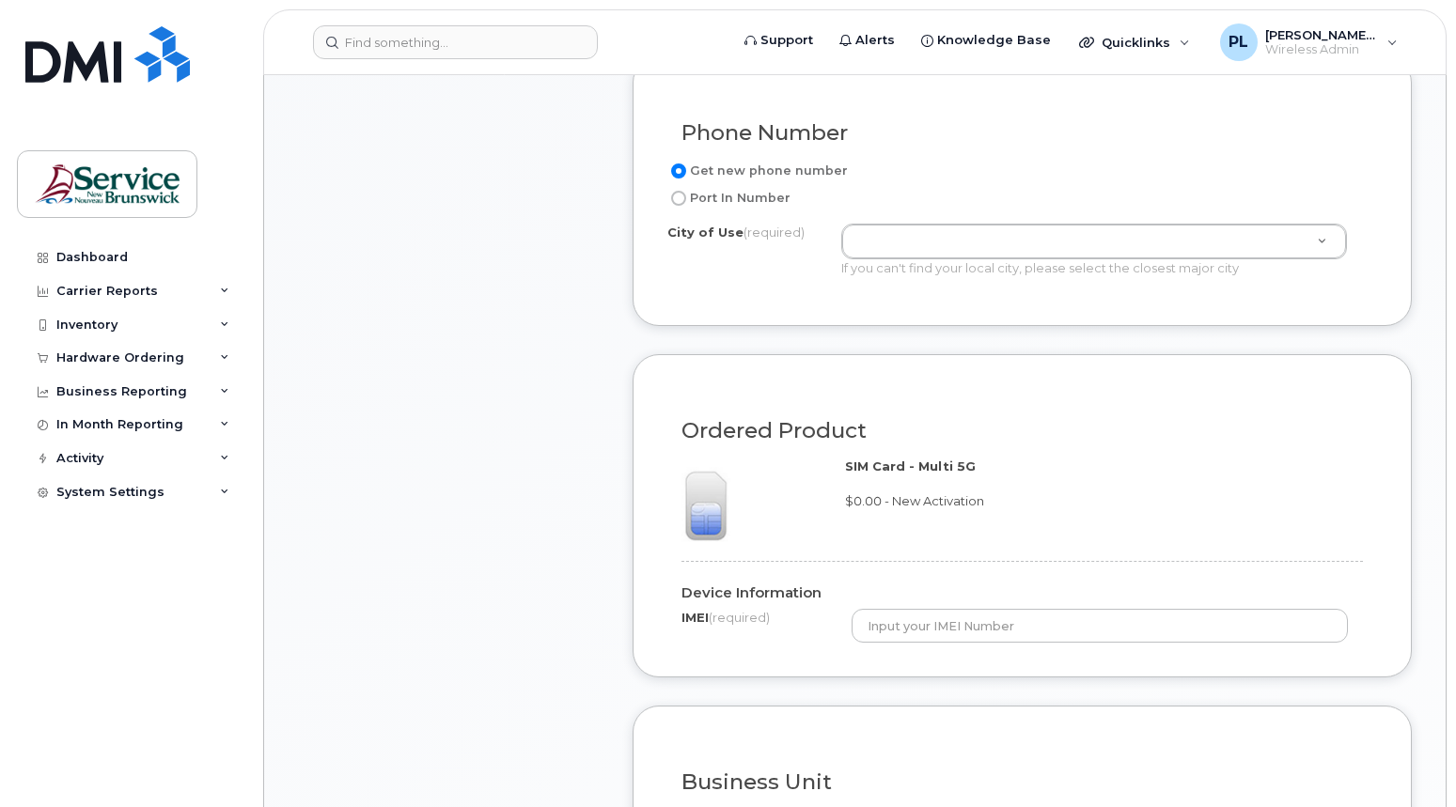
scroll to position [1034, 0]
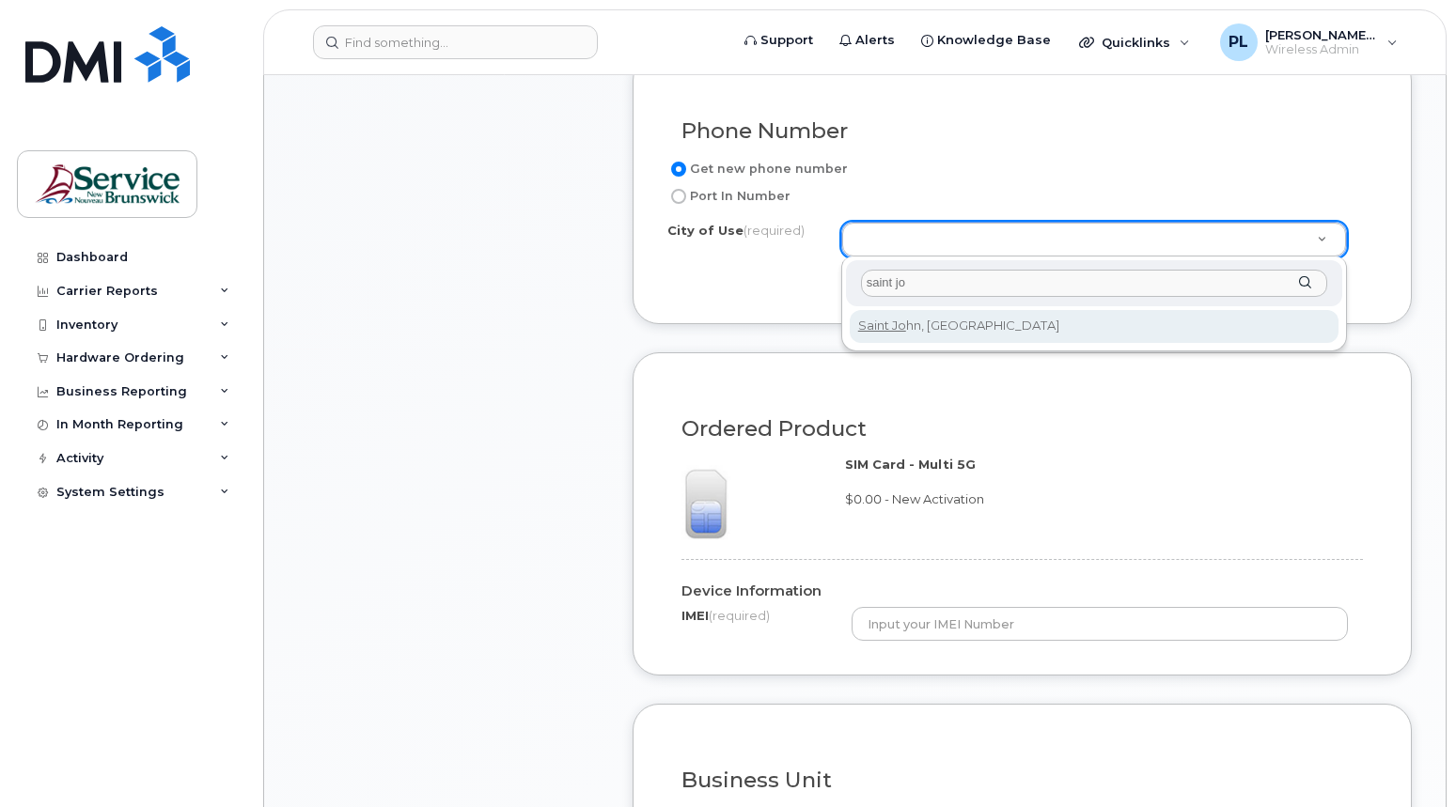
type input "saint jo"
type input "2008"
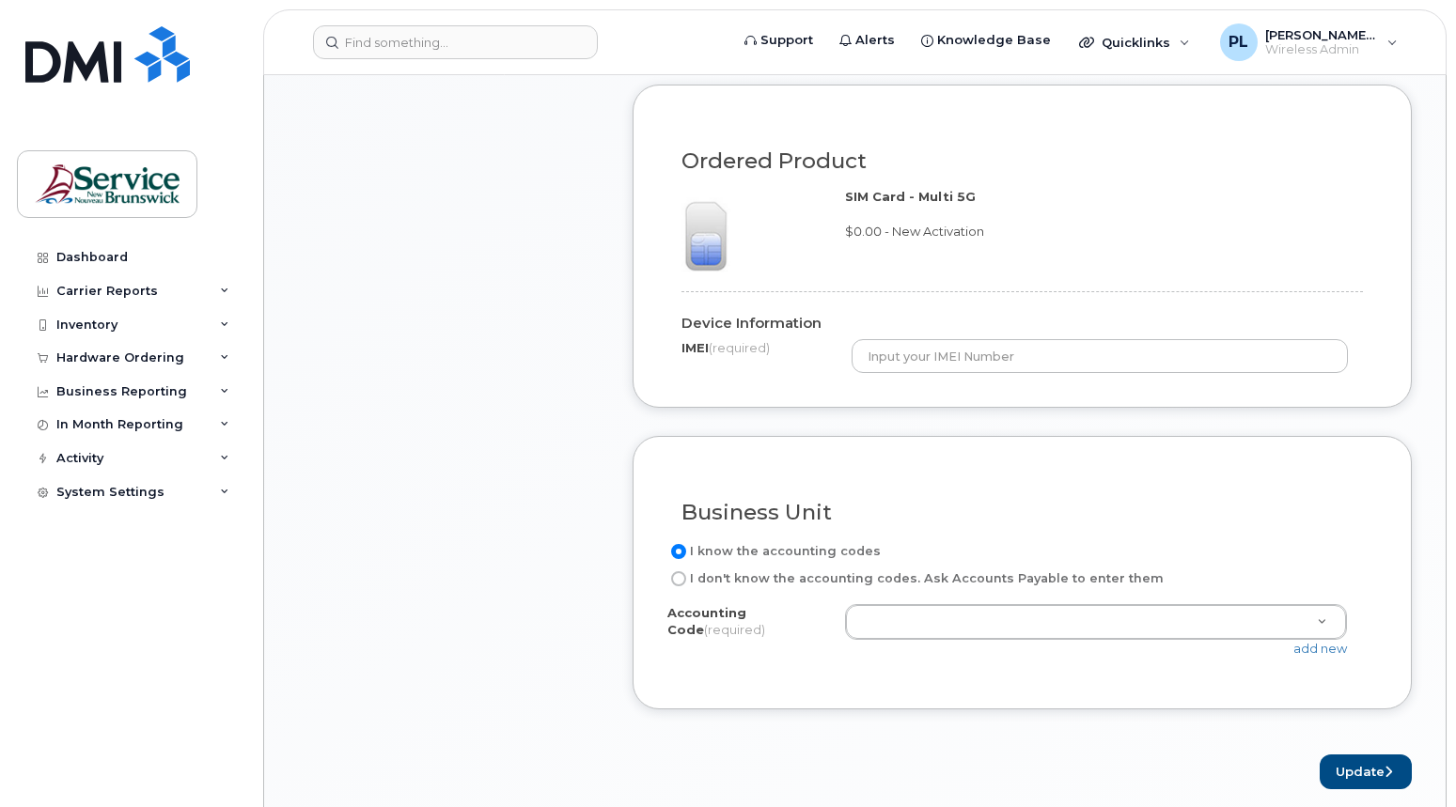
scroll to position [1410, 0]
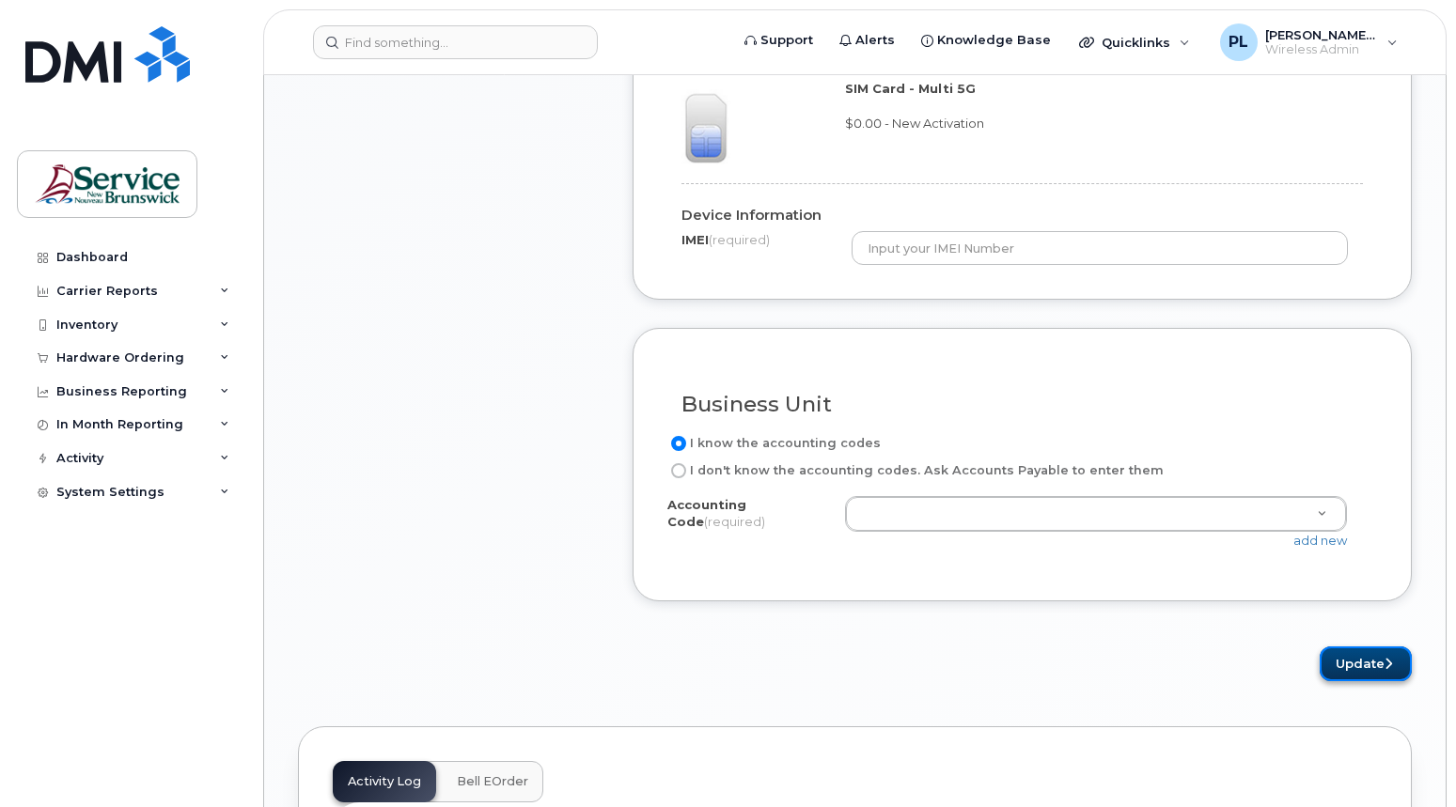
click at [1345, 667] on button "Update" at bounding box center [1366, 664] width 92 height 35
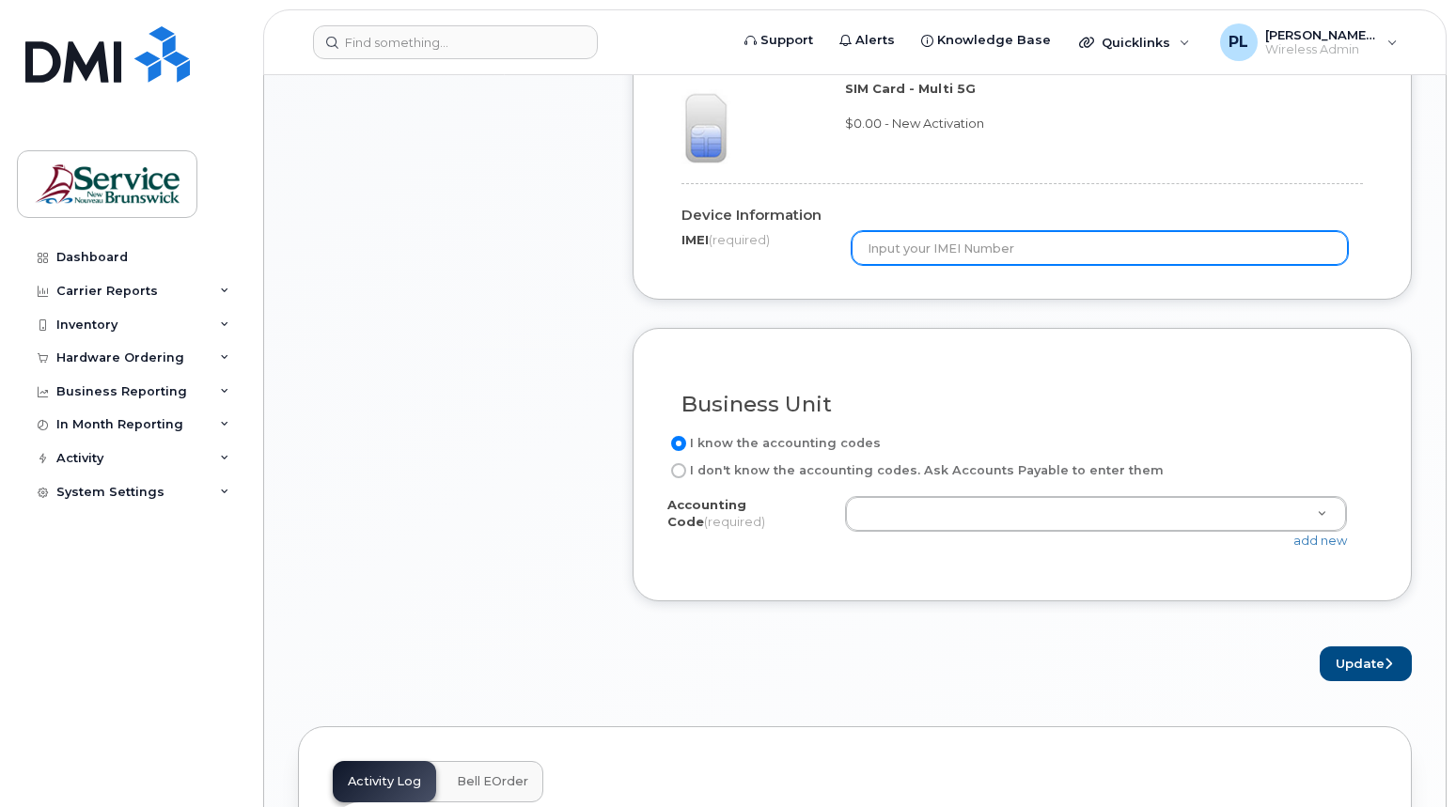
click at [918, 242] on input "text" at bounding box center [1100, 248] width 496 height 34
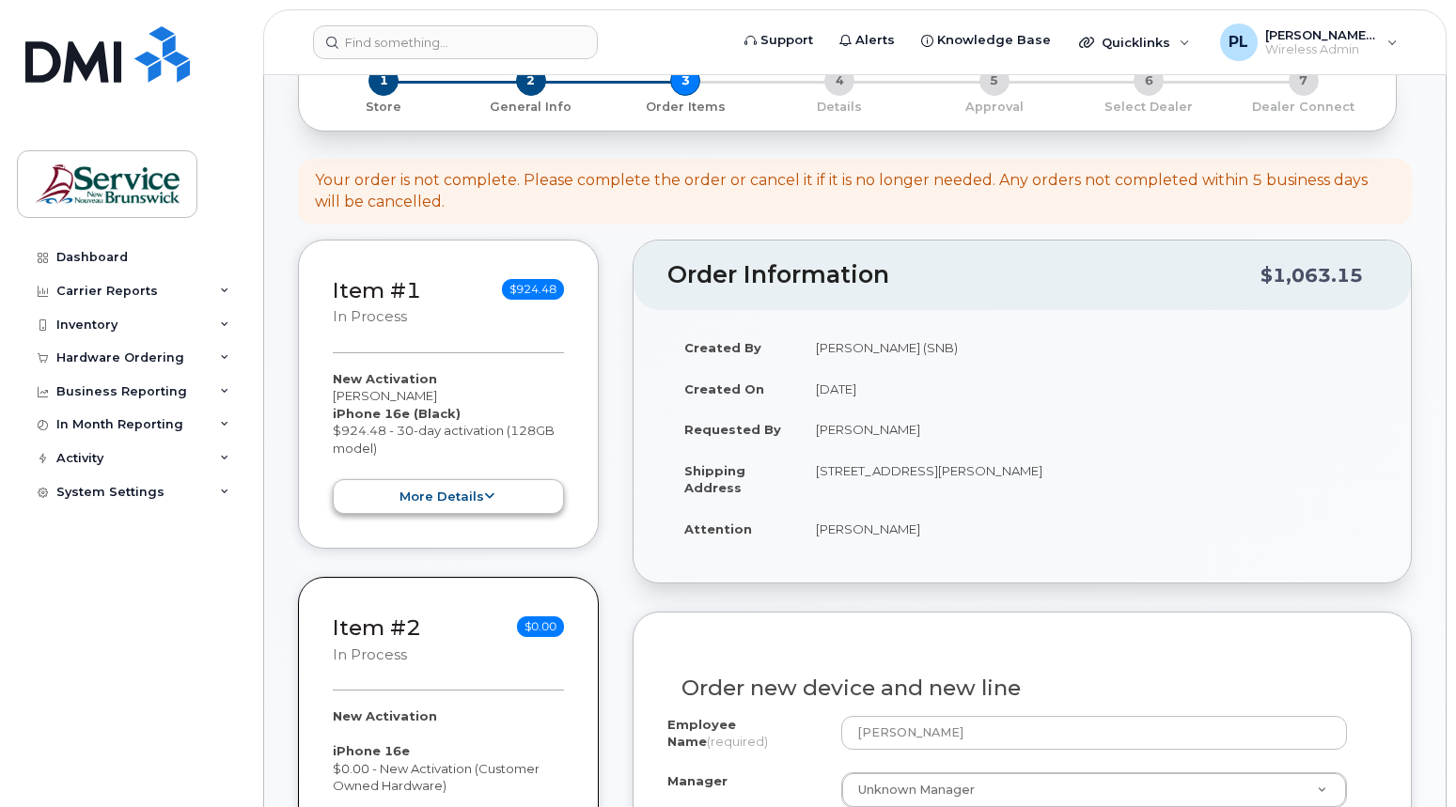
scroll to position [282, 0]
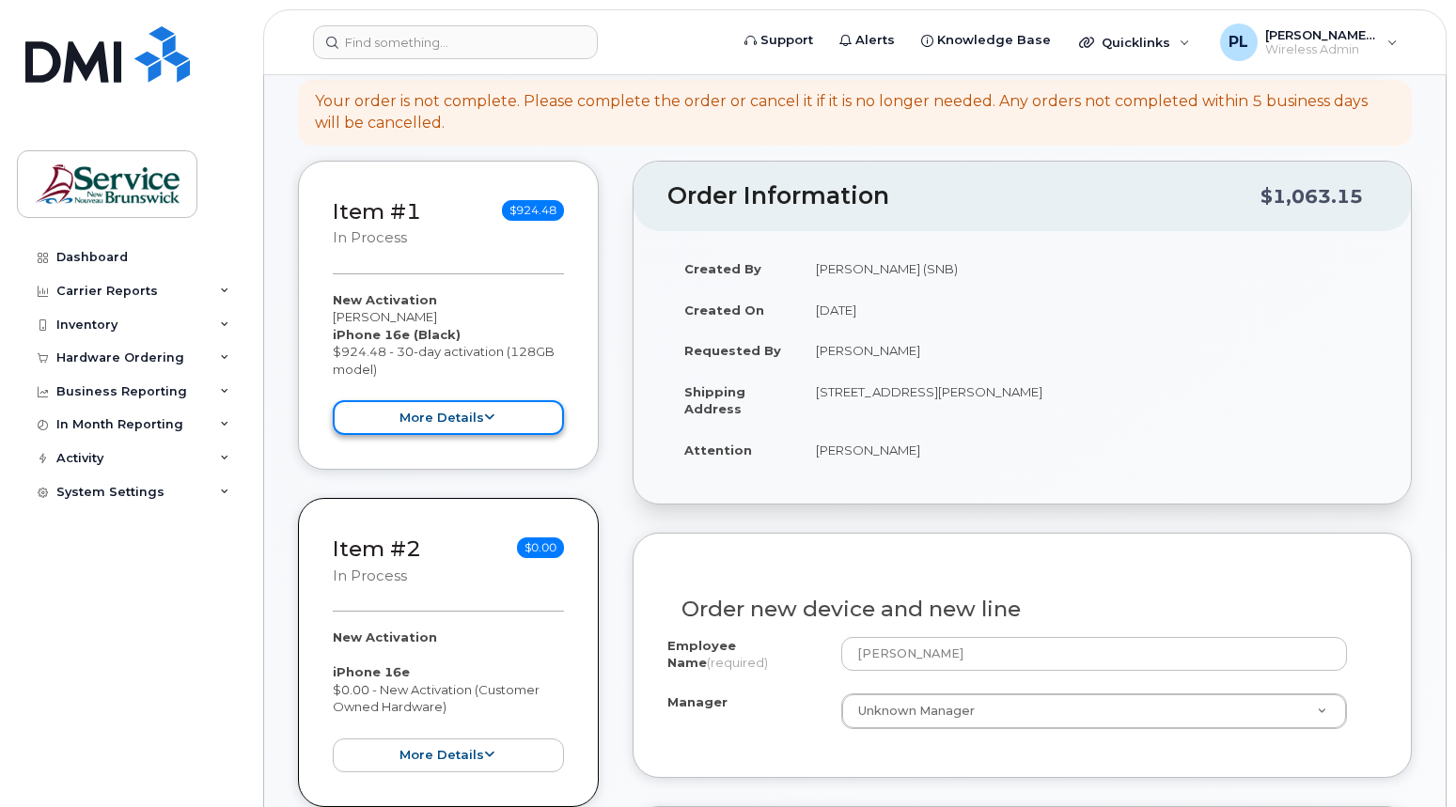
click at [517, 417] on button "more details" at bounding box center [448, 417] width 231 height 35
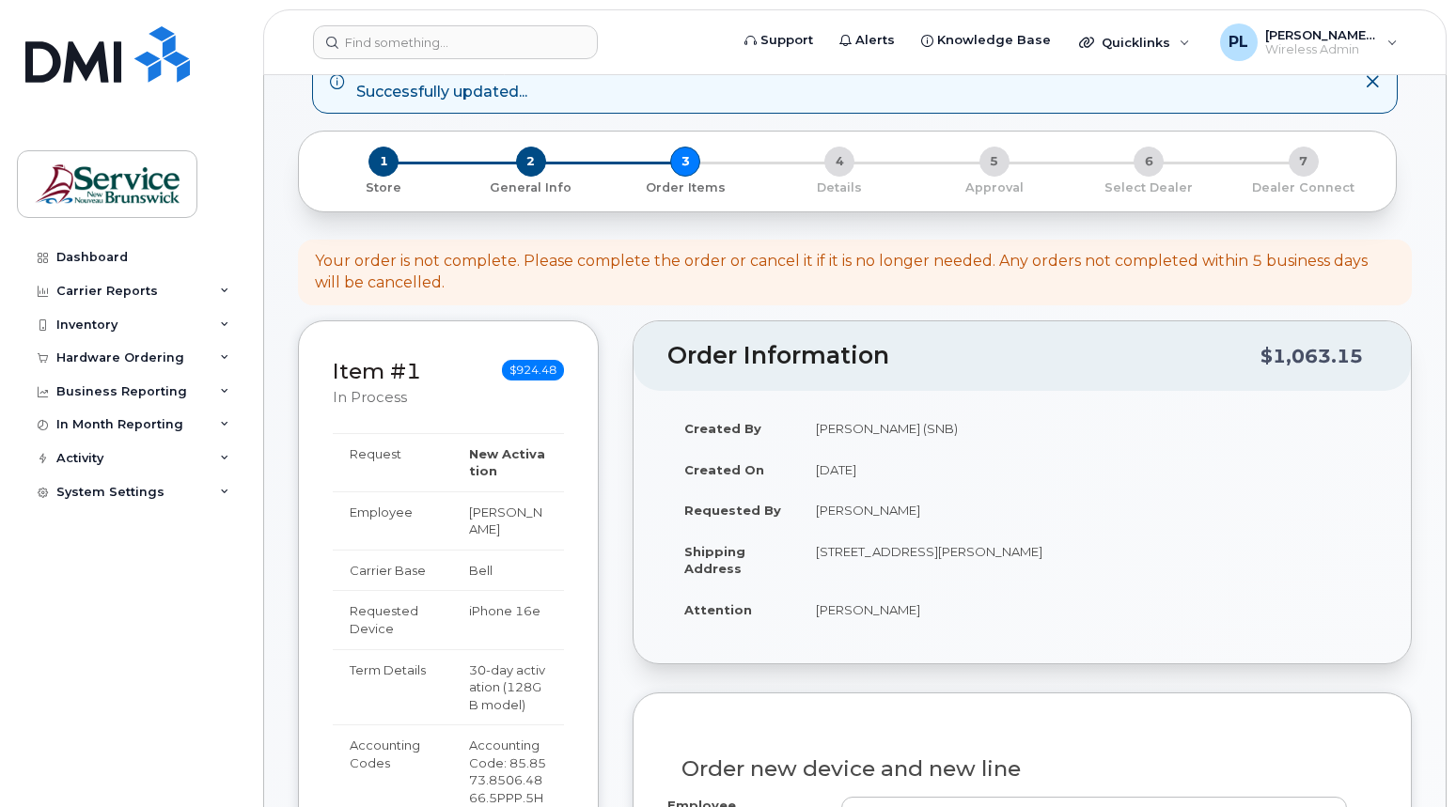
scroll to position [0, 0]
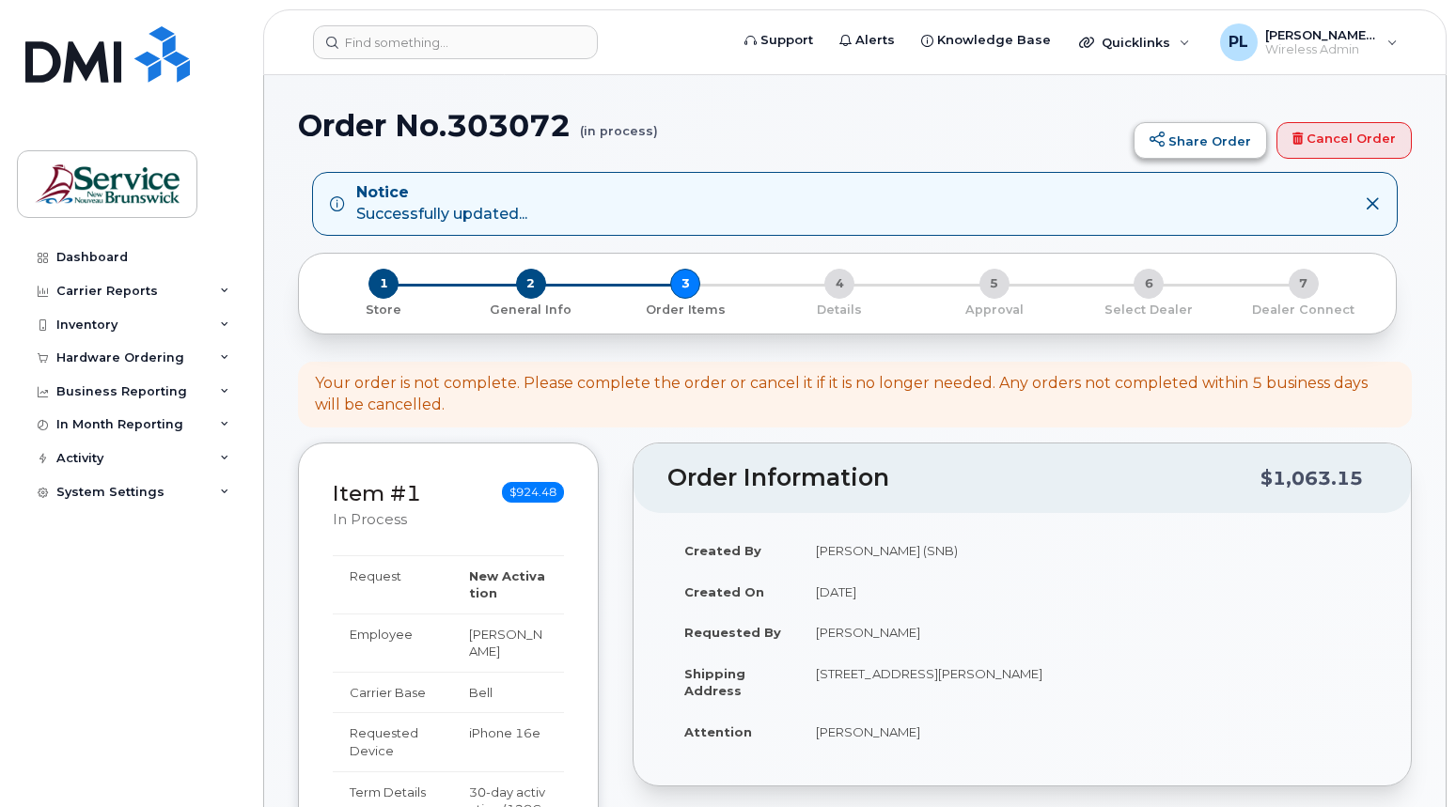
click at [1243, 136] on link "Share Order" at bounding box center [1199, 141] width 133 height 38
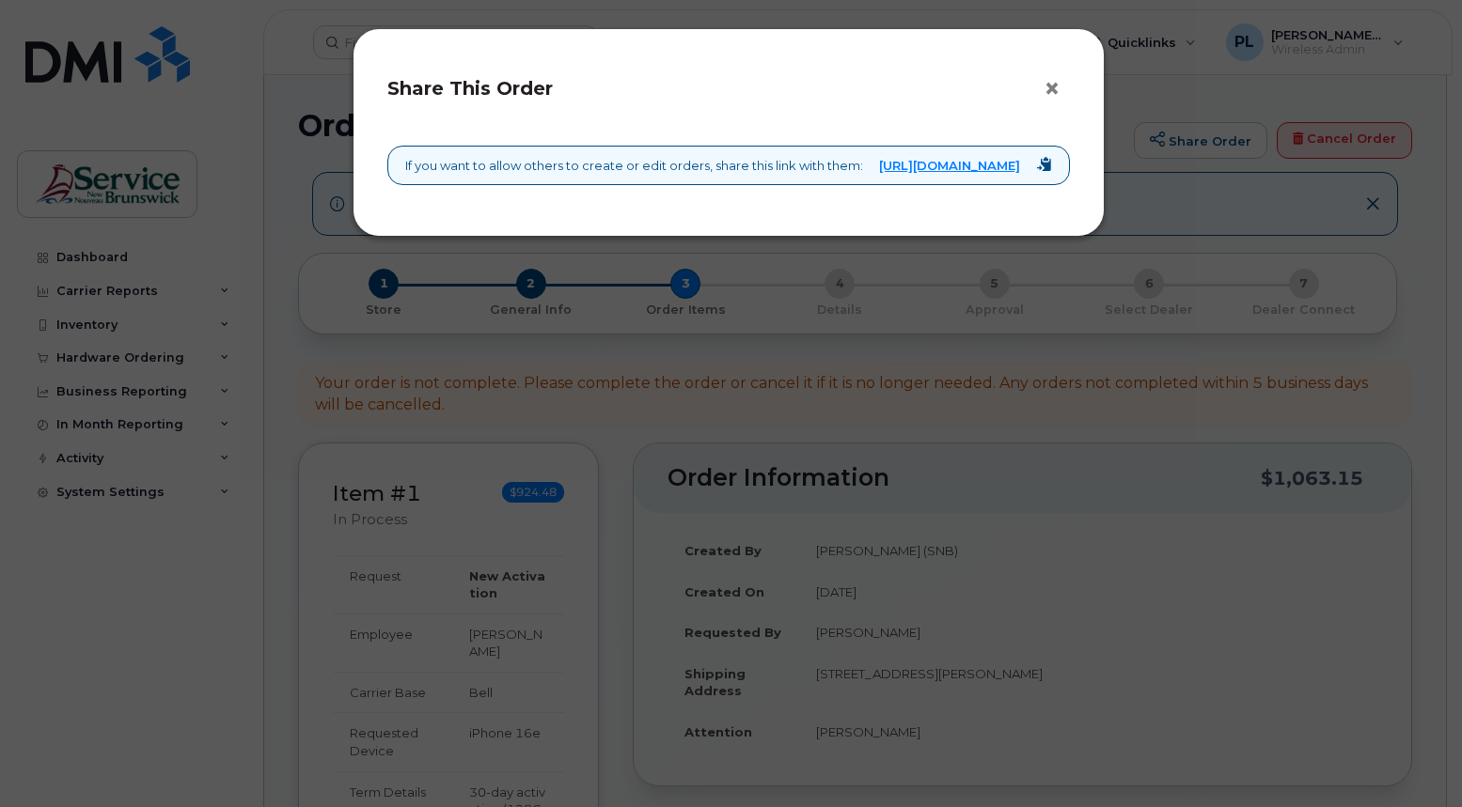
click at [1061, 80] on button "×" at bounding box center [1056, 89] width 26 height 28
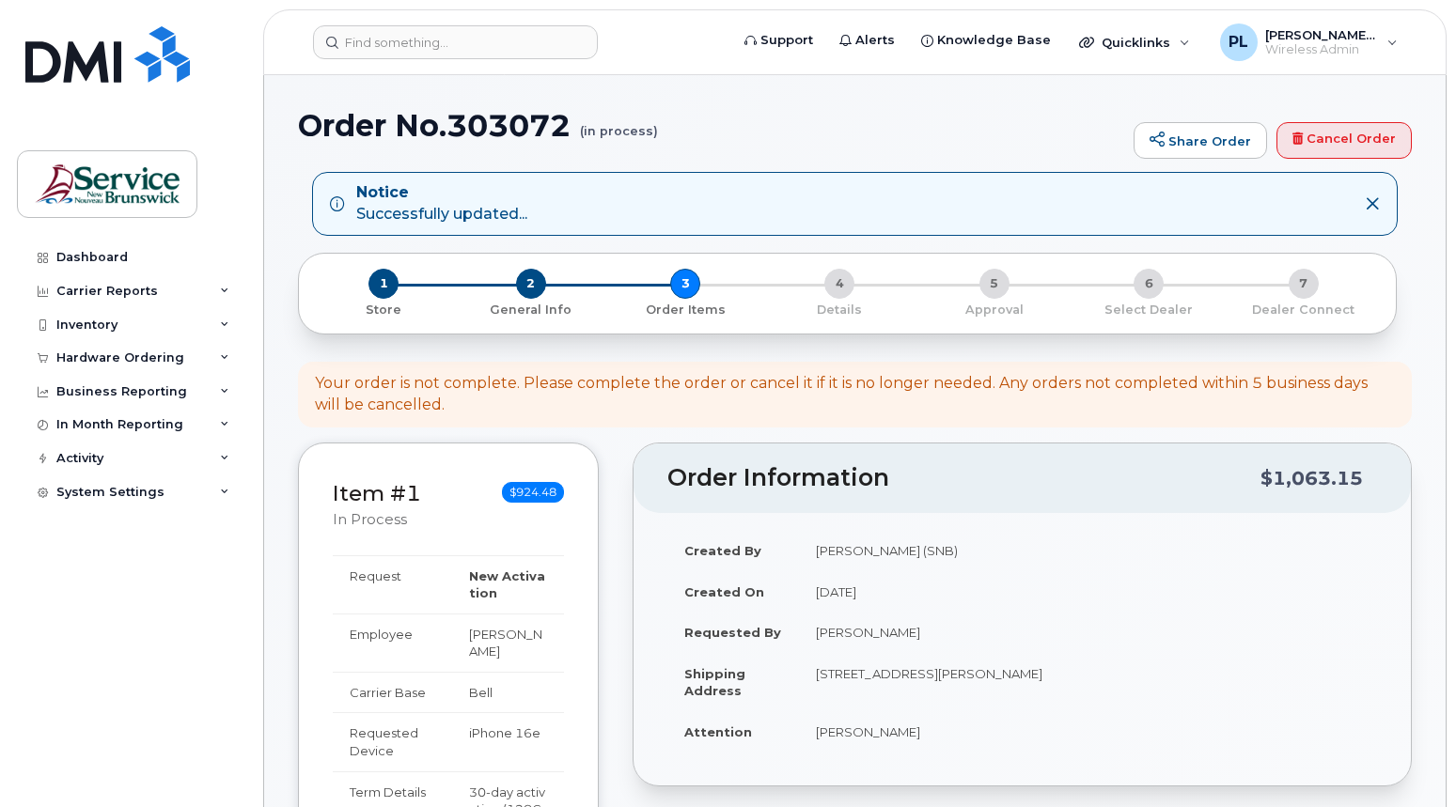
click at [684, 286] on div "1 Store 2 General Info 3 Order Items 4 Details 5 Approval 6 Select Dealer 7 Dea…" at bounding box center [847, 294] width 1067 height 50
click at [832, 290] on div "1 Store 2 General Info 3 Order Items 4 Details 5 Approval 6 Select Dealer 7 Dea…" at bounding box center [847, 294] width 1067 height 50
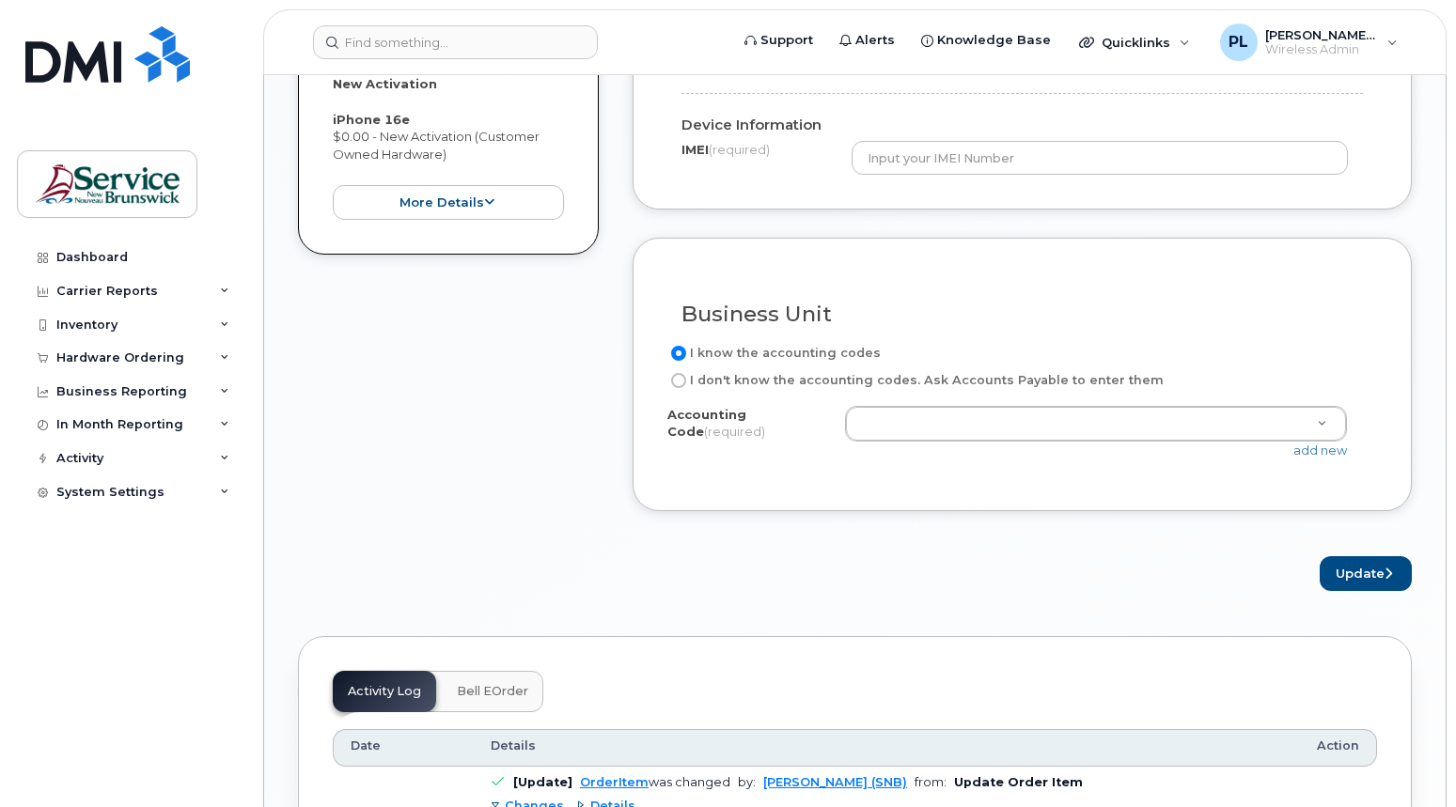
scroll to position [1410, 0]
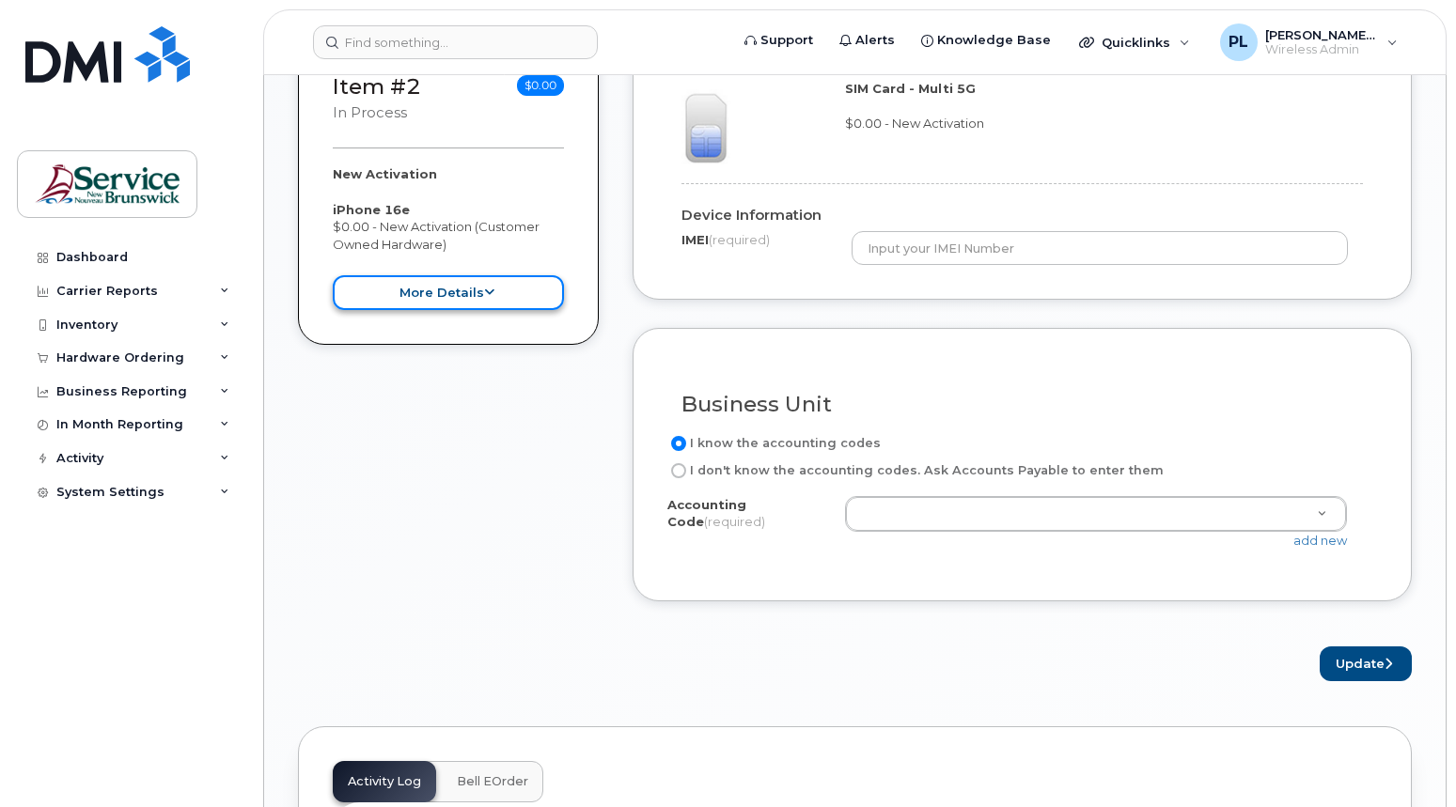
click at [488, 297] on icon at bounding box center [489, 293] width 10 height 12
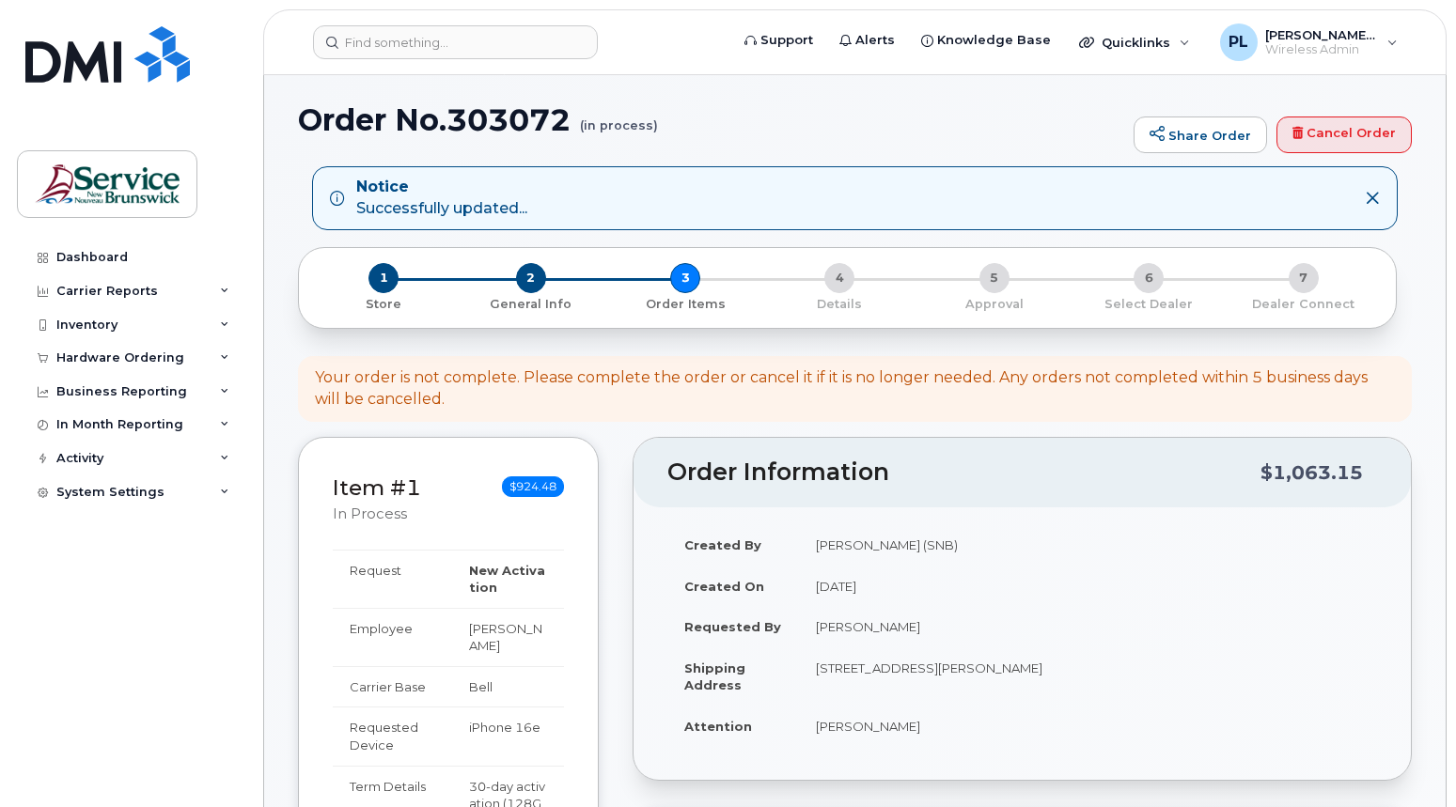
scroll to position [0, 0]
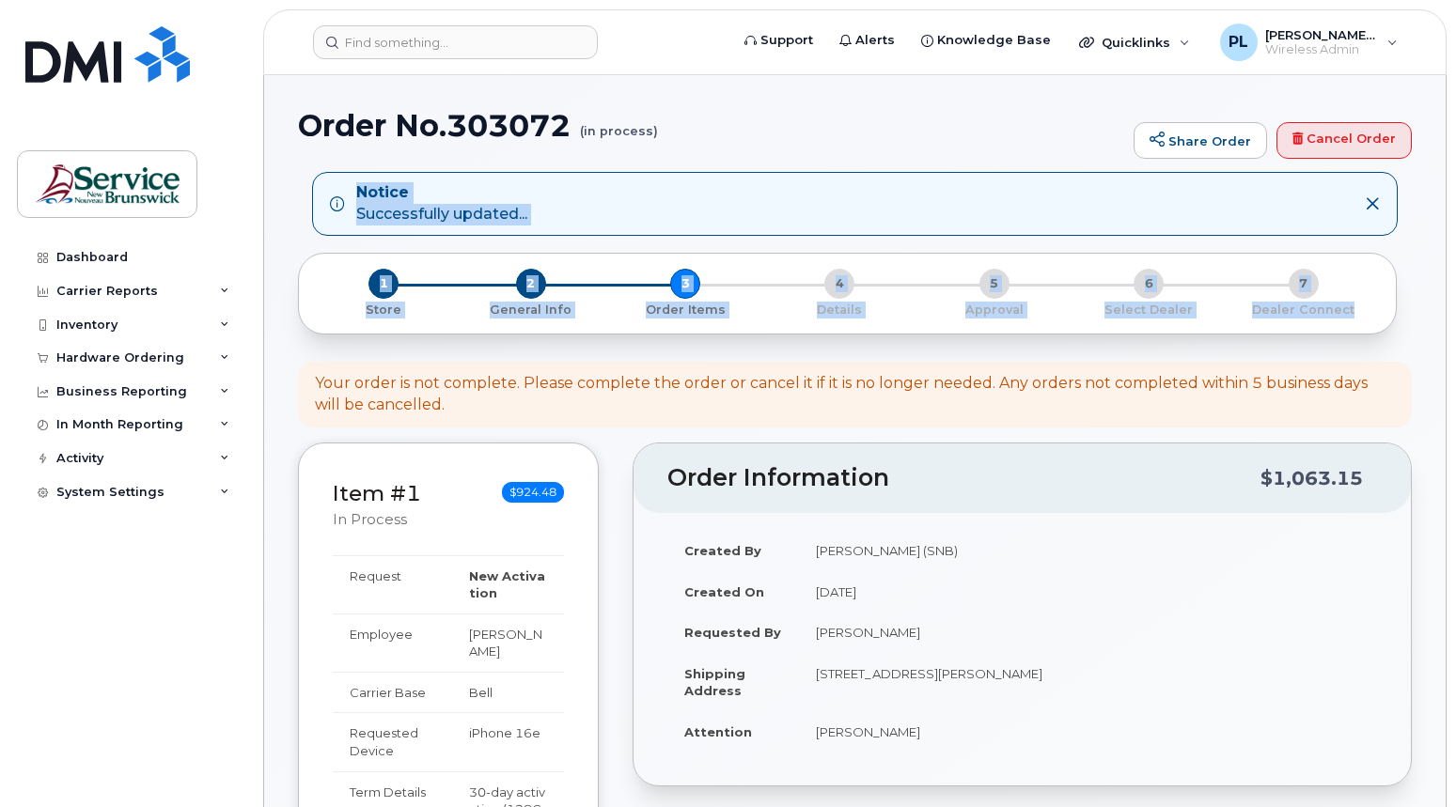
drag, startPoint x: 1460, startPoint y: 134, endPoint x: 1460, endPoint y: 274, distance: 139.1
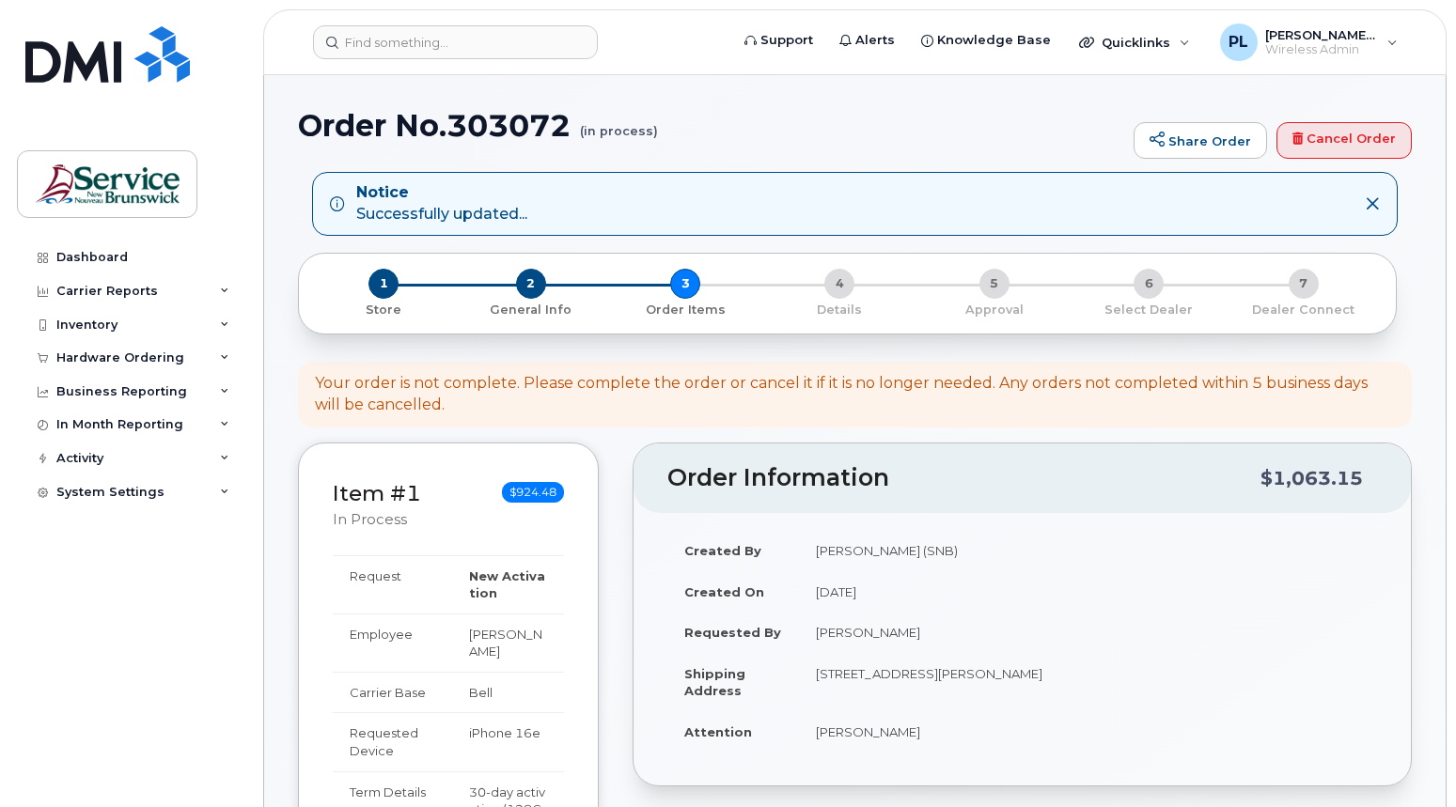
click at [49, 648] on div "Dashboard Carrier Reports Monthly Billing Data Daily Data Pooling Data Behavior…" at bounding box center [133, 510] width 232 height 539
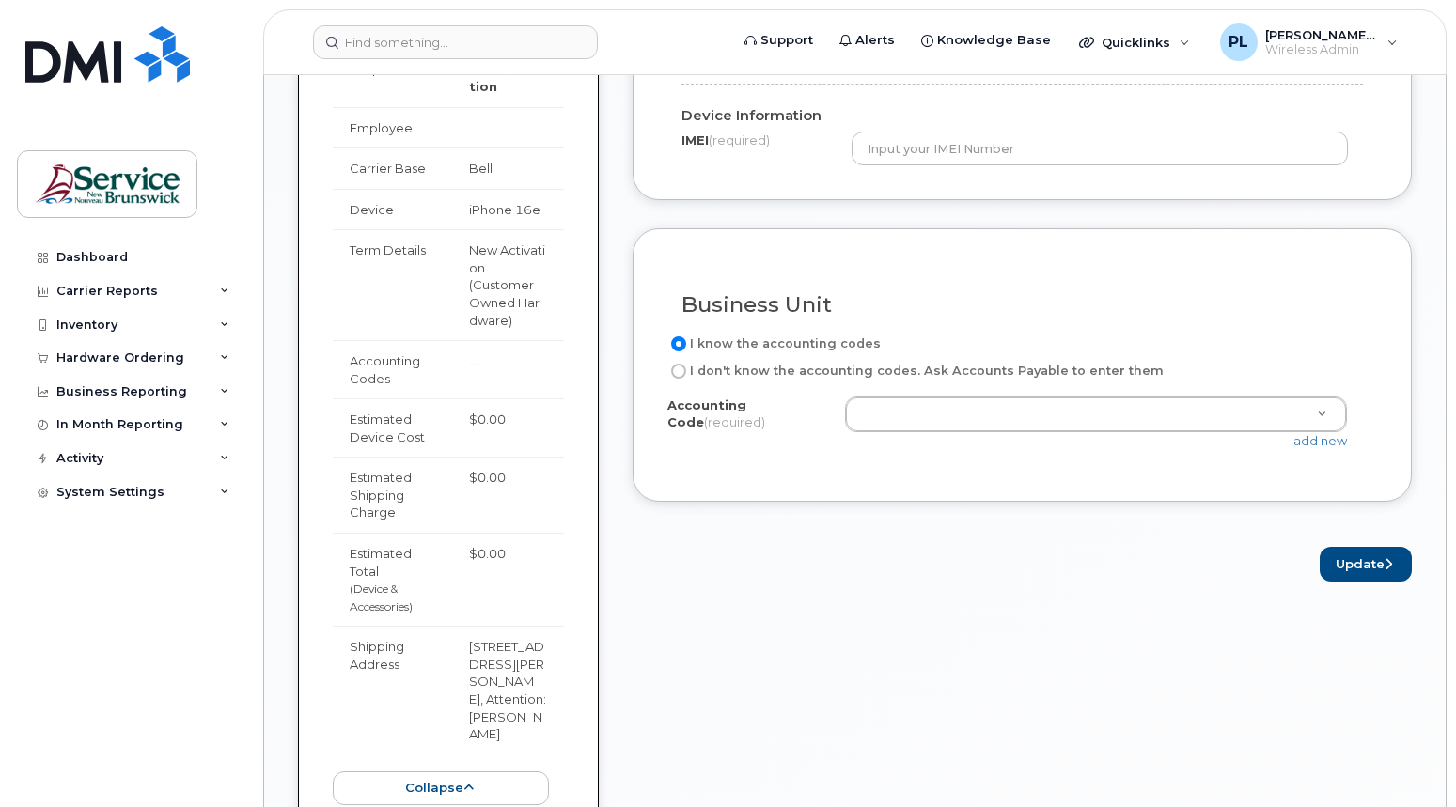
scroll to position [1598, 0]
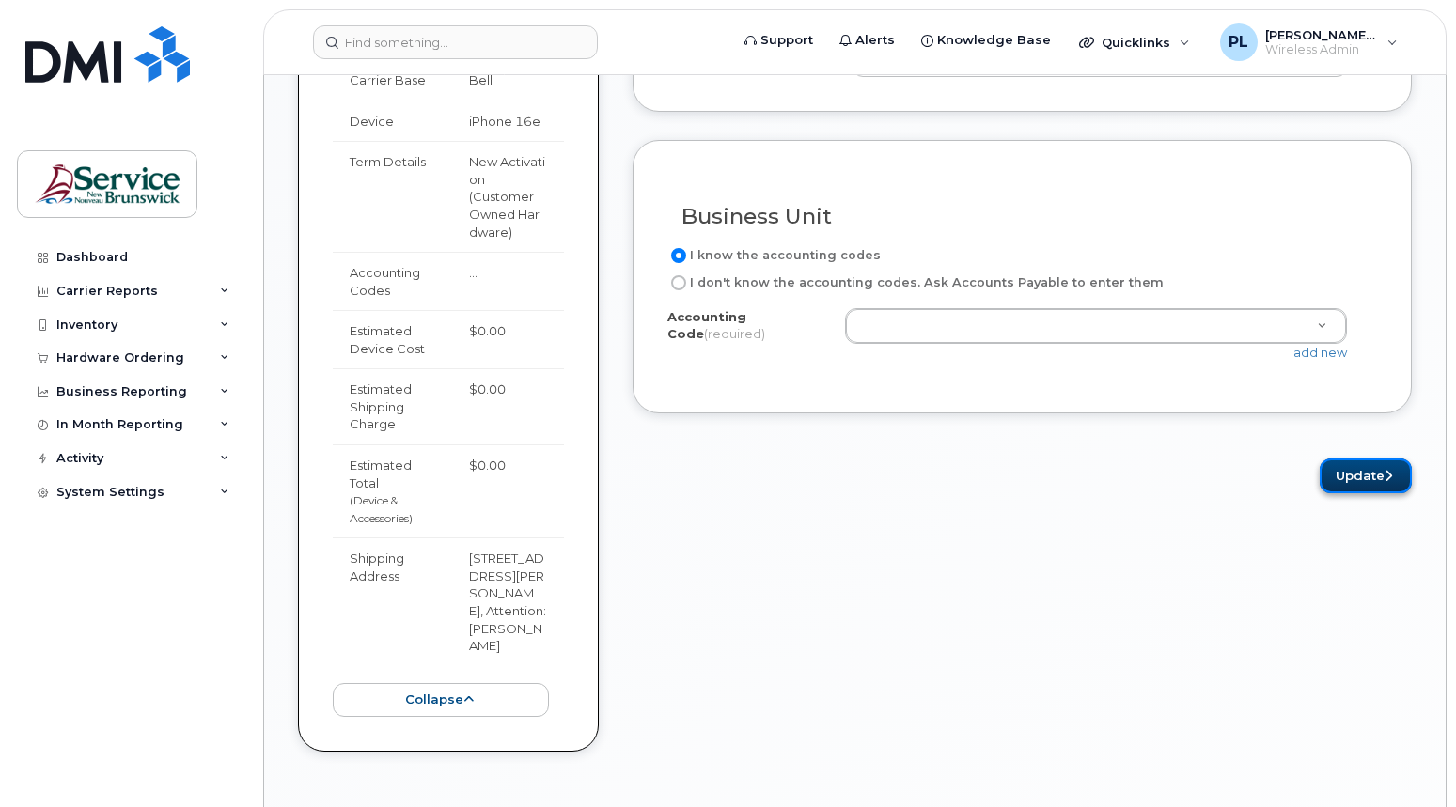
click at [1393, 478] on button "Update" at bounding box center [1366, 476] width 92 height 35
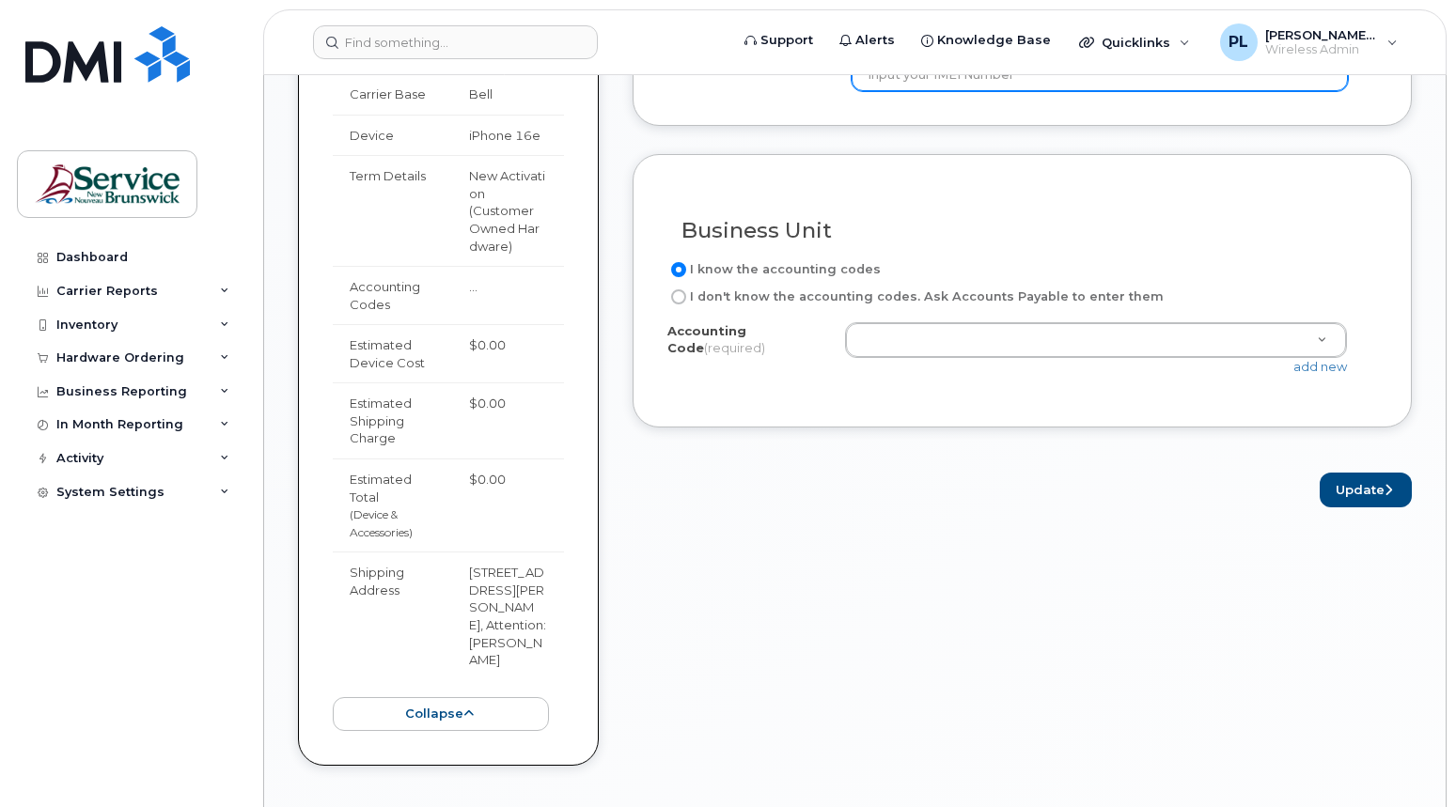
scroll to position [1316, 0]
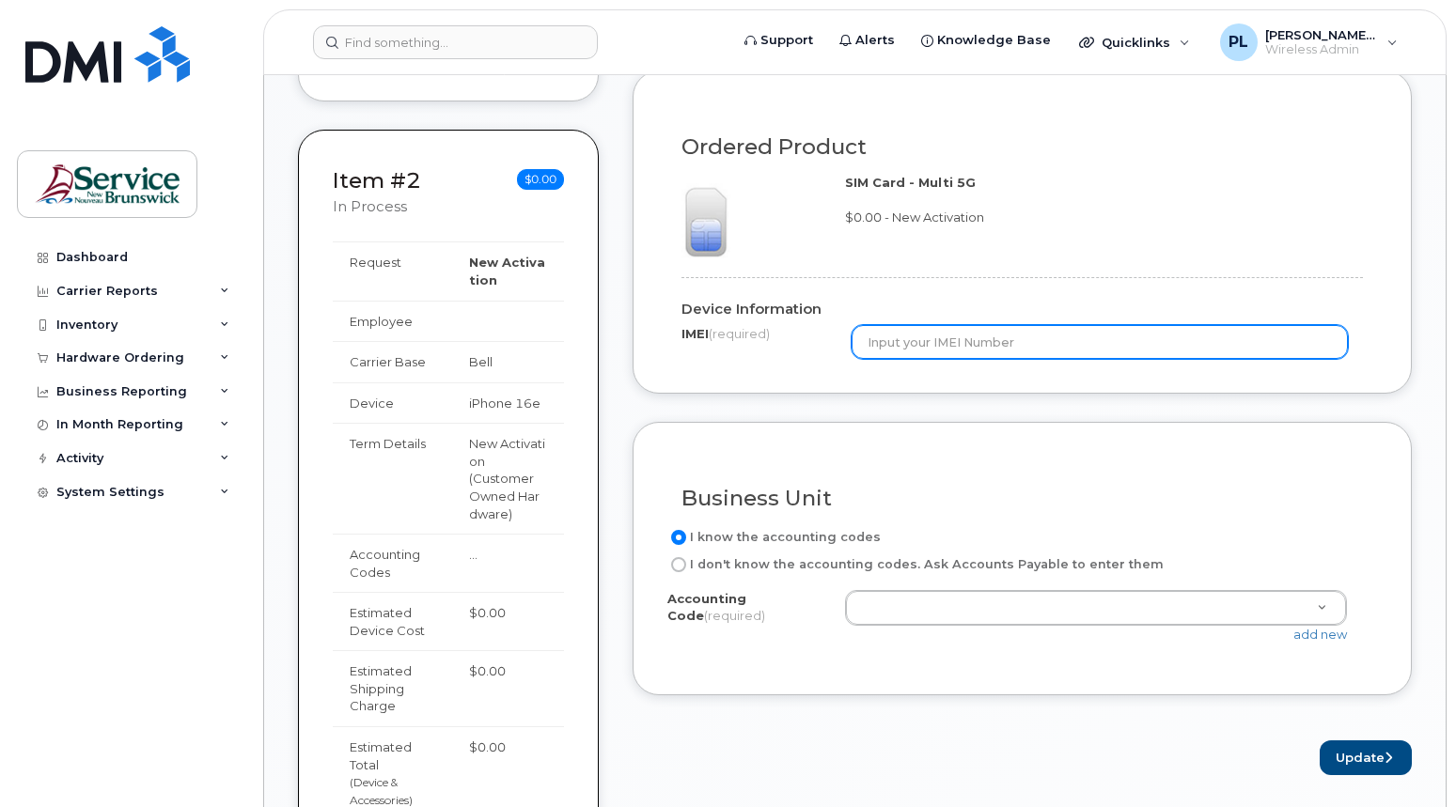
click at [960, 359] on input "text" at bounding box center [1100, 342] width 496 height 34
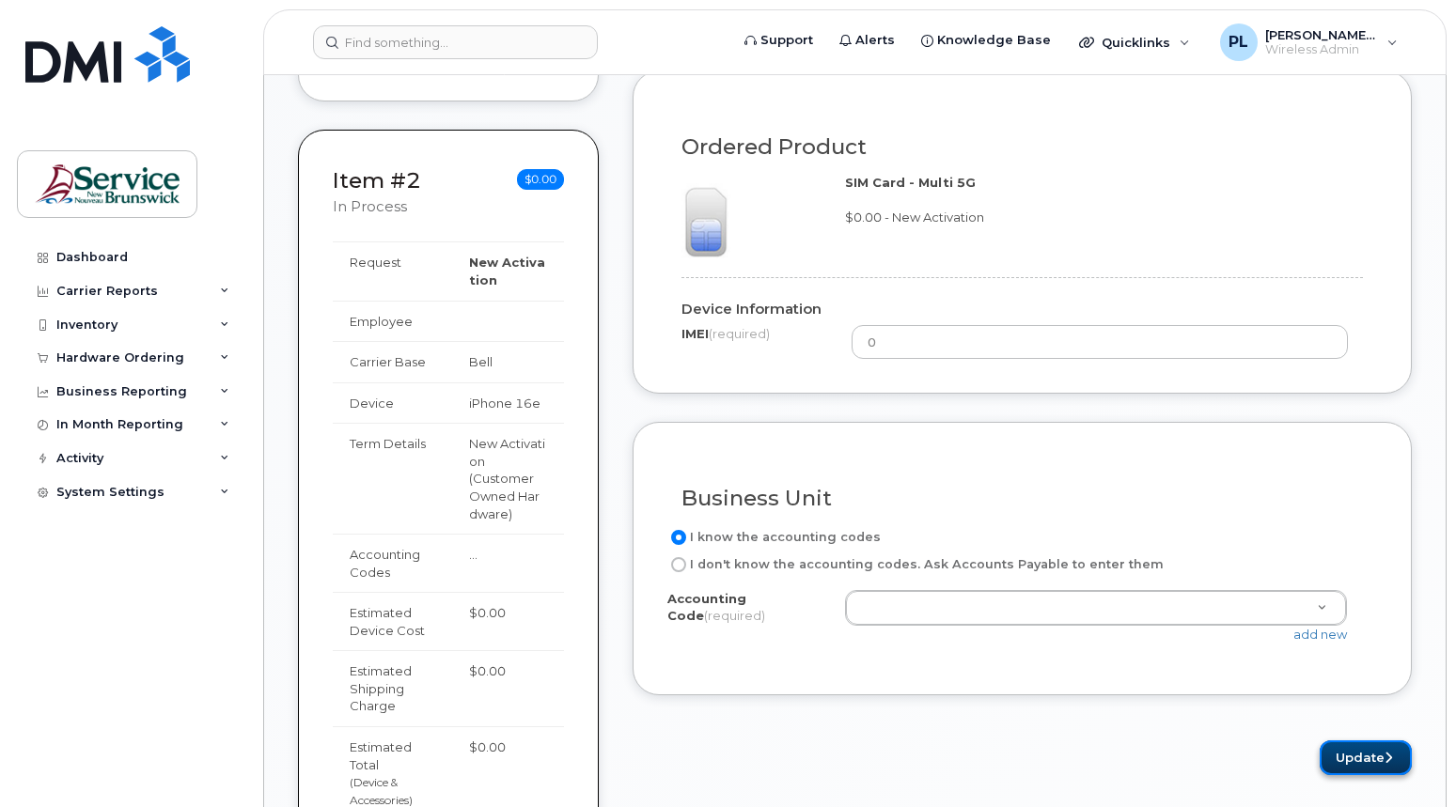
click at [1340, 758] on button "Update" at bounding box center [1366, 758] width 92 height 35
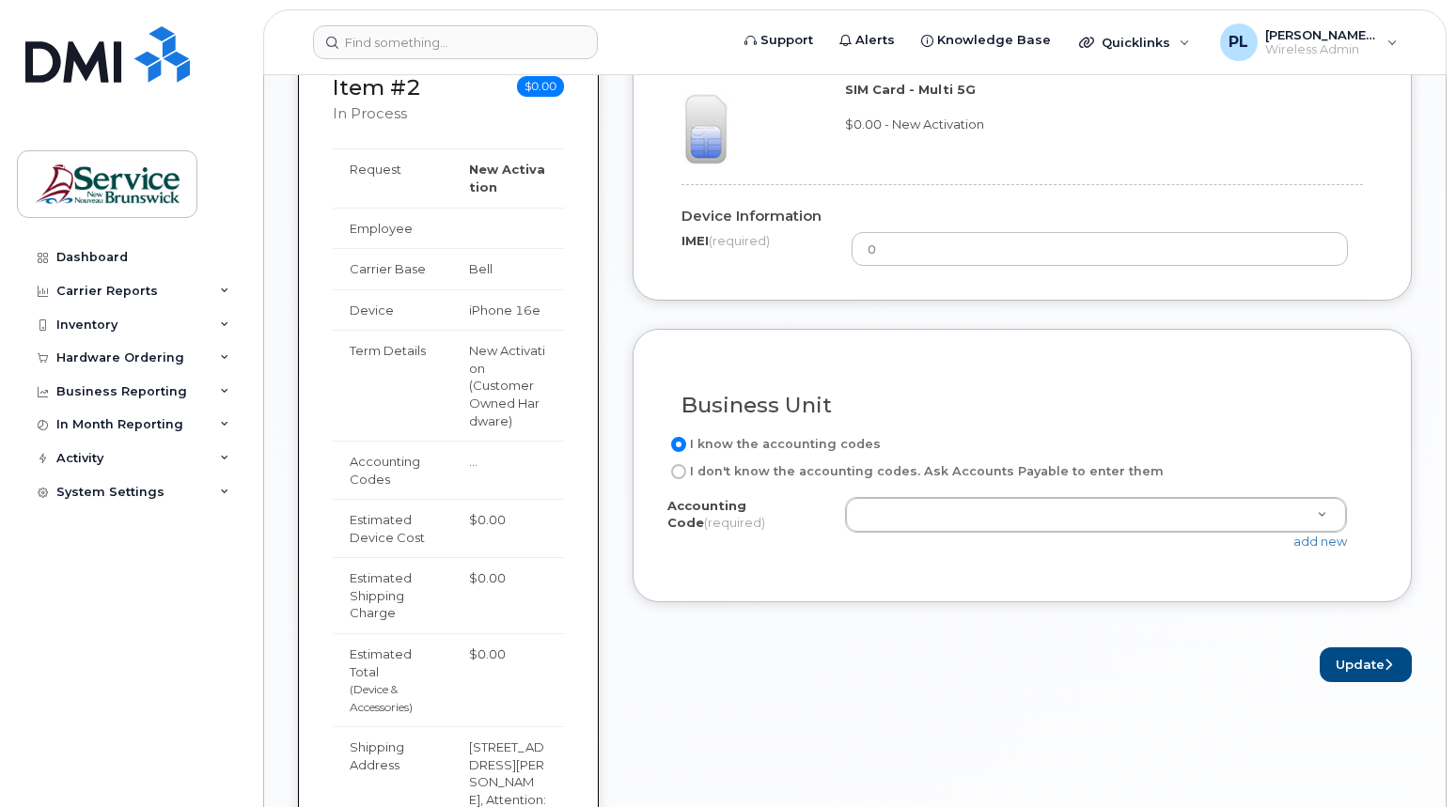
scroll to position [1410, 0]
click at [817, 626] on form "Existing User Additional cost to upgrading the device Selected device is Eligib…" at bounding box center [1022, 43] width 779 height 1276
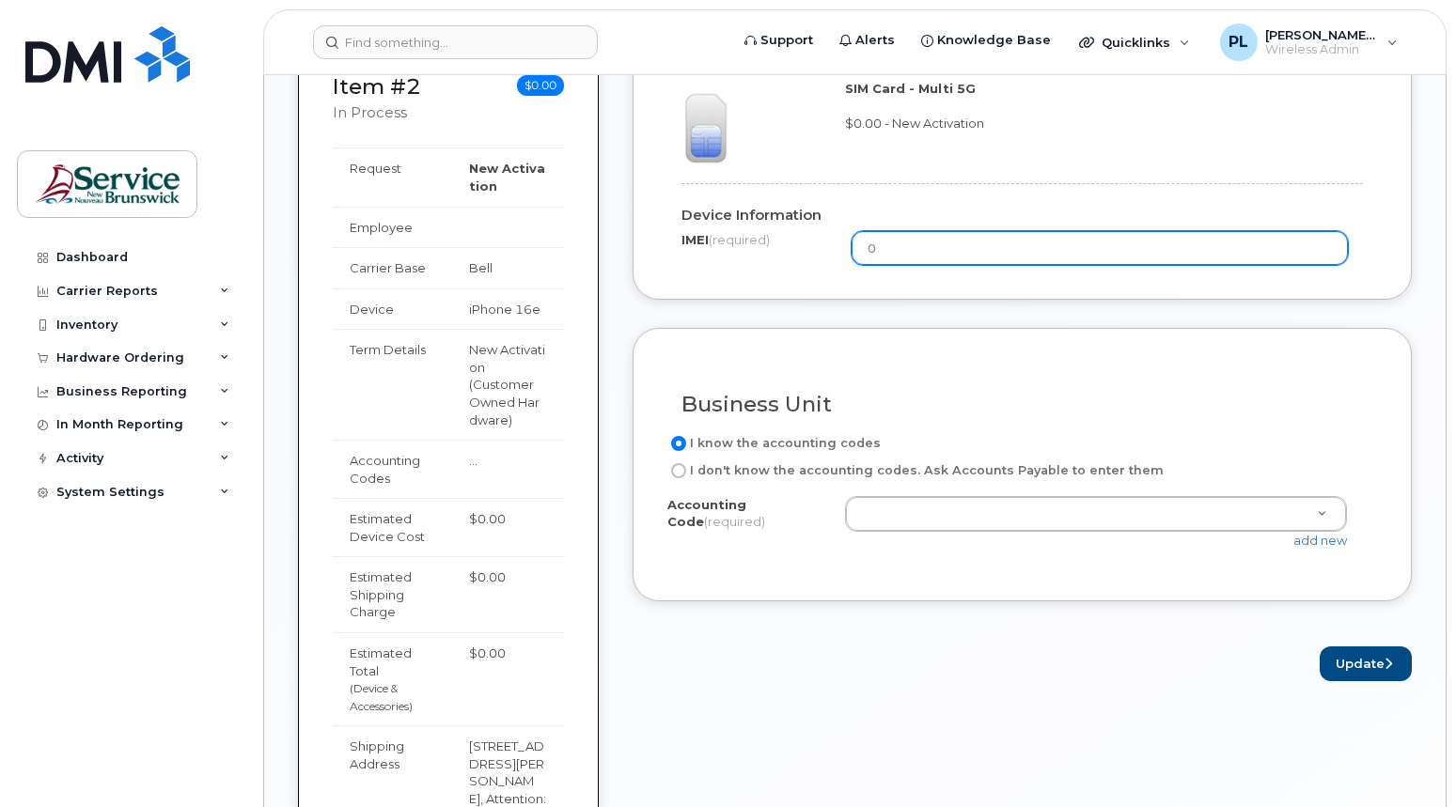
click at [892, 262] on input "0" at bounding box center [1100, 248] width 496 height 34
drag, startPoint x: 901, startPoint y: 255, endPoint x: 817, endPoint y: 264, distance: 85.1
click at [817, 264] on div "IMEI (required) 0" at bounding box center [1021, 248] width 681 height 34
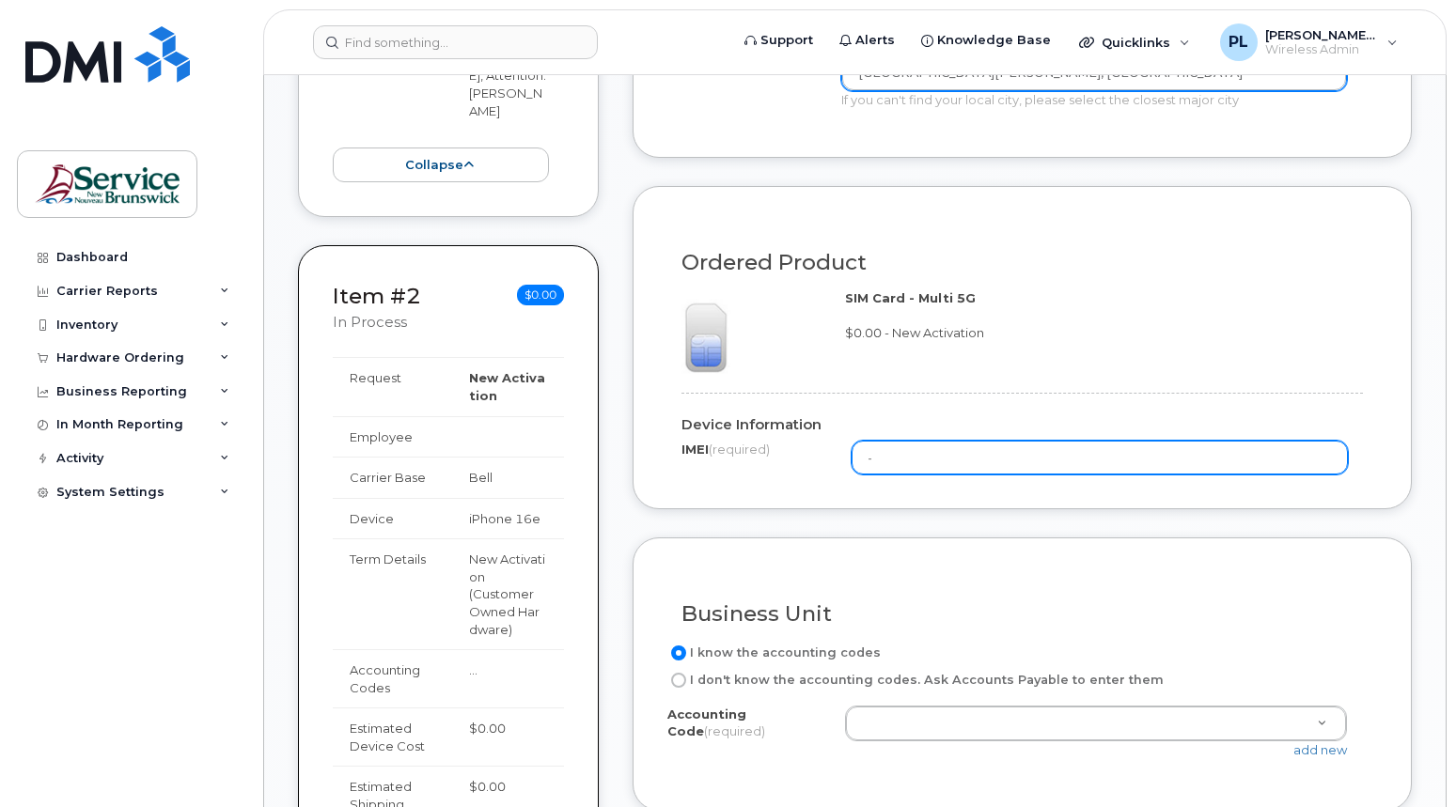
scroll to position [1128, 0]
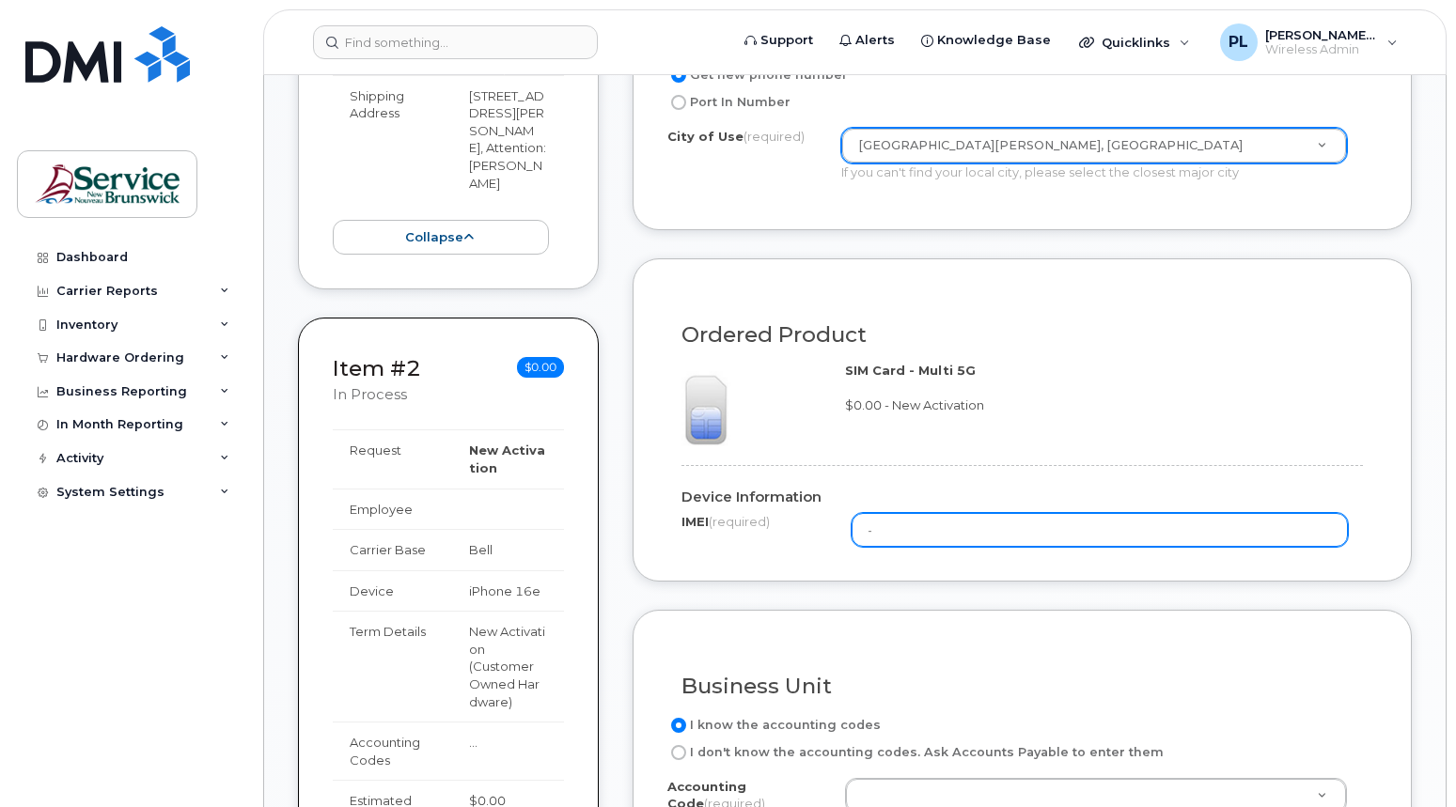
type input "-"
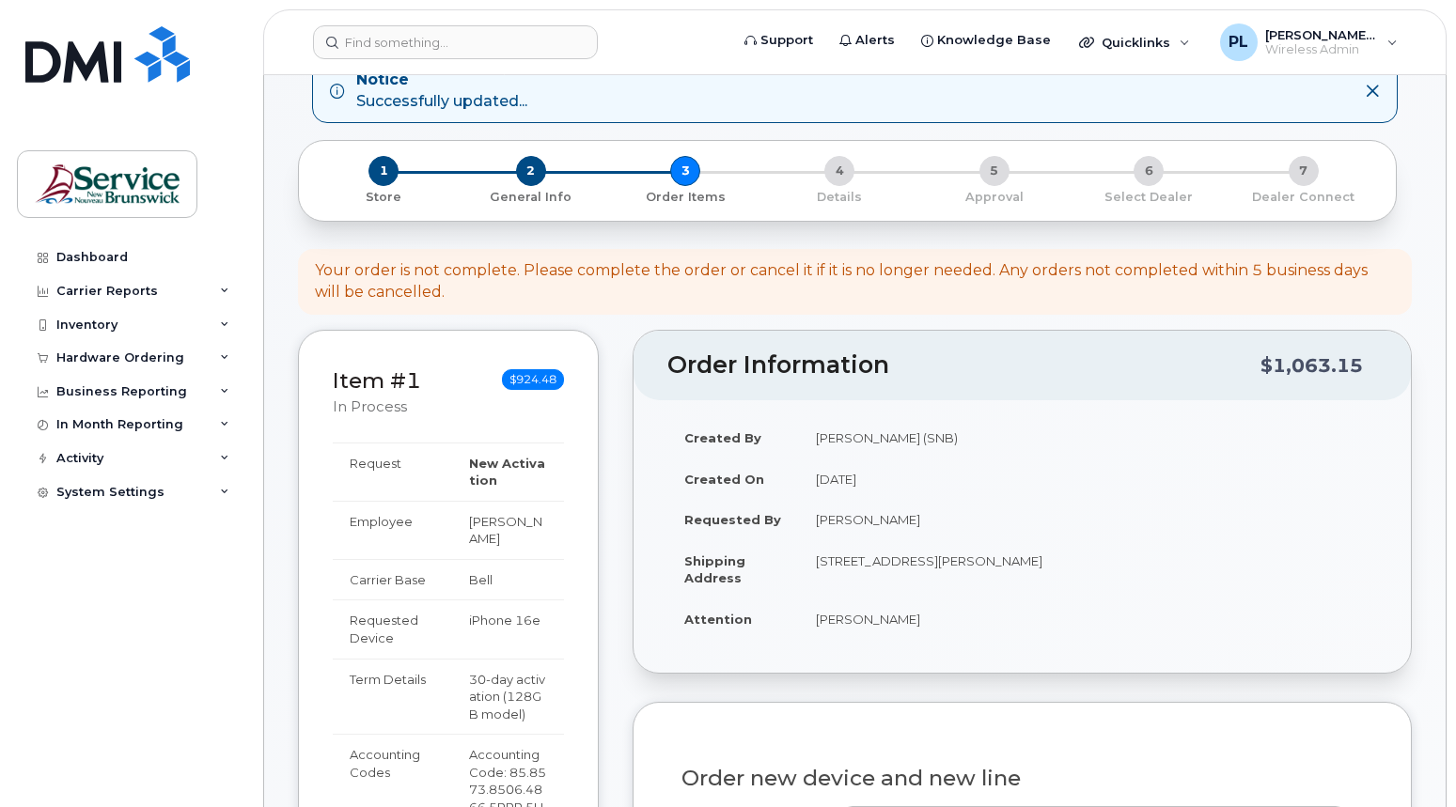
scroll to position [94, 0]
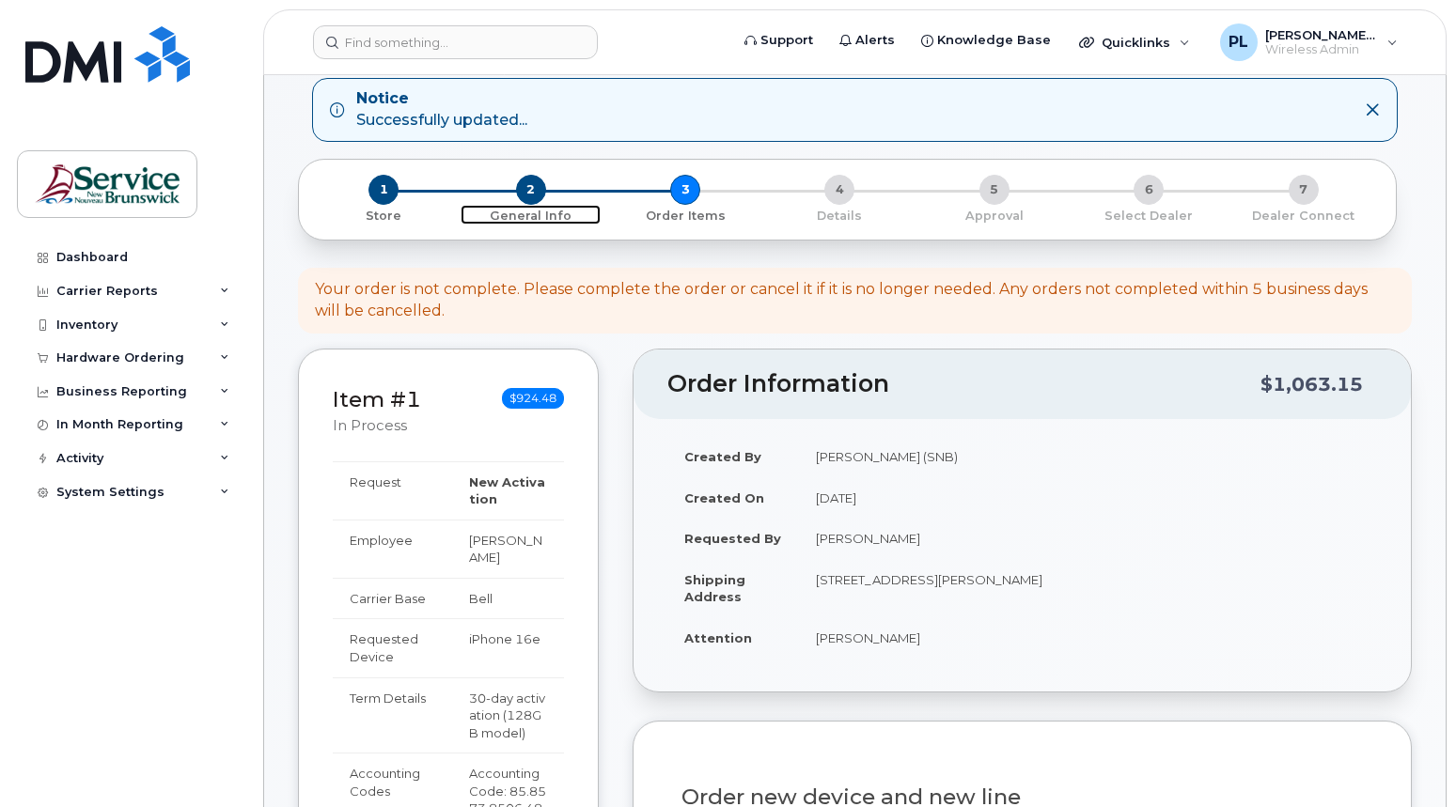
click at [529, 195] on span "2" at bounding box center [531, 190] width 30 height 30
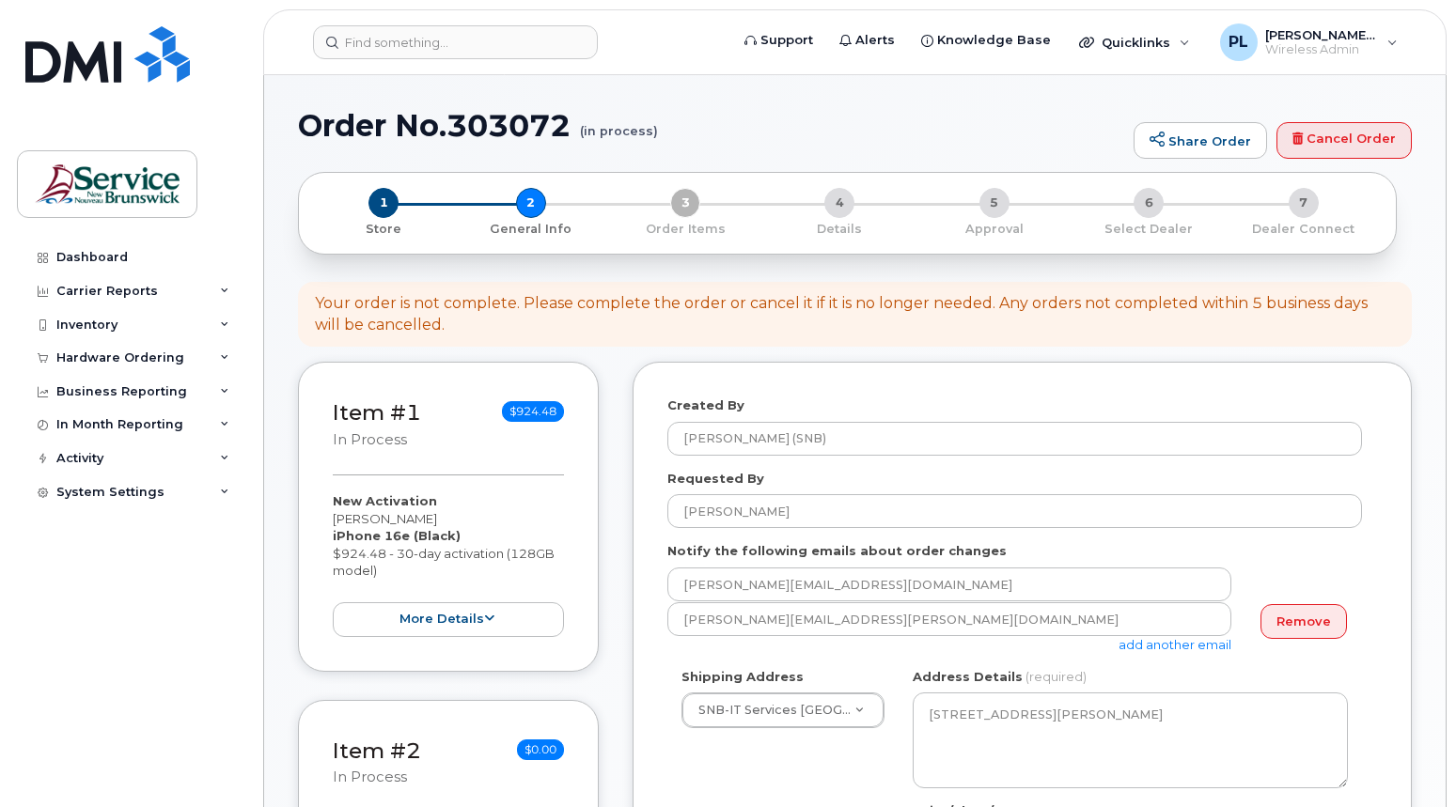
select select
click at [400, 210] on div "1 Store" at bounding box center [383, 213] width 139 height 50
click at [382, 206] on span "1" at bounding box center [383, 203] width 30 height 30
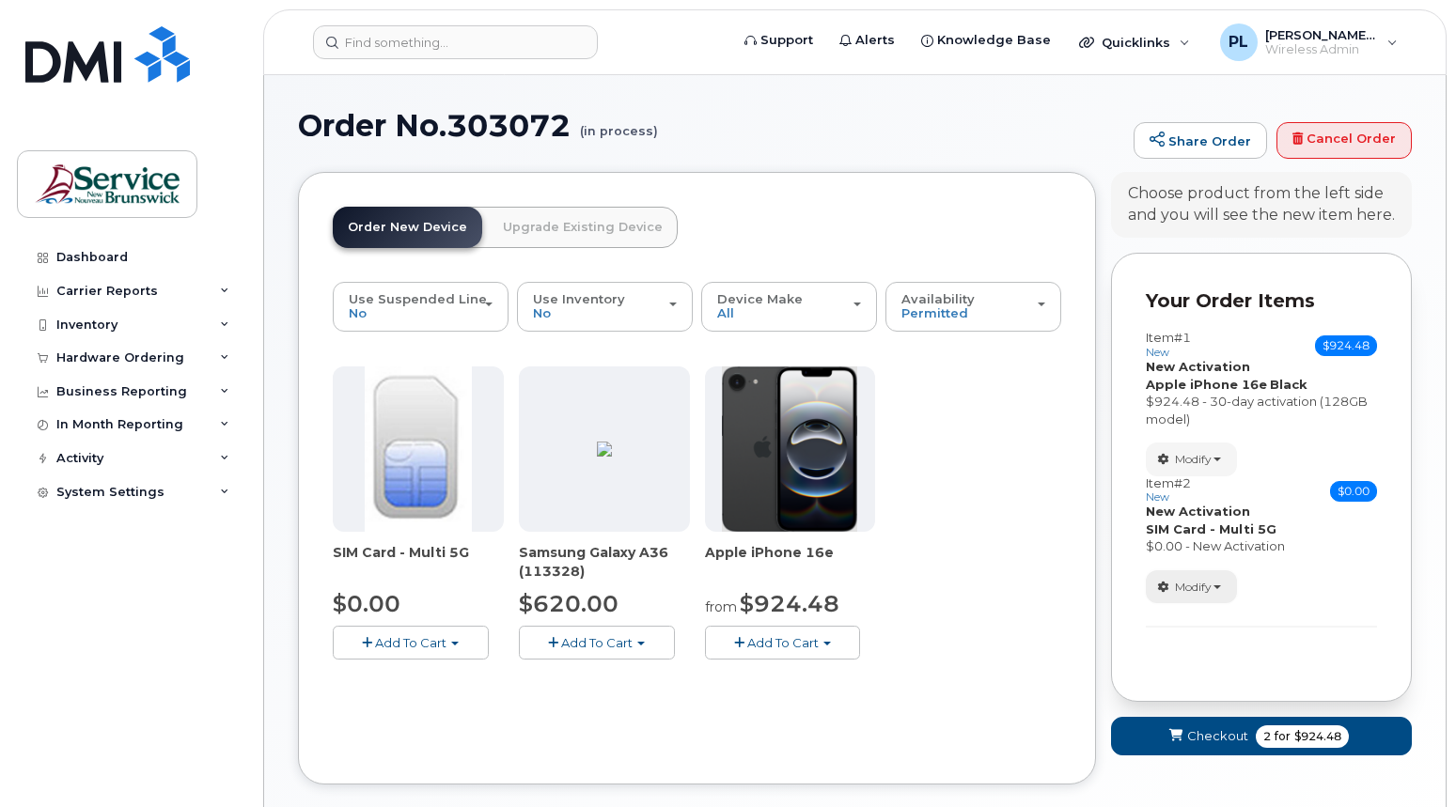
click at [1209, 581] on span "Modify" at bounding box center [1193, 587] width 37 height 17
click at [1192, 674] on span "Remove" at bounding box center [1196, 677] width 63 height 14
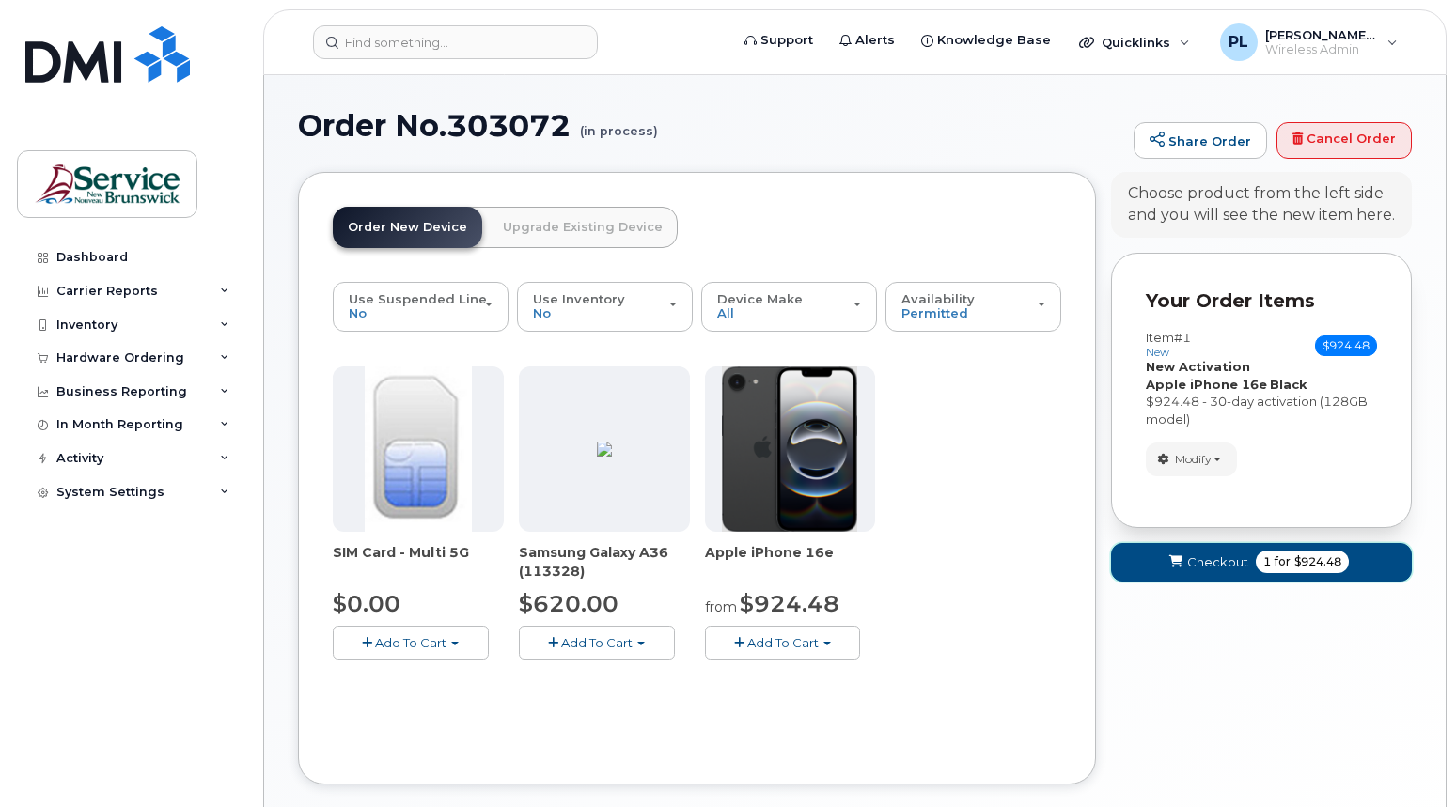
click at [1256, 565] on span "1 for $924.48" at bounding box center [1302, 562] width 93 height 23
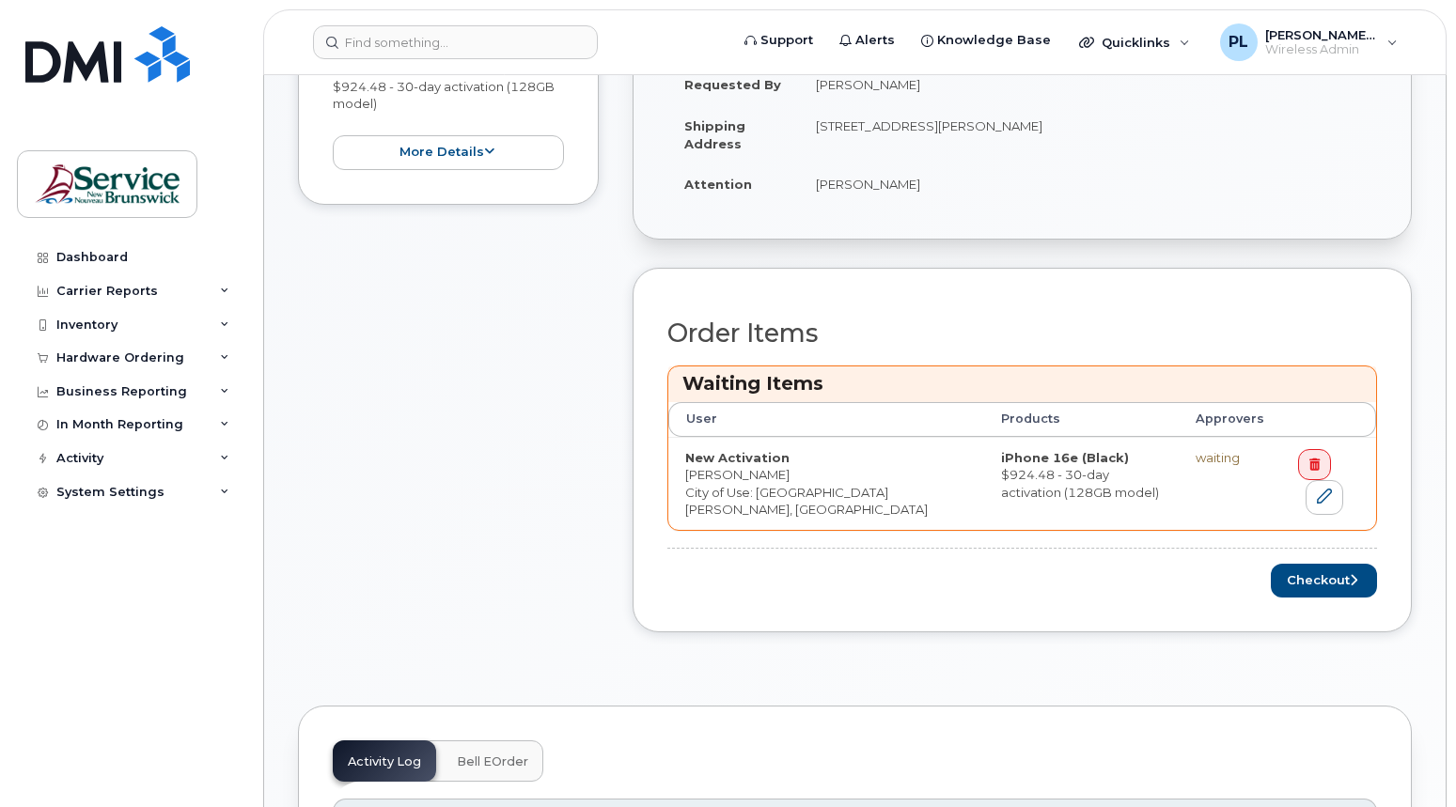
scroll to position [470, 0]
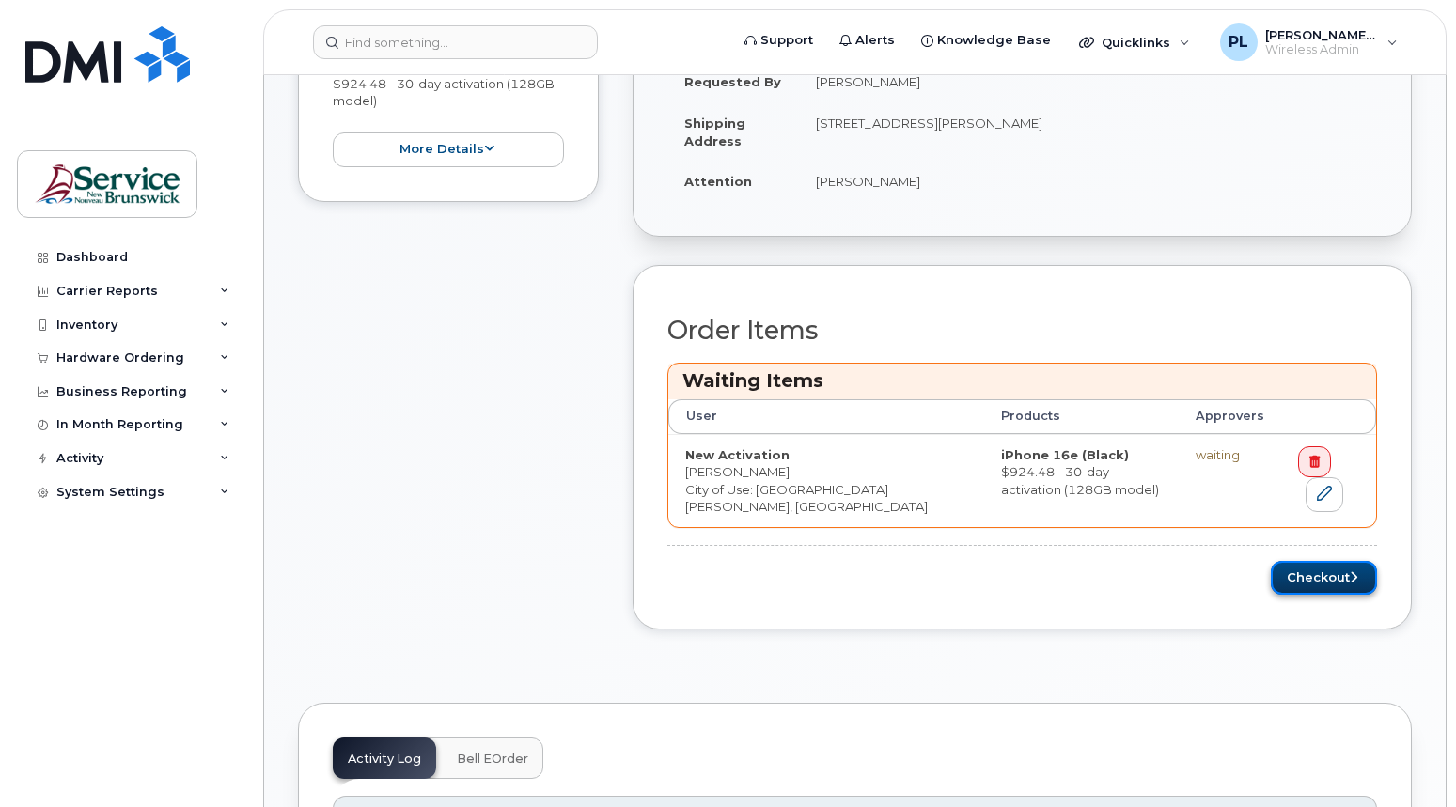
click at [1326, 580] on button "Checkout" at bounding box center [1324, 578] width 106 height 35
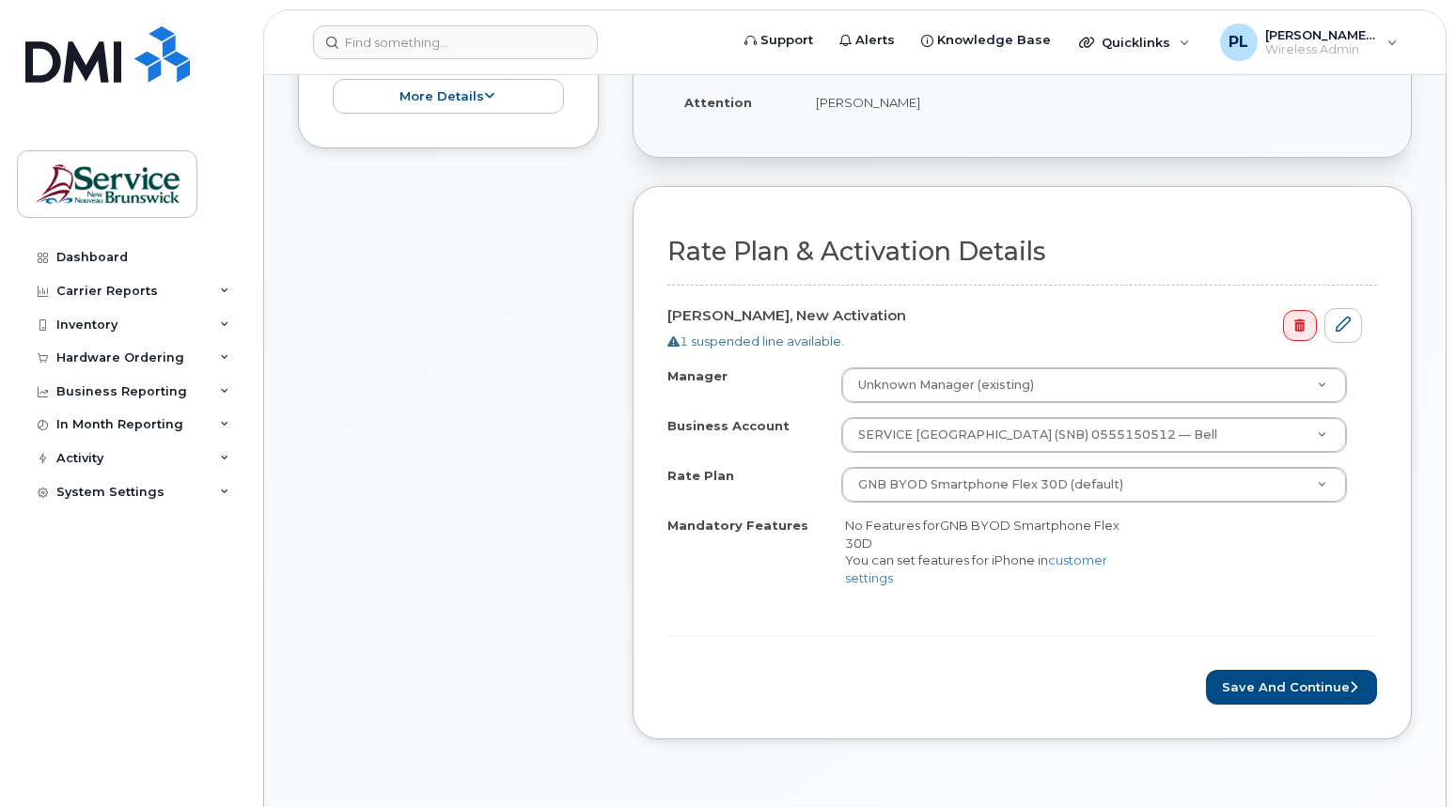
scroll to position [470, 0]
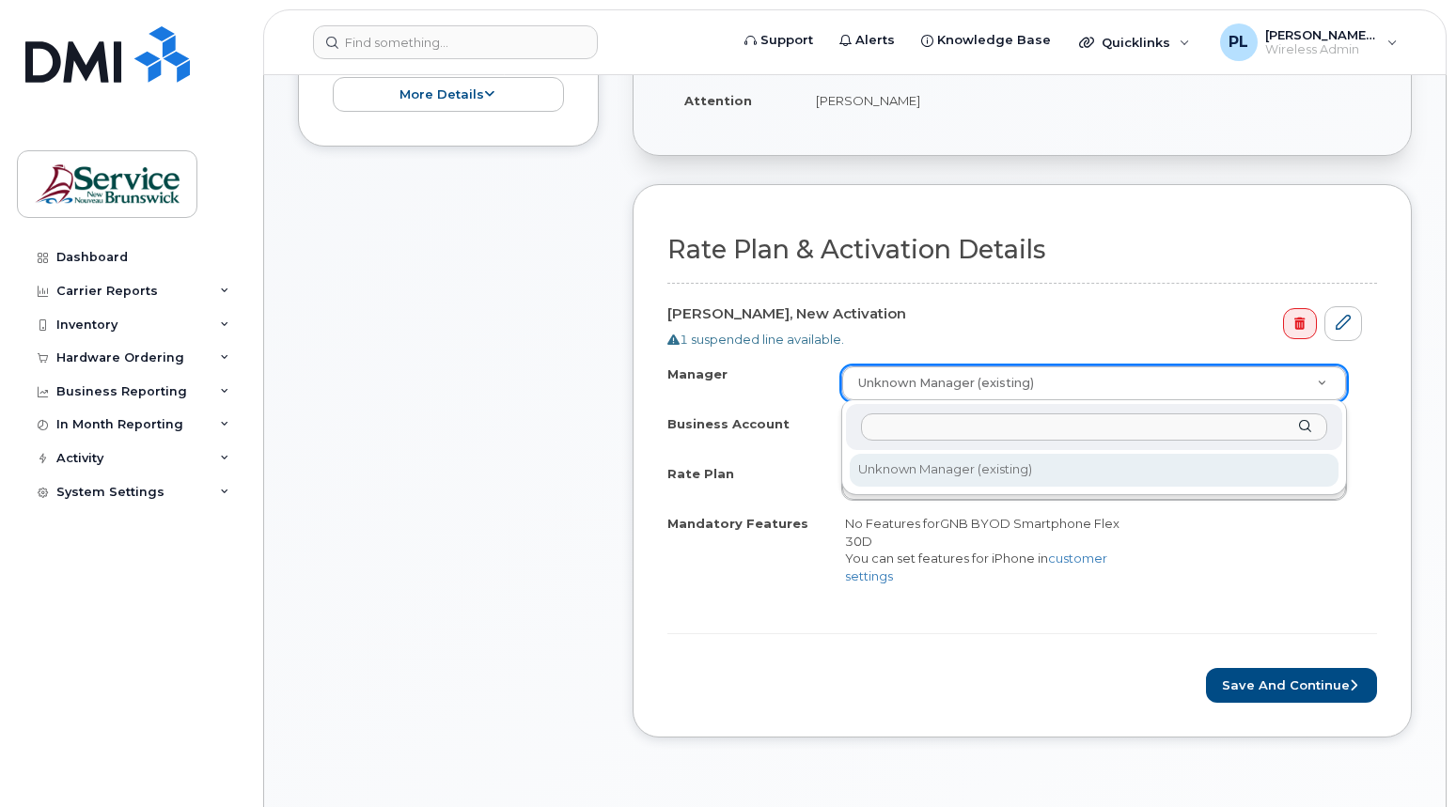
click at [958, 418] on input "Manager" at bounding box center [1094, 427] width 466 height 27
type input "mike brun"
click at [1310, 429] on div "Manager mike brun" at bounding box center [1094, 427] width 496 height 46
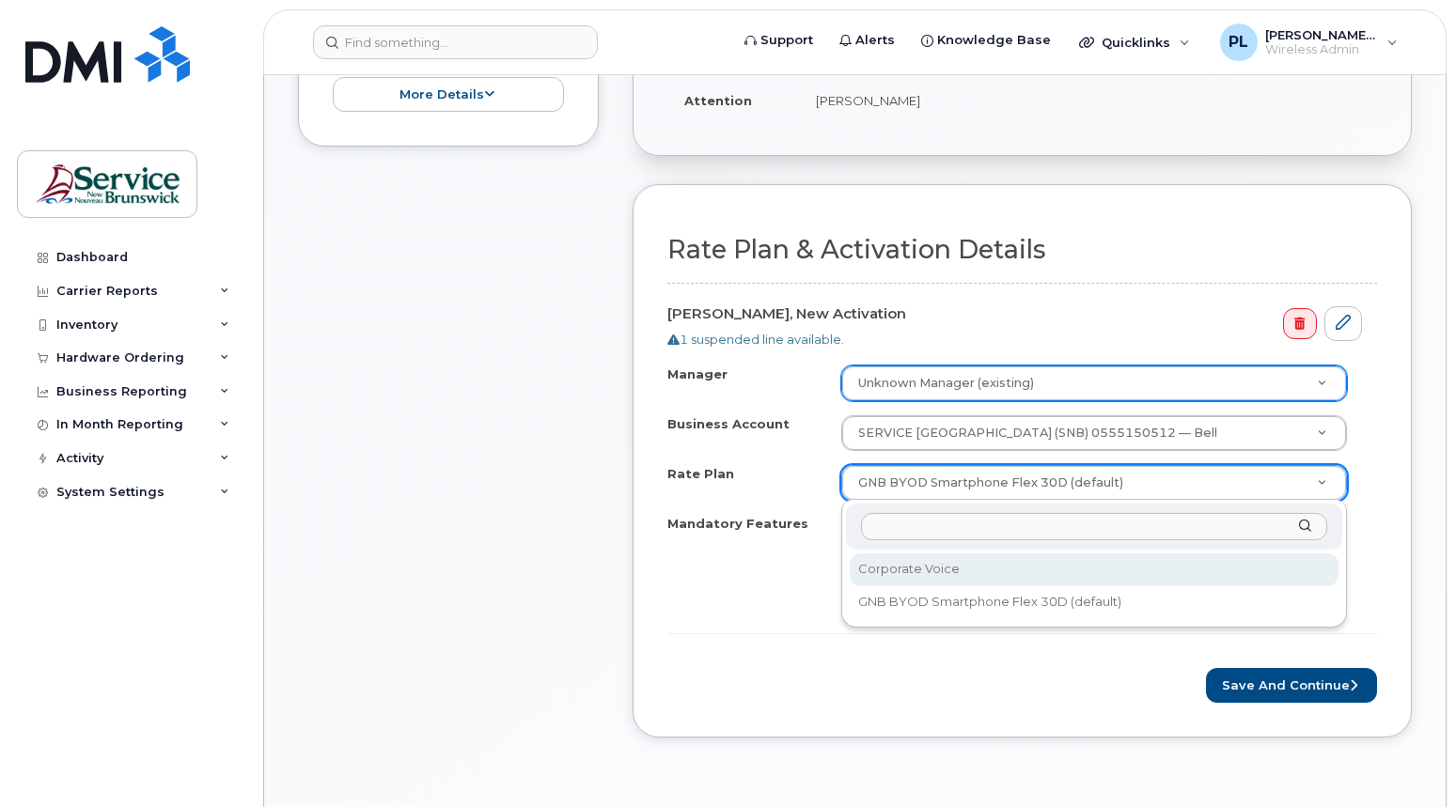
select select "Corporate Voice"
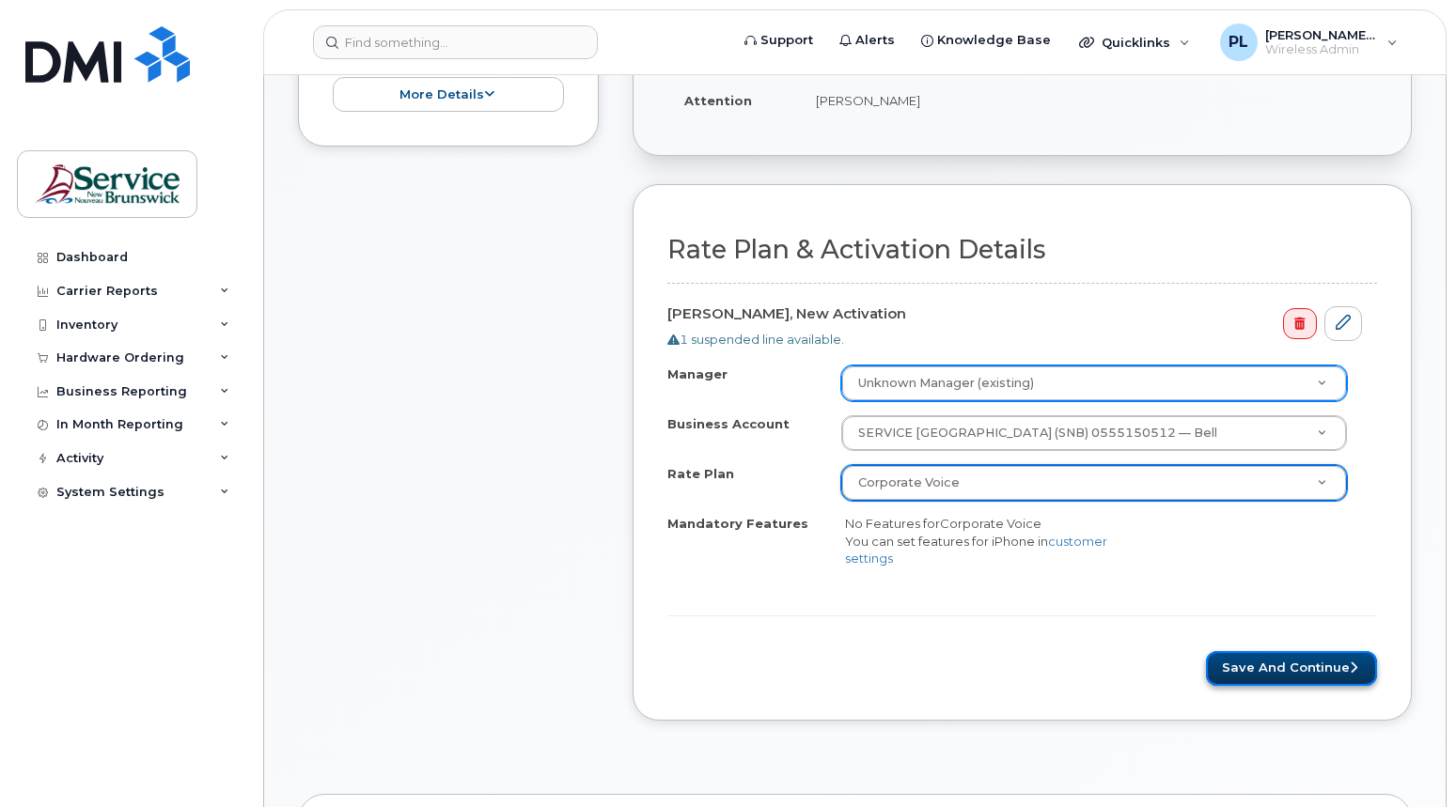
click at [1305, 674] on button "Save and Continue" at bounding box center [1291, 668] width 171 height 35
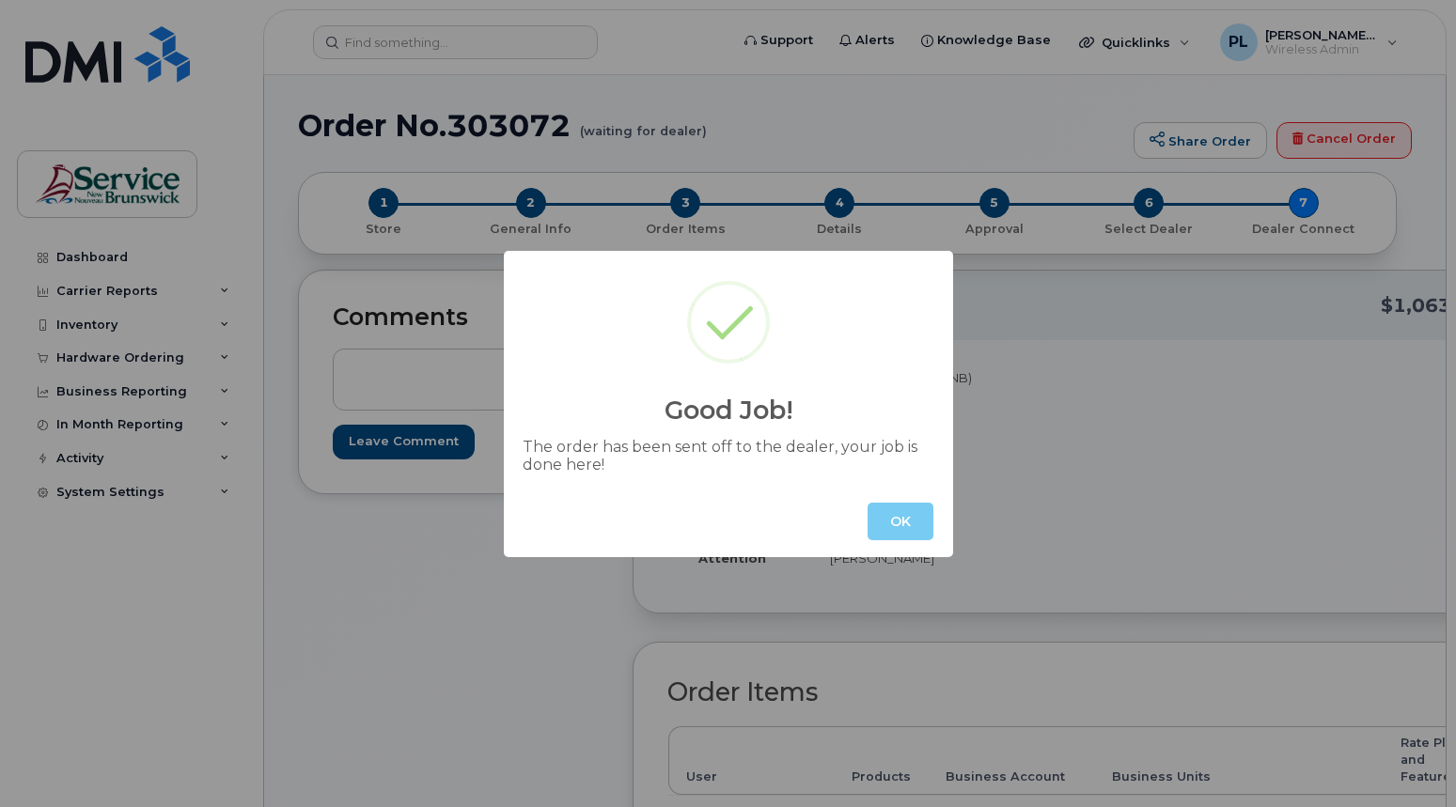
click at [883, 518] on button "OK" at bounding box center [901, 522] width 66 height 38
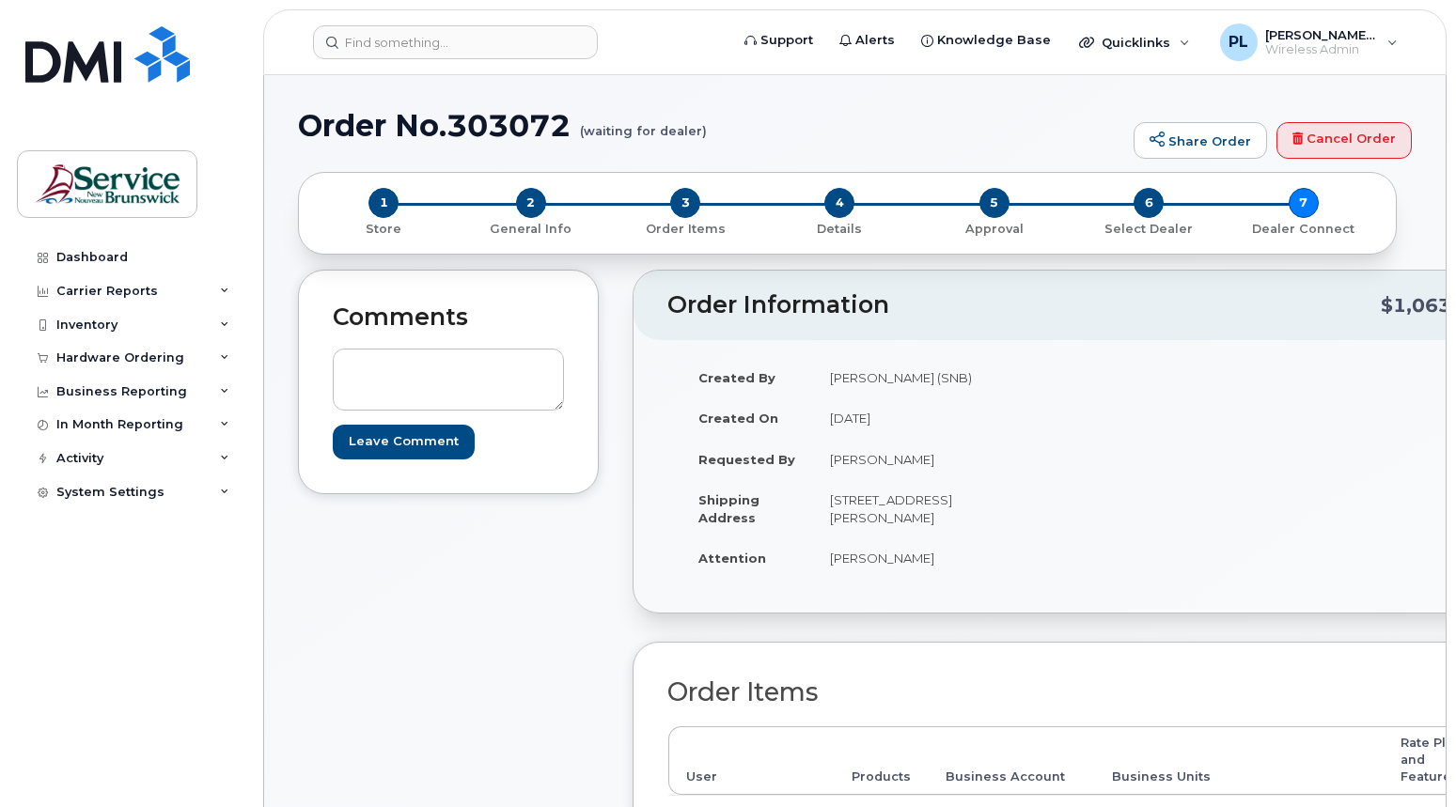
click at [504, 774] on div "Comments Leave Comment" at bounding box center [448, 726] width 301 height 912
click at [36, 592] on div "Dashboard Carrier Reports Monthly Billing Data Daily Data Pooling Data Behavior…" at bounding box center [133, 510] width 232 height 539
